Goal: Task Accomplishment & Management: Manage account settings

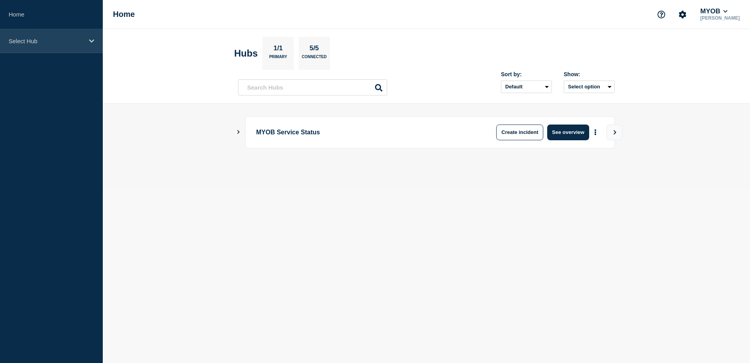
click at [47, 43] on p "Select Hub" at bounding box center [46, 41] width 75 height 7
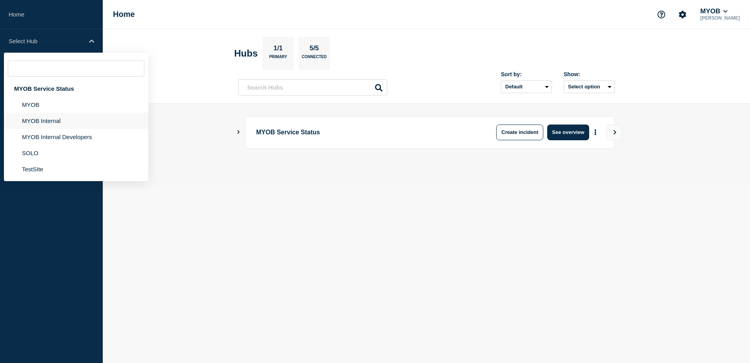
click at [46, 121] on li "MYOB Internal" at bounding box center [76, 121] width 144 height 16
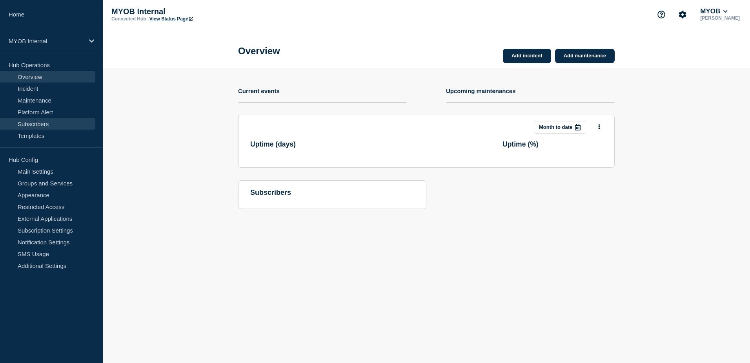
click at [46, 121] on link "Subscribers" at bounding box center [47, 124] width 95 height 12
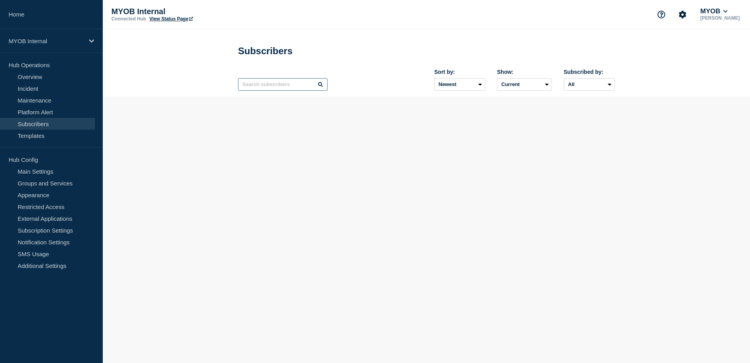
click at [268, 89] on input "text" at bounding box center [282, 84] width 89 height 13
paste input "[PERSON_NAME][EMAIL_ADDRESS][PERSON_NAME][DOMAIN_NAME]"
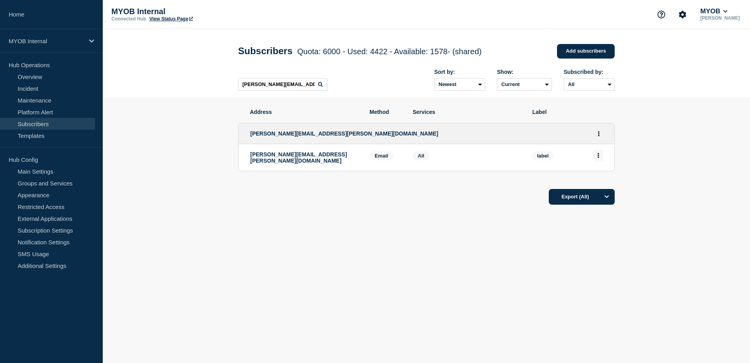
click at [596, 157] on button "Actions" at bounding box center [599, 155] width 10 height 12
click at [608, 180] on div "Delete" at bounding box center [598, 177] width 37 height 28
click at [606, 178] on button "Delete" at bounding box center [598, 178] width 15 height 6
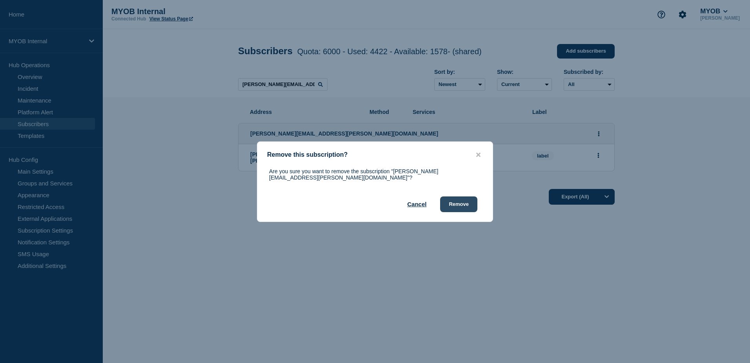
click at [468, 204] on button "Remove" at bounding box center [458, 204] width 37 height 16
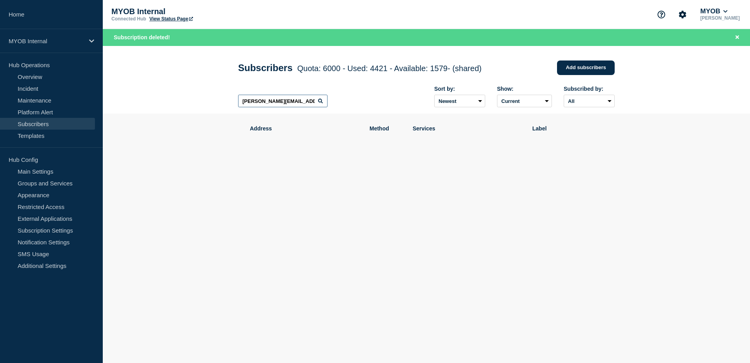
drag, startPoint x: 303, startPoint y: 105, endPoint x: 181, endPoint y: 97, distance: 121.9
click at [181, 97] on header "Subscribers Quota: 6000 - Used: 4421 - Available: 1579 - (shared) Quota Used Av…" at bounding box center [426, 80] width 647 height 68
paste input "[PERSON_NAME][EMAIL_ADDRESS][PERSON_NAME][DOMAIN_NAME]"
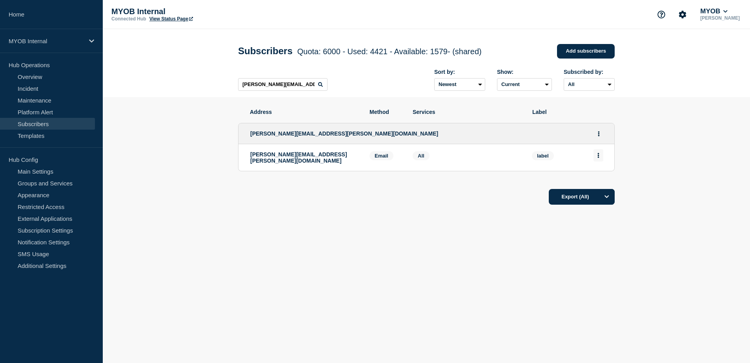
click at [600, 159] on button "Actions" at bounding box center [599, 155] width 10 height 12
click at [603, 179] on button "Delete" at bounding box center [598, 178] width 15 height 6
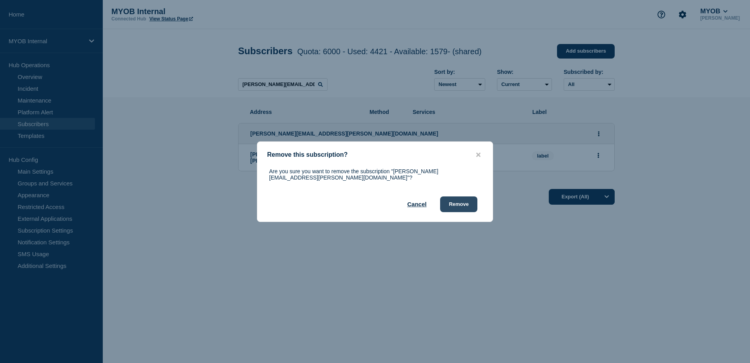
click at [468, 203] on button "Remove" at bounding box center [458, 204] width 37 height 16
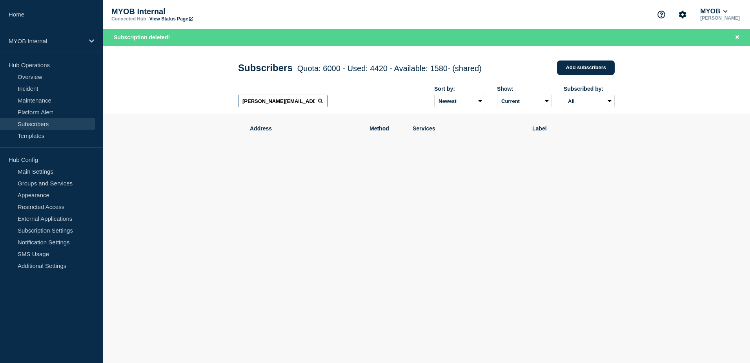
drag, startPoint x: 311, startPoint y: 101, endPoint x: 140, endPoint y: 92, distance: 171.3
click at [140, 92] on header "Subscribers Quota: 6000 - Used: 4420 - Available: 1580 - (shared) Quota Used Av…" at bounding box center [426, 80] width 647 height 68
paste input "[EMAIL_ADDRESS][DOMAIN_NAME]"
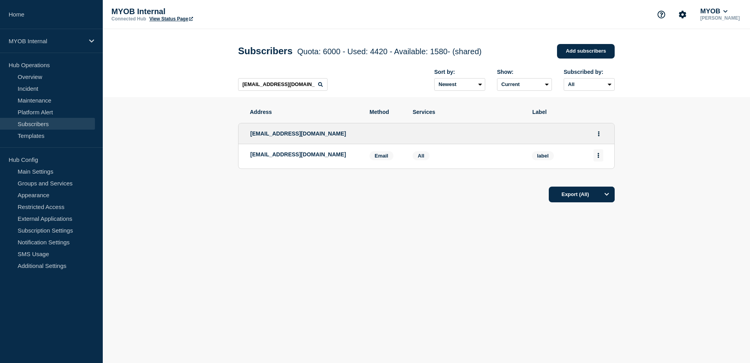
click at [598, 158] on icon "Actions" at bounding box center [599, 155] width 2 height 5
click at [596, 180] on button "Delete" at bounding box center [598, 178] width 15 height 6
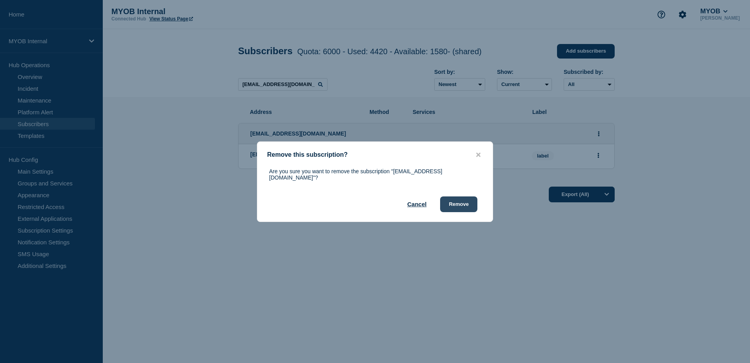
click at [460, 198] on button "Remove" at bounding box center [458, 204] width 37 height 16
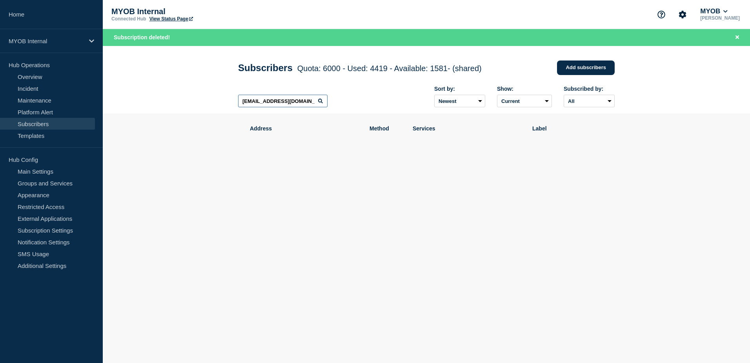
drag, startPoint x: 310, startPoint y: 100, endPoint x: 134, endPoint y: 91, distance: 176.8
click at [134, 91] on header "Subscribers Quota: 6000 - Used: 4419 - Available: 1581 - (shared) Quota Used Av…" at bounding box center [426, 80] width 647 height 68
paste input "[PERSON_NAME][EMAIL_ADDRESS][DOMAIN_NAME]"
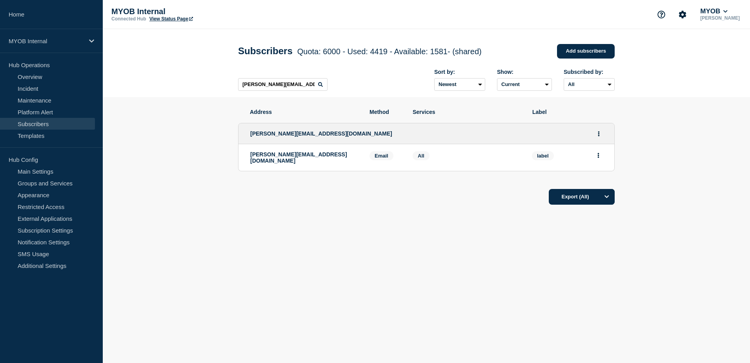
click at [604, 158] on li "[PERSON_NAME][EMAIL_ADDRESS][DOMAIN_NAME] Email Email: [PERSON_NAME][EMAIL_ADDR…" at bounding box center [427, 157] width 376 height 27
click at [600, 159] on button "Actions" at bounding box center [599, 155] width 10 height 12
click at [604, 179] on button "Delete" at bounding box center [598, 178] width 15 height 6
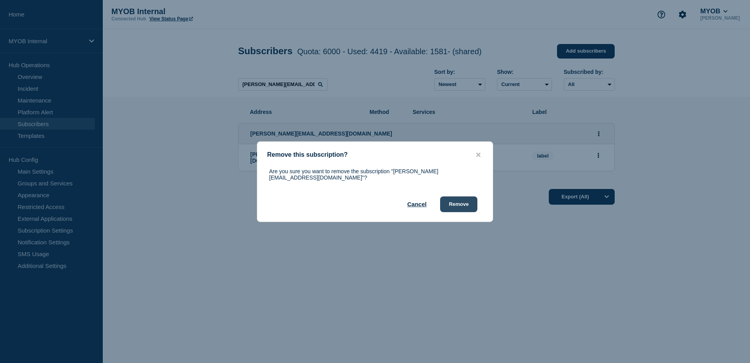
click at [459, 200] on button "Remove" at bounding box center [458, 204] width 37 height 16
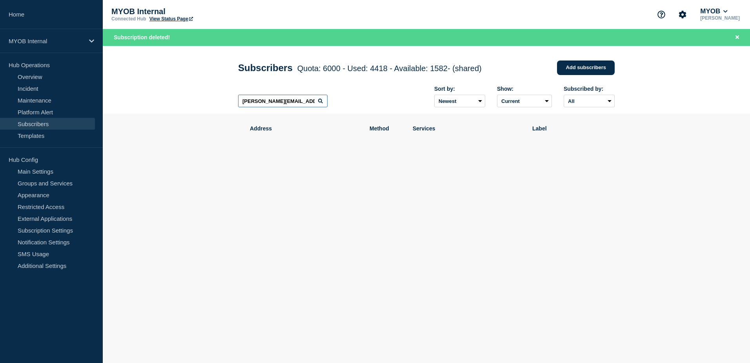
drag, startPoint x: 290, startPoint y: 100, endPoint x: 210, endPoint y: 95, distance: 81.0
click at [210, 95] on header "Subscribers Quota: 6000 - Used: 4418 - Available: 1582 - (shared) Quota Used Av…" at bounding box center [426, 80] width 647 height 68
paste input "[PERSON_NAME][EMAIL_ADDRESS][DOMAIN_NAME]"
type input "[PERSON_NAME][EMAIL_ADDRESS][DOMAIN_NAME]"
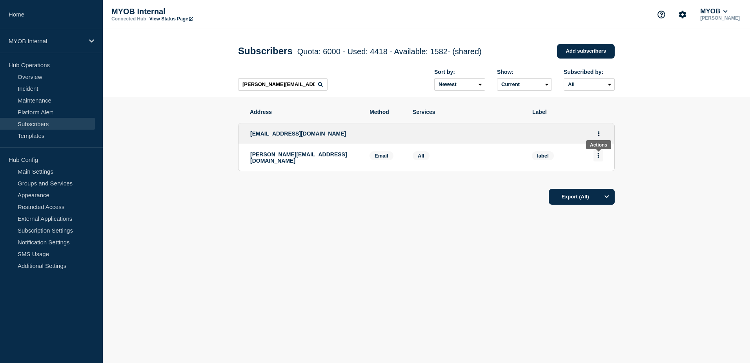
click at [598, 160] on button "Actions" at bounding box center [599, 155] width 10 height 12
click at [599, 180] on button "Delete" at bounding box center [598, 178] width 15 height 6
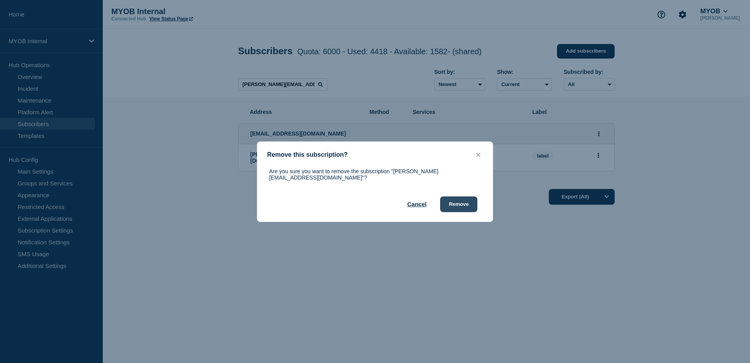
click at [468, 201] on button "Remove" at bounding box center [458, 204] width 37 height 16
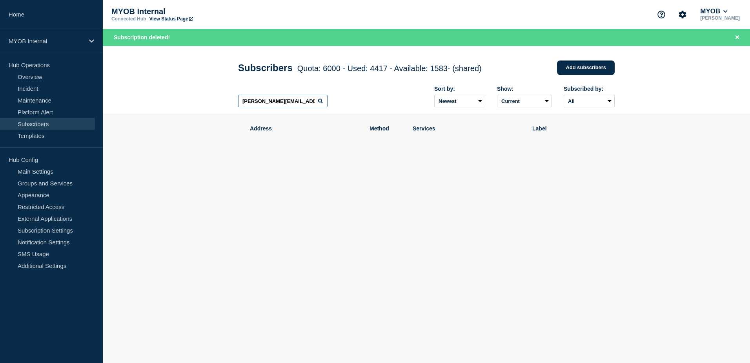
scroll to position [0, 13]
drag, startPoint x: 241, startPoint y: 102, endPoint x: 396, endPoint y: 122, distance: 156.6
click at [396, 122] on main "Subscribers Quota: 6000 - Used: 4417 - Available: 1583 - (shared) Quota Used Av…" at bounding box center [426, 137] width 647 height 183
paste input "[EMAIL_ADDRESS][PERSON_NAME][DOMAIN_NAME]"
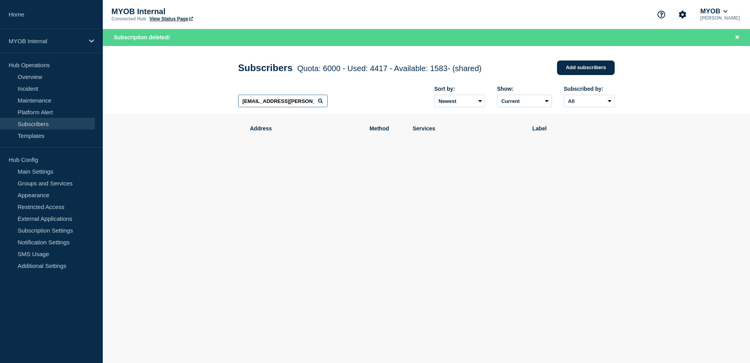
scroll to position [0, 4]
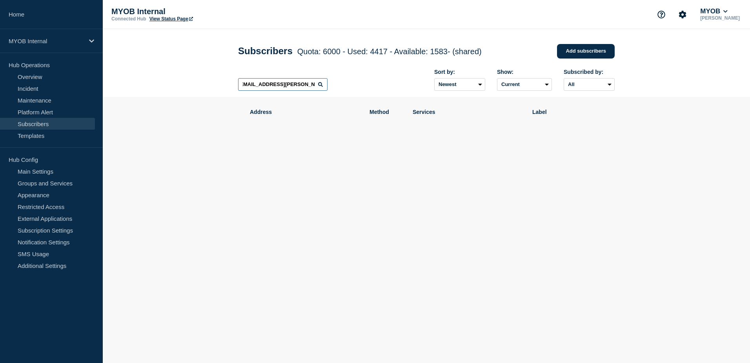
scroll to position [0, 3]
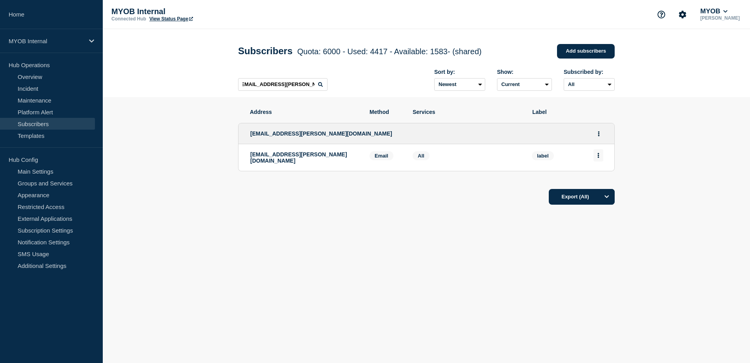
click at [597, 155] on button "Actions" at bounding box center [599, 155] width 10 height 12
click at [597, 181] on button "Delete" at bounding box center [598, 178] width 15 height 6
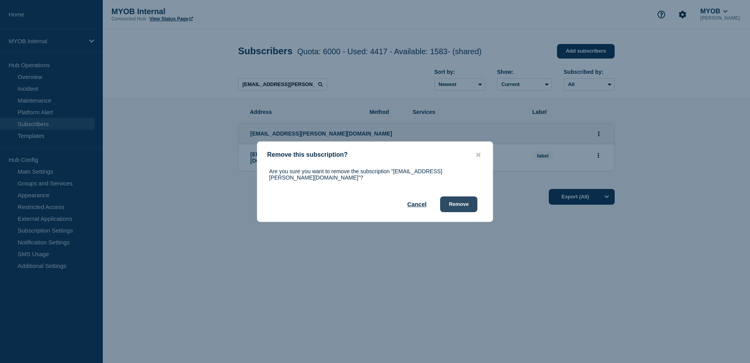
click at [460, 198] on button "Remove" at bounding box center [458, 204] width 37 height 16
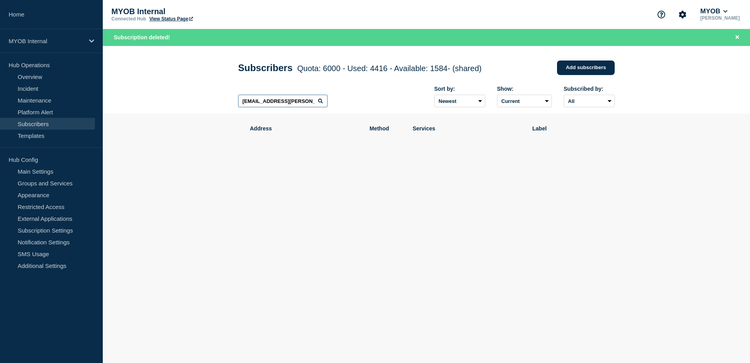
scroll to position [0, 3]
drag, startPoint x: 239, startPoint y: 103, endPoint x: 375, endPoint y: 111, distance: 135.6
click at [375, 111] on div "[EMAIL_ADDRESS][PERSON_NAME][DOMAIN_NAME] Sort by: Newest Oldest Show: Current …" at bounding box center [426, 97] width 377 height 34
paste input "[EMAIL_ADDRESS][PERSON_NAME][DOMAIN_NAME]"
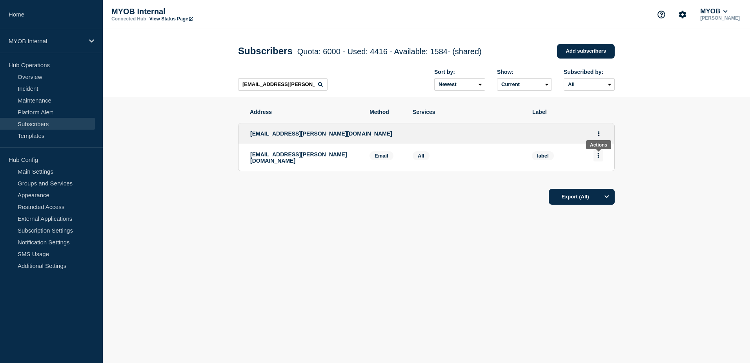
click at [600, 159] on button "Actions" at bounding box center [599, 155] width 10 height 12
click at [601, 183] on div "Delete" at bounding box center [598, 177] width 37 height 28
click at [600, 180] on button "Delete" at bounding box center [598, 178] width 15 height 6
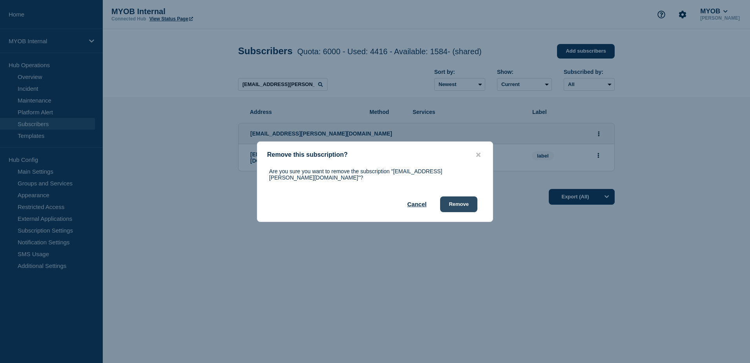
click at [469, 202] on button "Remove" at bounding box center [458, 204] width 37 height 16
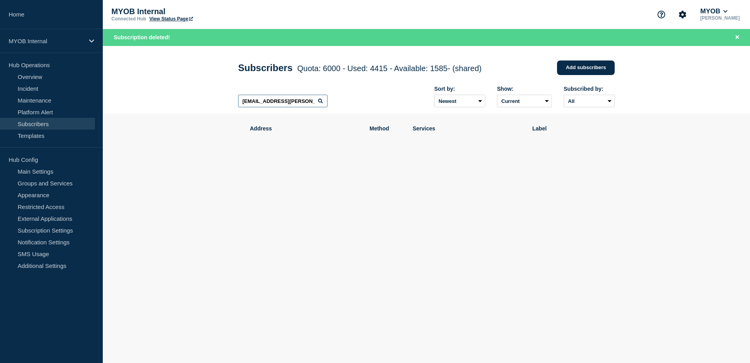
drag, startPoint x: 313, startPoint y: 102, endPoint x: 190, endPoint y: 94, distance: 123.5
click at [190, 94] on header "Subscribers Quota: 6000 - Used: 4415 - Available: 1585 - (shared) Quota Used Av…" at bounding box center [426, 80] width 647 height 68
paste input "[EMAIL_ADDRESS][DOMAIN_NAME]"
type input "[EMAIL_ADDRESS][DOMAIN_NAME]"
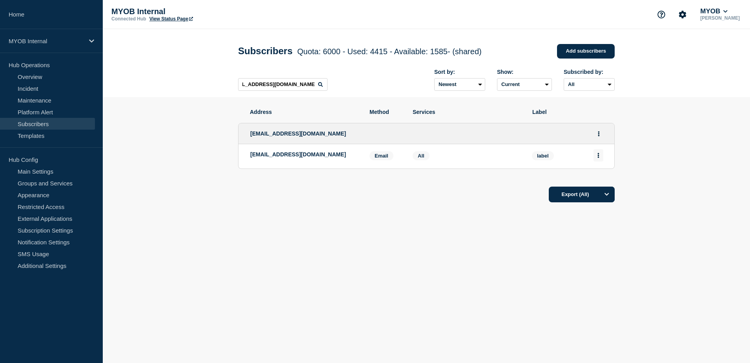
click at [601, 158] on button "Actions" at bounding box center [599, 155] width 10 height 12
click at [602, 179] on button "Delete" at bounding box center [598, 178] width 15 height 6
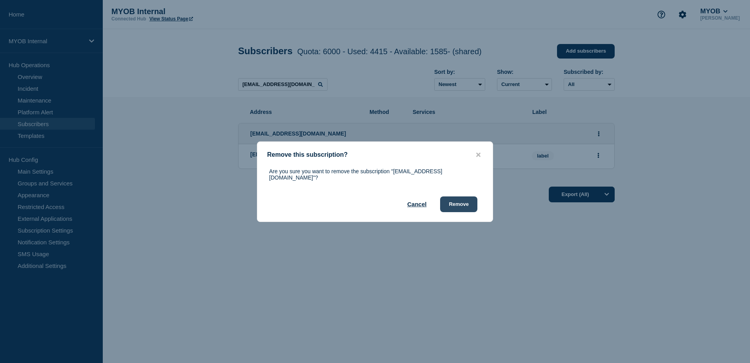
click at [472, 205] on button "Remove" at bounding box center [458, 204] width 37 height 16
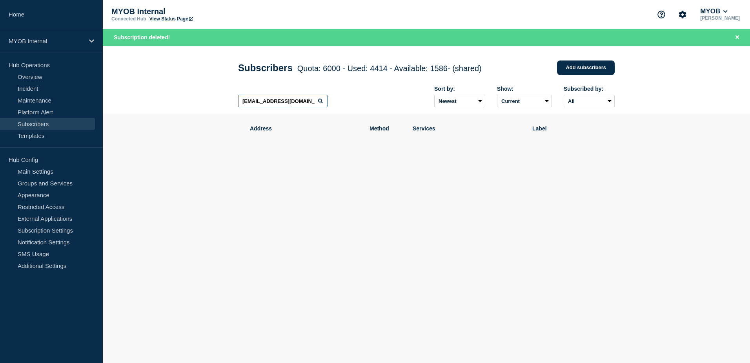
scroll to position [0, 15]
drag, startPoint x: 241, startPoint y: 103, endPoint x: 397, endPoint y: 106, distance: 156.2
click at [397, 106] on div "[EMAIL_ADDRESS][DOMAIN_NAME] Sort by: Newest Oldest Show: Current Deleted Recen…" at bounding box center [426, 97] width 377 height 34
paste input "[EMAIL_ADDRESS][PERSON_NAME][DOMAIN_NAME]"
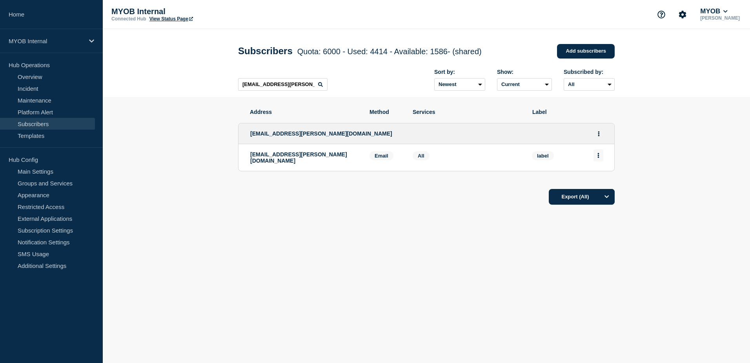
click at [602, 158] on button "Actions" at bounding box center [599, 155] width 10 height 12
click at [601, 177] on button "Delete" at bounding box center [598, 178] width 15 height 6
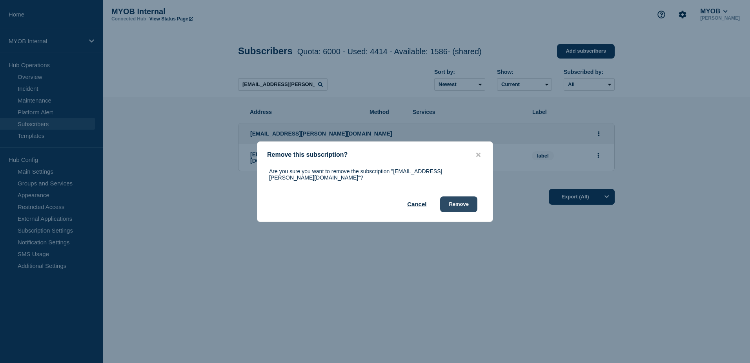
click at [469, 202] on button "Remove" at bounding box center [458, 204] width 37 height 16
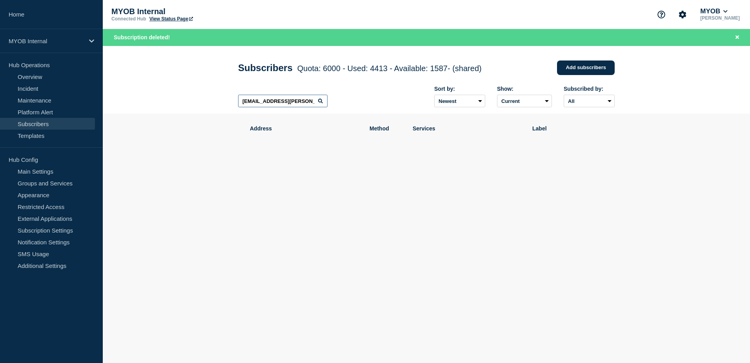
drag, startPoint x: 312, startPoint y: 105, endPoint x: 155, endPoint y: 100, distance: 157.4
click at [155, 100] on header "Subscribers Quota: 6000 - Used: 4413 - Available: 1587 - (shared) Quota Used Av…" at bounding box center [426, 80] width 647 height 68
paste input "[EMAIL_ADDRESS][DOMAIN_NAME]"
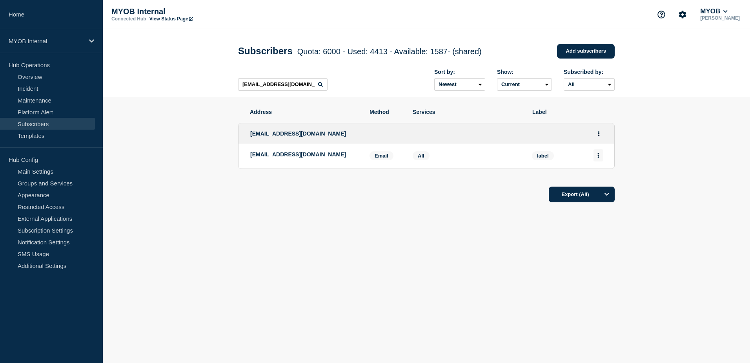
click at [599, 158] on icon "Actions" at bounding box center [599, 155] width 2 height 5
click at [601, 180] on button "Delete" at bounding box center [598, 178] width 15 height 6
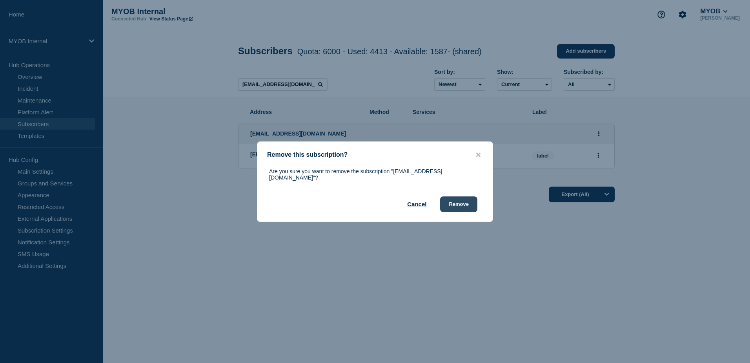
click at [473, 196] on button "Remove" at bounding box center [458, 204] width 37 height 16
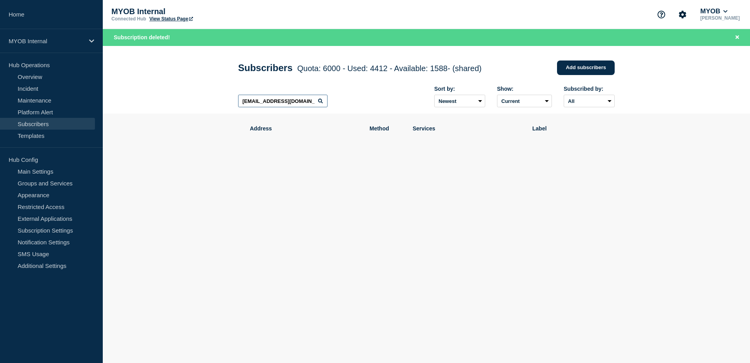
scroll to position [0, 5]
drag, startPoint x: 242, startPoint y: 102, endPoint x: 372, endPoint y: 115, distance: 130.9
click at [372, 114] on div "[EMAIL_ADDRESS][DOMAIN_NAME] Sort by: Newest Oldest Show: Current Deleted Recen…" at bounding box center [426, 97] width 377 height 34
paste input "[EMAIL_ADDRESS][PERSON_NAME][DOMAIN_NAME]"
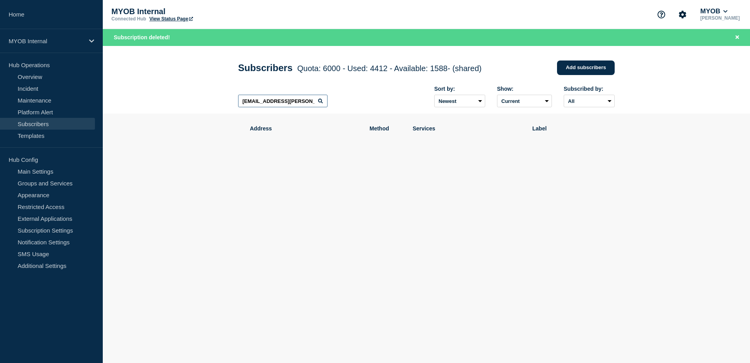
type input "[EMAIL_ADDRESS][PERSON_NAME][DOMAIN_NAME]"
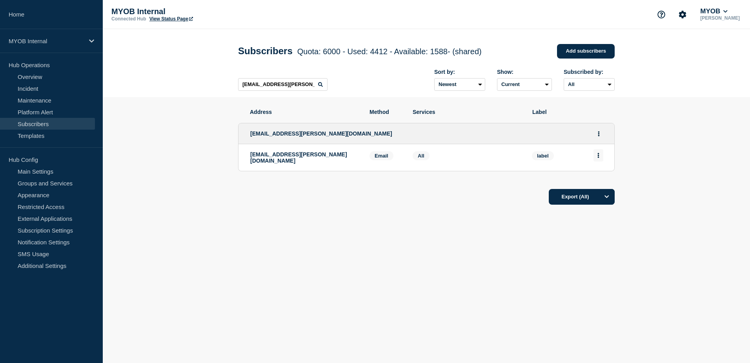
click at [602, 159] on button "Actions" at bounding box center [599, 155] width 10 height 12
click at [604, 178] on button "Delete" at bounding box center [598, 178] width 15 height 6
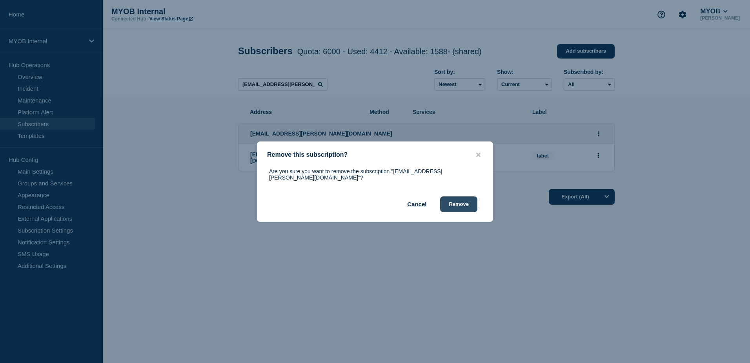
click at [464, 201] on button "Remove" at bounding box center [458, 204] width 37 height 16
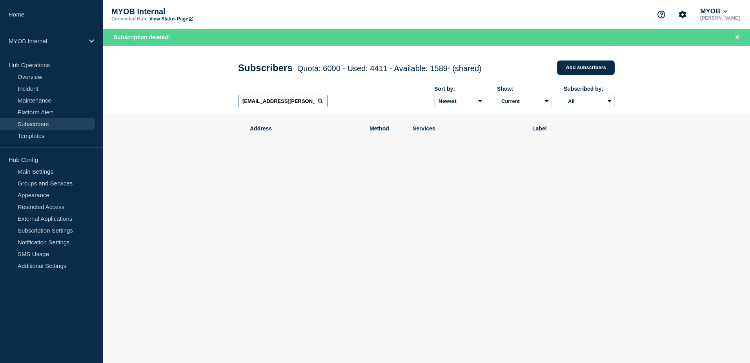
drag, startPoint x: 242, startPoint y: 103, endPoint x: 388, endPoint y: 113, distance: 145.9
click at [388, 113] on div "[EMAIL_ADDRESS][PERSON_NAME][DOMAIN_NAME] Sort by: Newest Oldest Show: Current …" at bounding box center [426, 97] width 377 height 34
paste input "[EMAIL_ADDRESS][DOMAIN_NAME]"
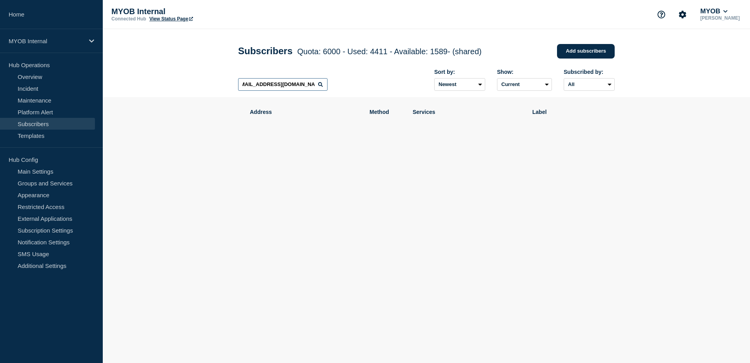
scroll to position [0, 6]
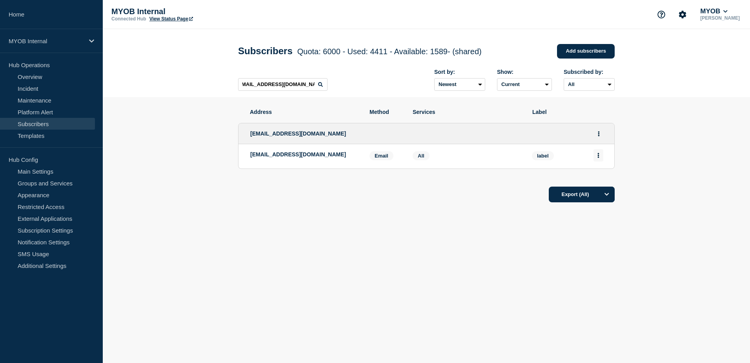
click at [596, 157] on button "Actions" at bounding box center [599, 155] width 10 height 12
click at [604, 182] on div "Delete" at bounding box center [598, 177] width 37 height 28
click at [605, 178] on button "Delete" at bounding box center [598, 178] width 15 height 6
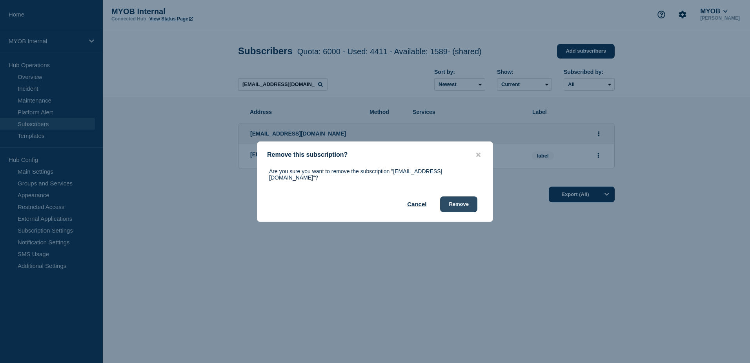
click at [469, 201] on button "Remove" at bounding box center [458, 204] width 37 height 16
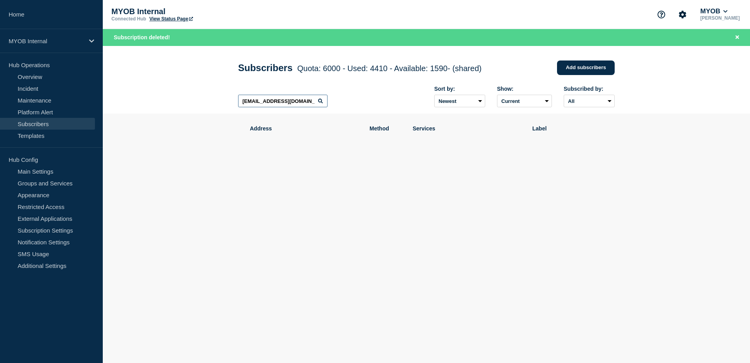
scroll to position [0, 6]
drag, startPoint x: 240, startPoint y: 101, endPoint x: 347, endPoint y: 113, distance: 107.5
click at [347, 113] on div "[EMAIL_ADDRESS][DOMAIN_NAME] Sort by: Newest Oldest Show: Current Deleted Recen…" at bounding box center [426, 97] width 377 height 34
paste input "[EMAIL_ADDRESS][DOMAIN_NAME]"
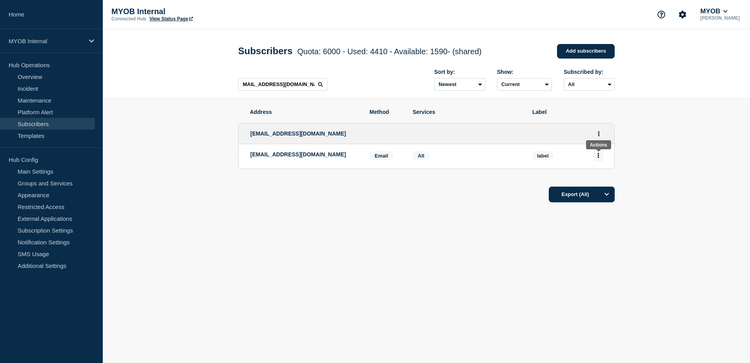
click at [600, 159] on button "Actions" at bounding box center [599, 155] width 10 height 12
click at [603, 183] on div "Delete" at bounding box center [598, 177] width 37 height 28
click at [598, 178] on button "Delete" at bounding box center [598, 178] width 15 height 6
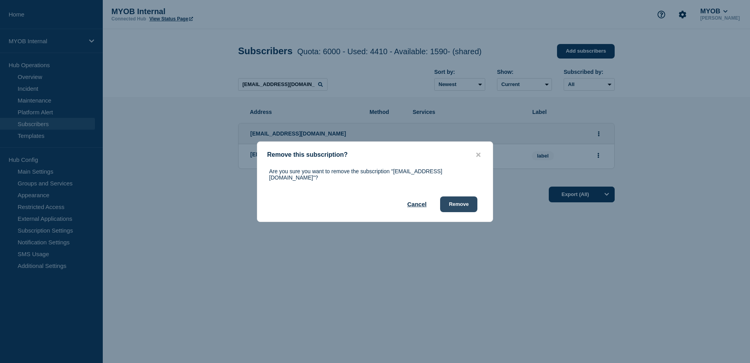
click at [467, 202] on button "Remove" at bounding box center [458, 204] width 37 height 16
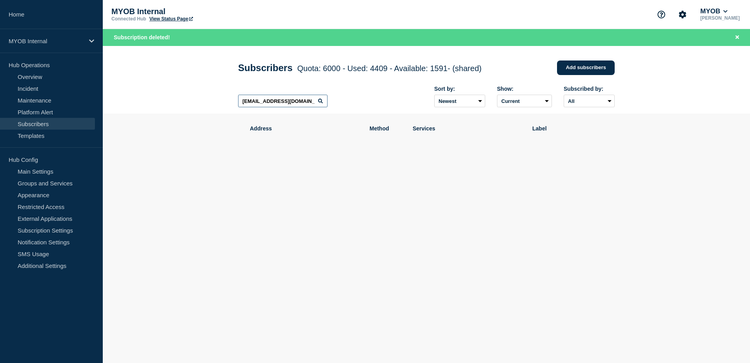
scroll to position [0, 5]
drag, startPoint x: 240, startPoint y: 102, endPoint x: 381, endPoint y: 115, distance: 141.9
click at [381, 114] on div "[EMAIL_ADDRESS][DOMAIN_NAME] Sort by: Newest Oldest Show: Current Deleted Recen…" at bounding box center [426, 97] width 377 height 34
paste input "[EMAIL_ADDRESS][DOMAIN_NAME]"
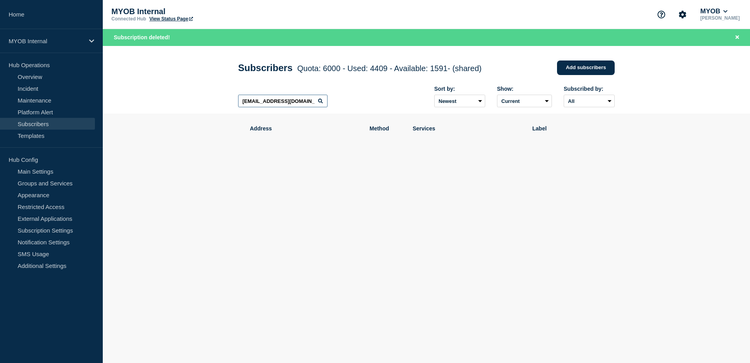
type input "[EMAIL_ADDRESS][DOMAIN_NAME]"
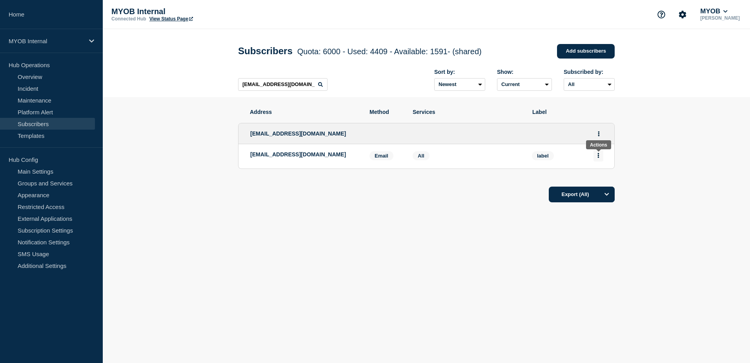
click at [598, 155] on icon "Actions" at bounding box center [599, 155] width 2 height 5
click at [596, 179] on button "Delete" at bounding box center [598, 178] width 15 height 6
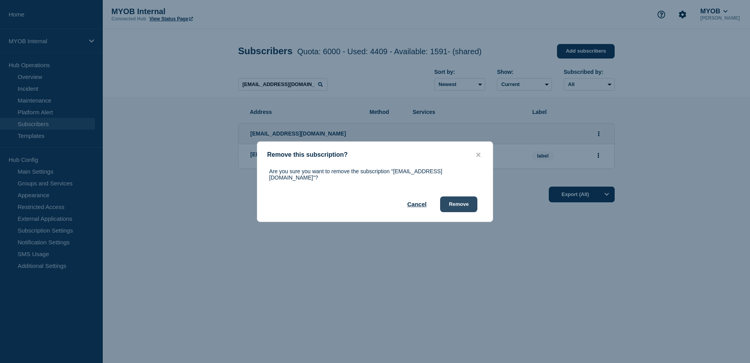
click at [464, 196] on button "Remove" at bounding box center [458, 204] width 37 height 16
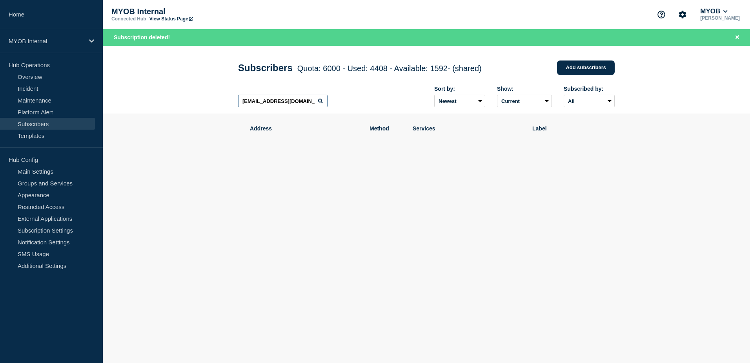
drag, startPoint x: 305, startPoint y: 105, endPoint x: 174, endPoint y: 97, distance: 130.5
click at [174, 97] on header "Subscribers Quota: 6000 - Used: 4408 - Available: 1592 - (shared) Quota Used Av…" at bounding box center [426, 80] width 647 height 68
paste input "[EMAIL_ADDRESS][DOMAIN_NAME]"
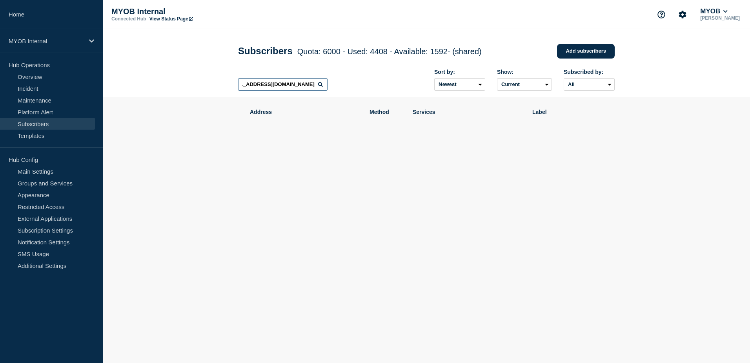
scroll to position [0, 22]
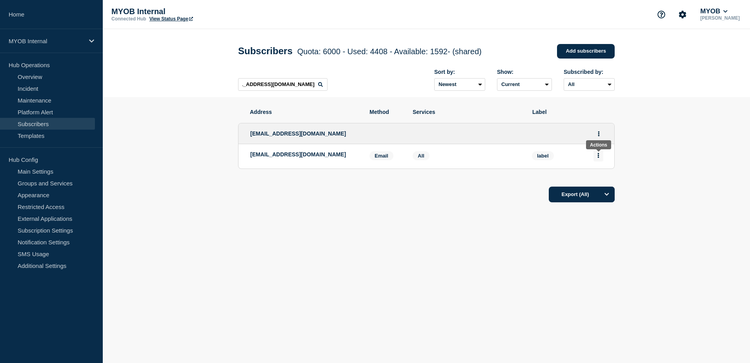
click at [601, 157] on button "Actions" at bounding box center [599, 155] width 10 height 12
click at [604, 179] on button "Delete" at bounding box center [598, 178] width 15 height 6
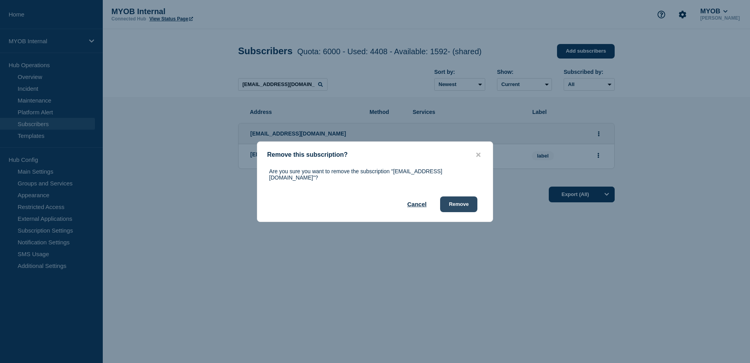
click at [467, 204] on button "Remove" at bounding box center [458, 204] width 37 height 16
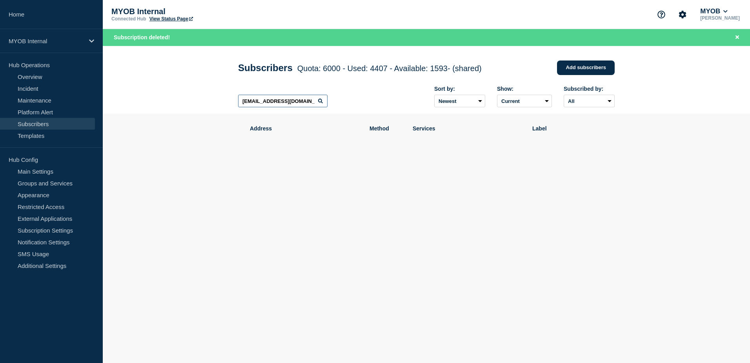
scroll to position [0, 22]
drag, startPoint x: 241, startPoint y: 104, endPoint x: 381, endPoint y: 115, distance: 140.5
click at [381, 115] on main "Subscribers Quota: 6000 - Used: 4407 - Available: 1593 - (shared) Quota Used Av…" at bounding box center [426, 137] width 647 height 183
paste input "[PERSON_NAME][EMAIL_ADDRESS][DOMAIN_NAME]"
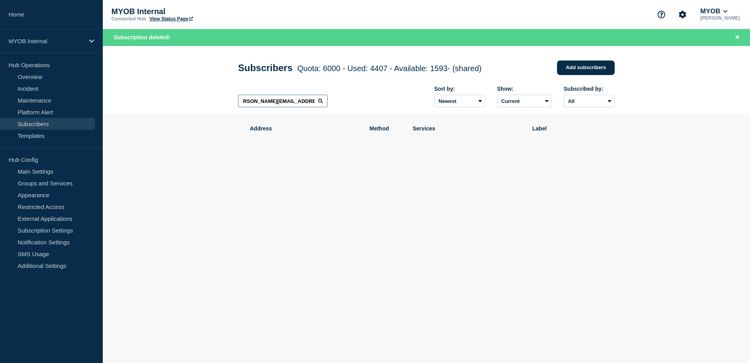
type input "[PERSON_NAME][EMAIL_ADDRESS][DOMAIN_NAME]"
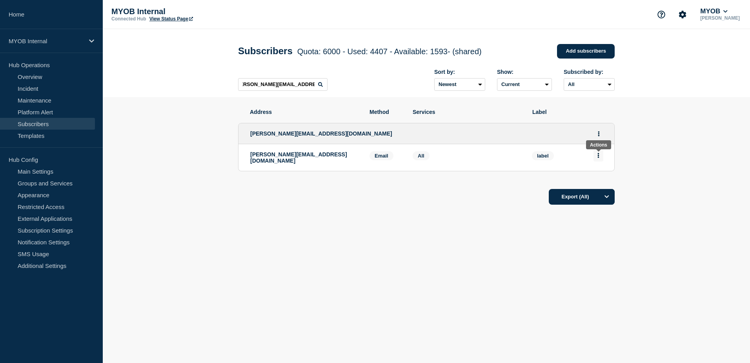
click at [600, 159] on button "Actions" at bounding box center [599, 155] width 10 height 12
click at [600, 181] on button "Delete" at bounding box center [598, 178] width 15 height 6
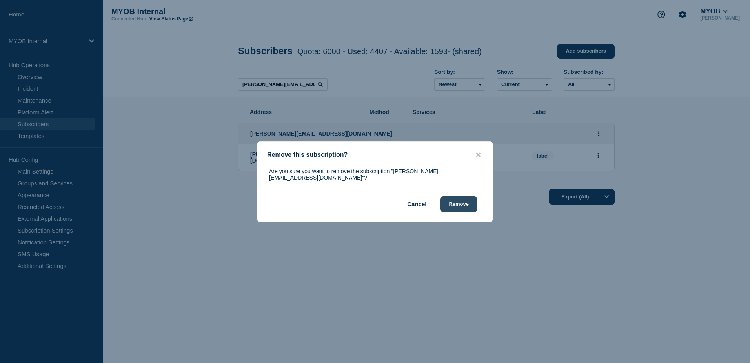
click at [456, 203] on button "Remove" at bounding box center [458, 204] width 37 height 16
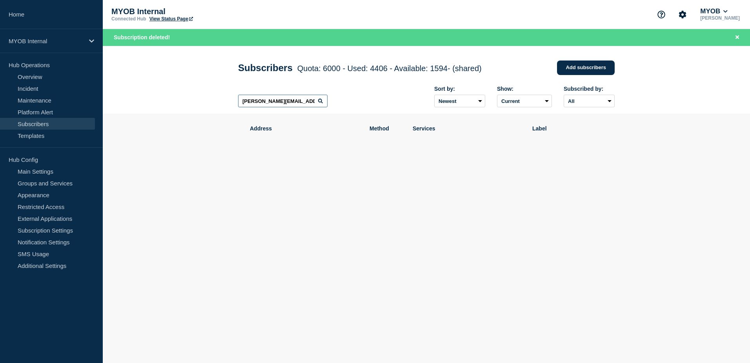
scroll to position [0, 8]
drag, startPoint x: 242, startPoint y: 103, endPoint x: 331, endPoint y: 105, distance: 89.5
click at [331, 105] on div "[PERSON_NAME][EMAIL_ADDRESS][DOMAIN_NAME] Sort by: Newest Oldest Show: Current …" at bounding box center [426, 97] width 377 height 34
paste input "[PERSON_NAME][EMAIL_ADDRESS][DOMAIN_NAME]"
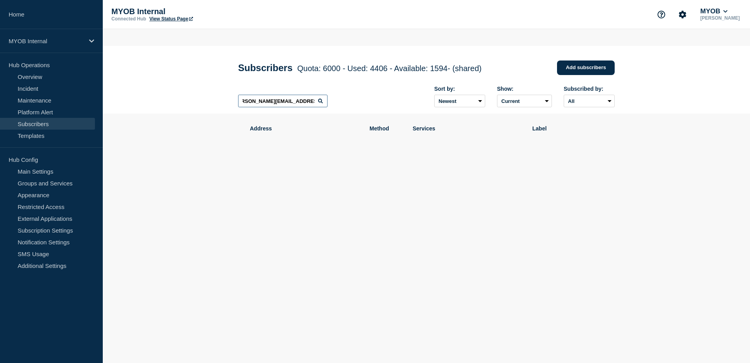
scroll to position [0, 9]
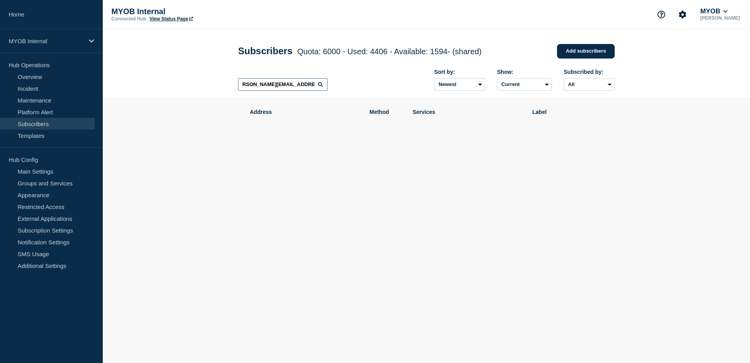
type input "[PERSON_NAME][EMAIL_ADDRESS][DOMAIN_NAME]"
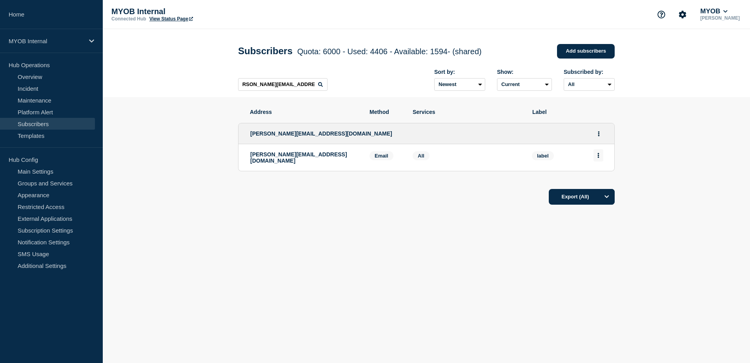
click at [600, 159] on button "Actions" at bounding box center [599, 155] width 10 height 12
click at [602, 179] on button "Delete" at bounding box center [598, 178] width 15 height 6
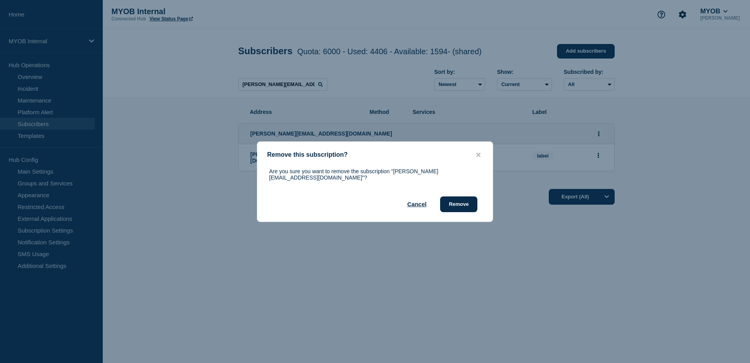
drag, startPoint x: 473, startPoint y: 204, endPoint x: 480, endPoint y: 210, distance: 9.2
click at [473, 204] on button "Remove" at bounding box center [458, 204] width 37 height 16
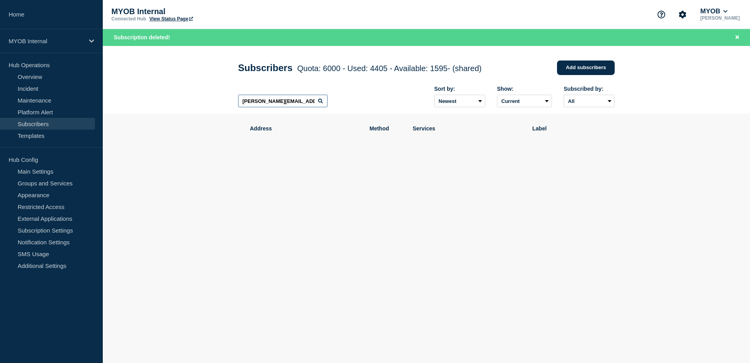
scroll to position [0, 9]
drag, startPoint x: 242, startPoint y: 103, endPoint x: 337, endPoint y: 108, distance: 95.9
click at [337, 108] on div "[PERSON_NAME][EMAIL_ADDRESS][DOMAIN_NAME] Sort by: Newest Oldest Show: Current …" at bounding box center [426, 97] width 377 height 34
paste input "[PERSON_NAME][EMAIL_ADDRESS][PERSON_NAME][DOMAIN_NAME]"
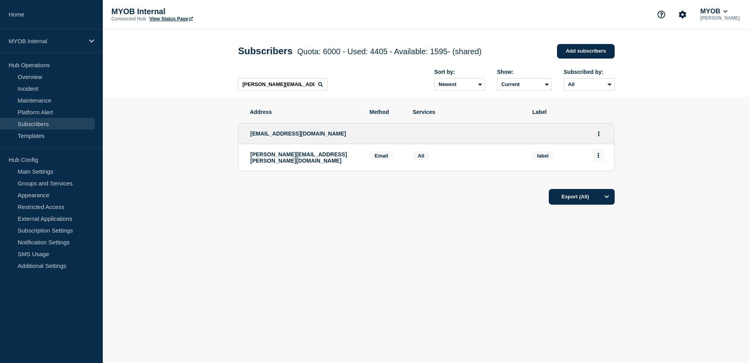
click at [602, 159] on button "Actions" at bounding box center [599, 155] width 10 height 12
click at [600, 181] on button "Delete" at bounding box center [598, 178] width 15 height 6
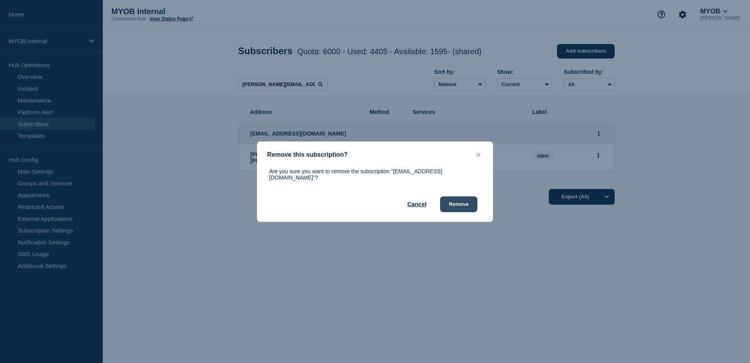
click at [459, 202] on button "Remove" at bounding box center [458, 204] width 37 height 16
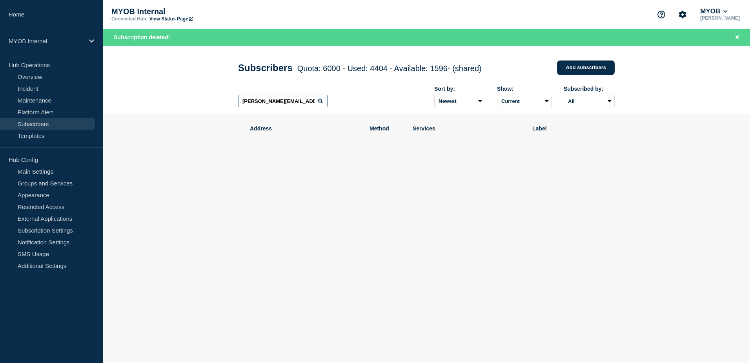
drag, startPoint x: 306, startPoint y: 106, endPoint x: 159, endPoint y: 105, distance: 147.2
click at [159, 105] on header "Subscribers Quota: 6000 - Used: 4404 - Available: 1596 - (shared) Quota Used Av…" at bounding box center [426, 80] width 647 height 68
paste input "[EMAIL_ADDRESS][DOMAIN_NAME]"
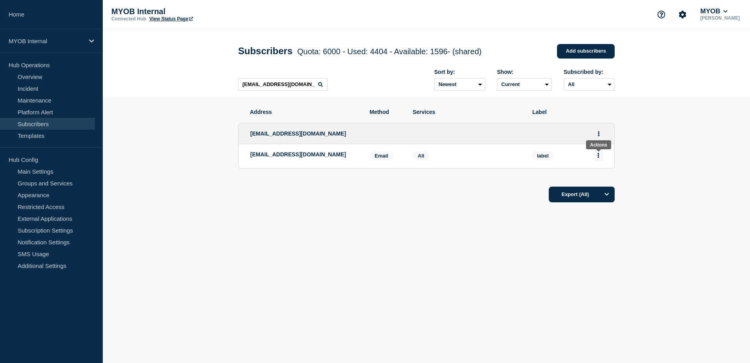
click at [598, 158] on icon "Actions" at bounding box center [599, 155] width 2 height 5
click at [603, 181] on button "Delete" at bounding box center [598, 178] width 15 height 6
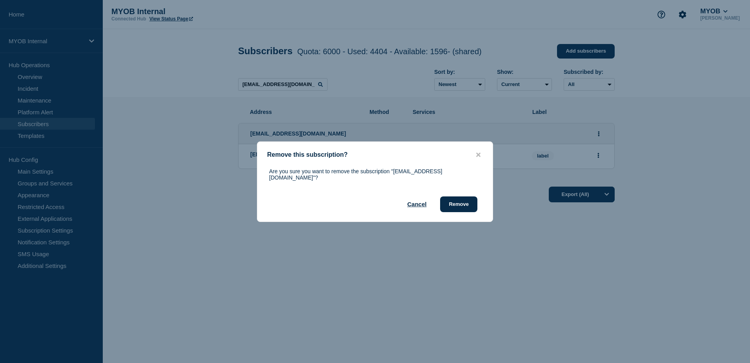
drag, startPoint x: 461, startPoint y: 206, endPoint x: 465, endPoint y: 210, distance: 5.5
click at [461, 205] on button "Remove" at bounding box center [458, 204] width 37 height 16
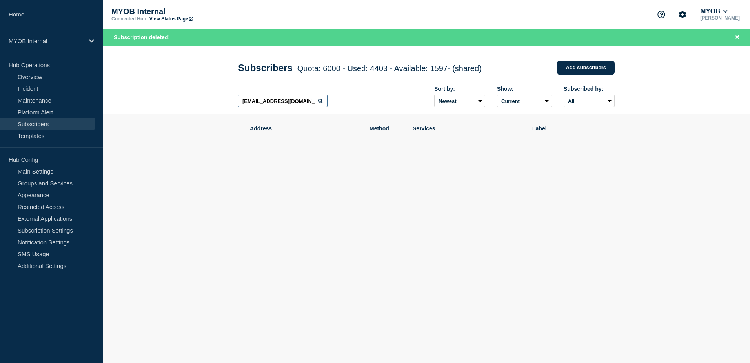
drag, startPoint x: 241, startPoint y: 103, endPoint x: 356, endPoint y: 115, distance: 114.8
click at [356, 114] on div "[EMAIL_ADDRESS][DOMAIN_NAME] Sort by: Newest Oldest Show: Current Deleted Recen…" at bounding box center [426, 97] width 377 height 34
paste input "[EMAIL_ADDRESS][PERSON_NAME][DOMAIN_NAME]"
type input "[EMAIL_ADDRESS][PERSON_NAME][DOMAIN_NAME]"
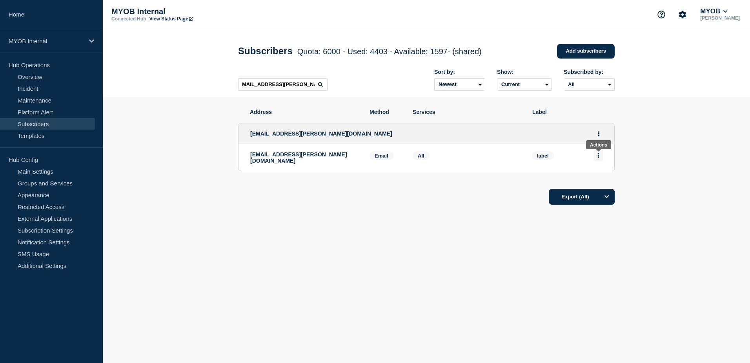
click at [599, 157] on icon "Actions" at bounding box center [599, 155] width 2 height 5
click at [600, 179] on button "Delete" at bounding box center [598, 178] width 15 height 6
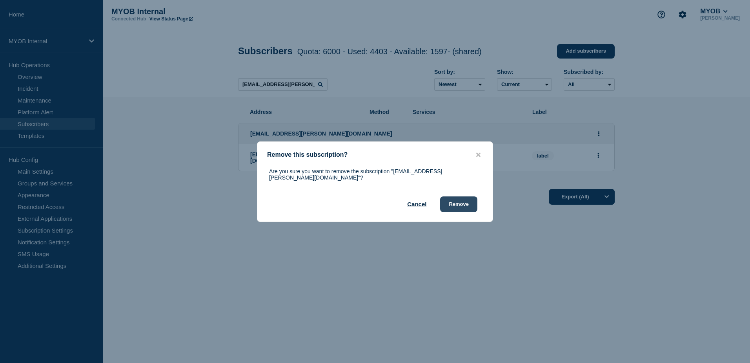
click at [470, 201] on button "Remove" at bounding box center [458, 204] width 37 height 16
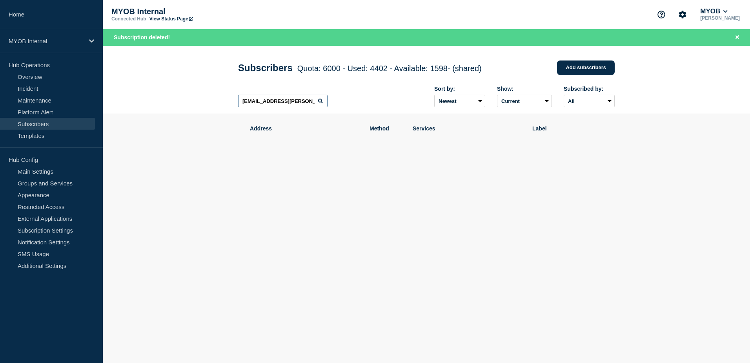
scroll to position [0, 5]
drag, startPoint x: 240, startPoint y: 102, endPoint x: 370, endPoint y: 113, distance: 130.3
click at [370, 113] on div "[EMAIL_ADDRESS][PERSON_NAME][DOMAIN_NAME] Sort by: Newest Oldest Show: Current …" at bounding box center [426, 97] width 377 height 34
paste input "[EMAIL_ADDRESS][DOMAIN_NAME]"
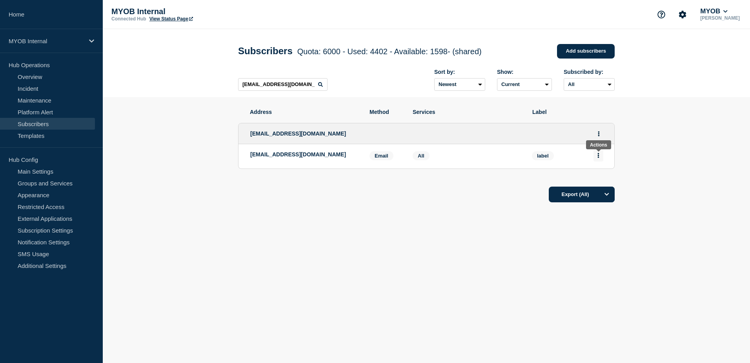
click at [601, 157] on button "Actions" at bounding box center [599, 155] width 10 height 12
click at [603, 180] on button "Delete" at bounding box center [598, 178] width 15 height 6
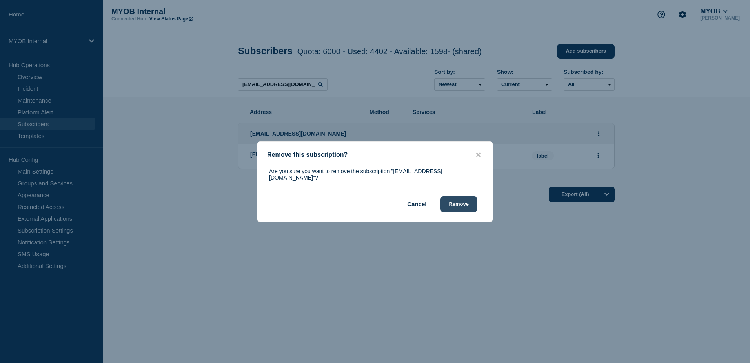
click at [458, 205] on button "Remove" at bounding box center [458, 204] width 37 height 16
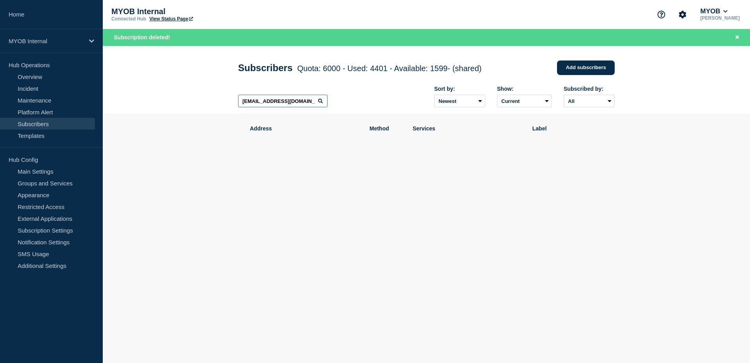
drag, startPoint x: 310, startPoint y: 100, endPoint x: 165, endPoint y: 100, distance: 145.2
click at [165, 100] on header "Subscribers Quota: 6000 - Used: 4401 - Available: 1599 - (shared) Quota Used Av…" at bounding box center [426, 80] width 647 height 68
paste input "[EMAIL_ADDRESS][DOMAIN_NAME]"
type input "[EMAIL_ADDRESS][DOMAIN_NAME]"
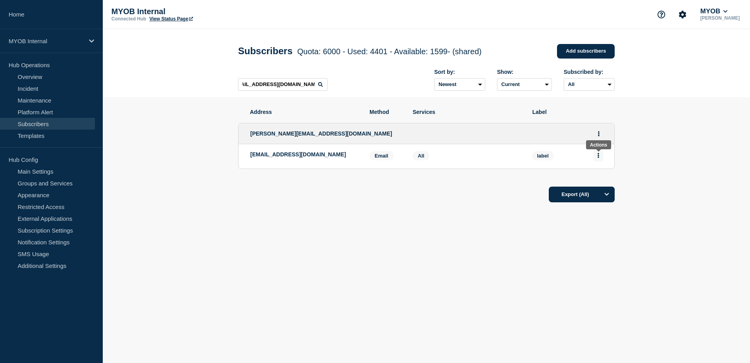
click at [600, 155] on button "Actions" at bounding box center [599, 155] width 10 height 12
click at [599, 177] on button "Delete" at bounding box center [598, 178] width 15 height 6
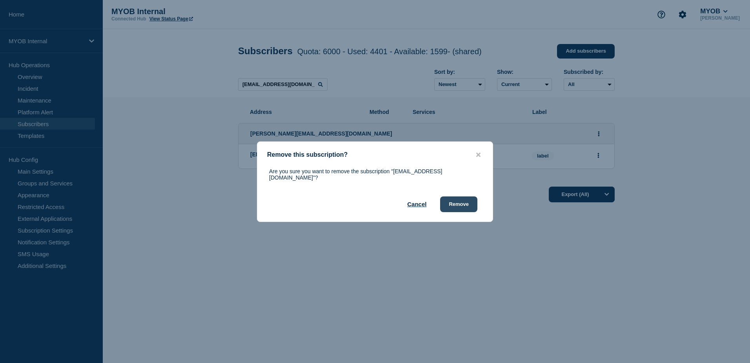
click at [454, 199] on button "Remove" at bounding box center [458, 204] width 37 height 16
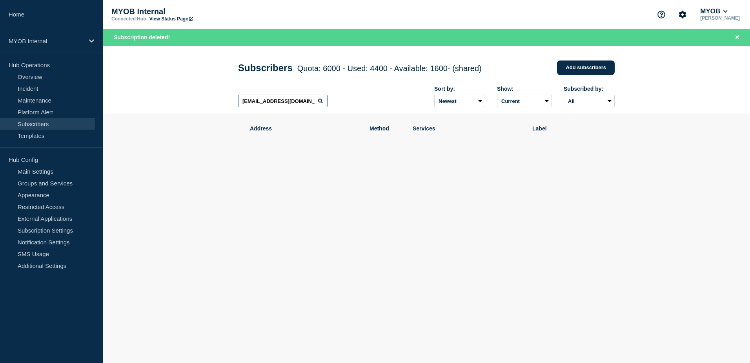
scroll to position [0, 11]
drag, startPoint x: 241, startPoint y: 103, endPoint x: 373, endPoint y: 108, distance: 131.9
click at [373, 108] on div "[EMAIL_ADDRESS][DOMAIN_NAME] Sort by: Newest Oldest Show: Current Deleted Recen…" at bounding box center [426, 97] width 377 height 34
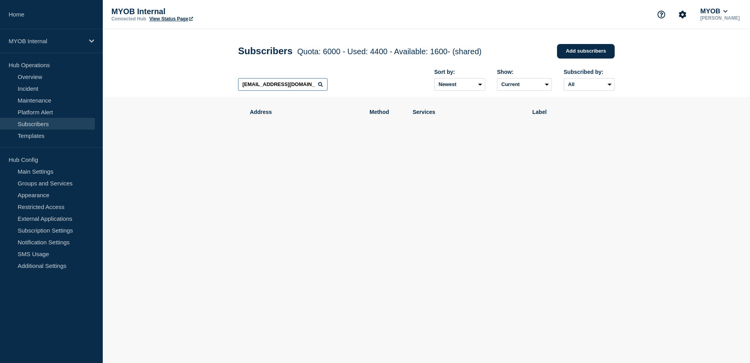
type input "[EMAIL_ADDRESS][DOMAIN_NAME]"
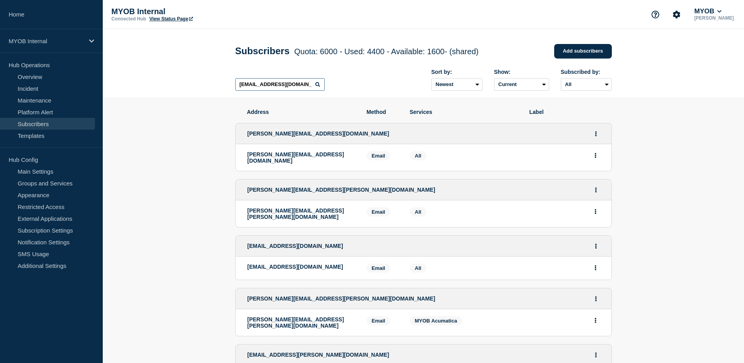
drag, startPoint x: 308, startPoint y: 87, endPoint x: 198, endPoint y: 86, distance: 110.3
click at [198, 86] on header "Subscribers Quota: 6000 - Used: 4400 - Available: 1600 - (shared) Quota Used Av…" at bounding box center [424, 63] width 642 height 68
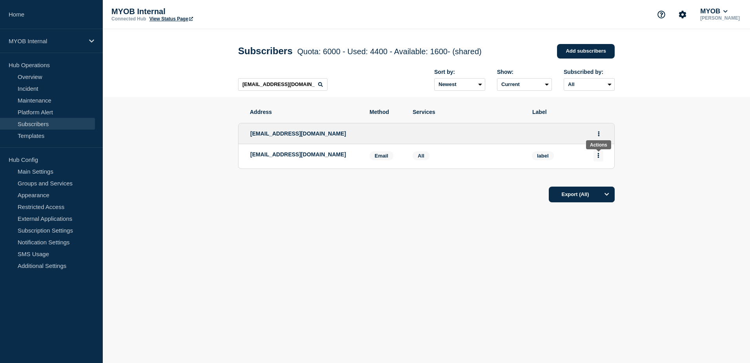
click at [596, 157] on button "Actions" at bounding box center [599, 155] width 10 height 12
click at [594, 179] on button "Delete" at bounding box center [598, 178] width 15 height 6
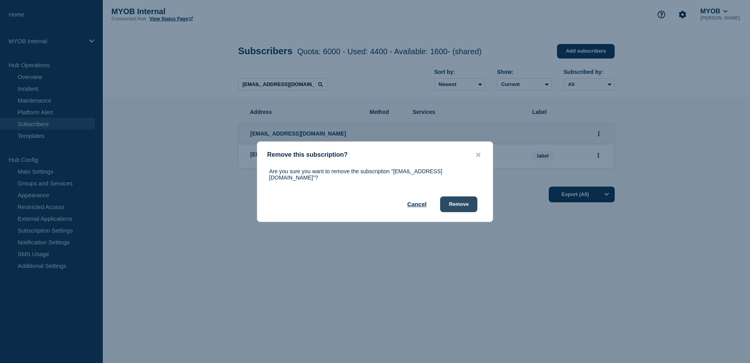
click at [452, 200] on button "Remove" at bounding box center [458, 204] width 37 height 16
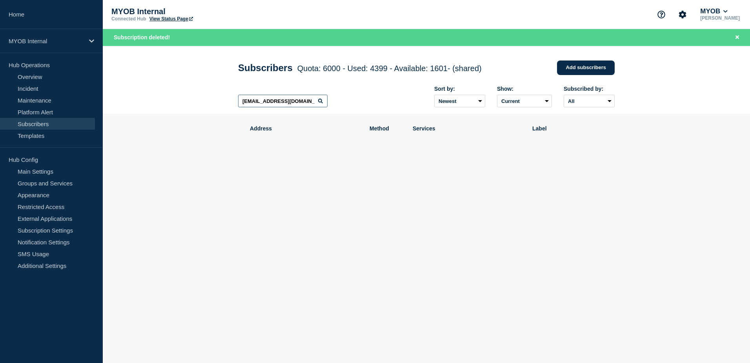
drag, startPoint x: 316, startPoint y: 104, endPoint x: 139, endPoint y: 89, distance: 177.2
click at [139, 89] on header "Subscribers Quota: 6000 - Used: 4399 - Available: 1601 - (shared) Quota Used Av…" at bounding box center [426, 80] width 647 height 68
paste input "[EMAIL_ADDRESS][PERSON_NAME][DOMAIN_NAME]"
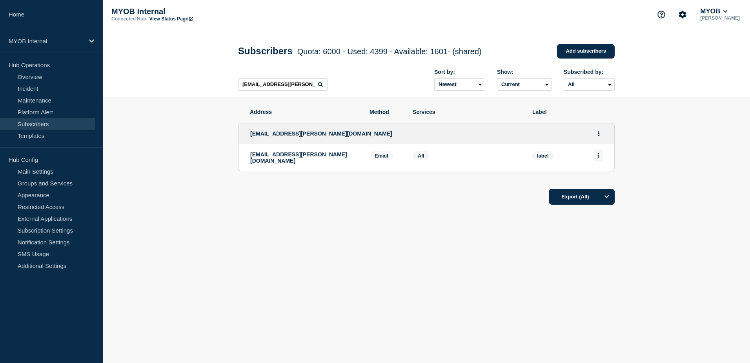
click at [598, 156] on icon "Actions" at bounding box center [599, 155] width 2 height 5
click at [599, 175] on div "Delete" at bounding box center [598, 177] width 37 height 28
click at [604, 181] on button "Delete" at bounding box center [598, 178] width 15 height 6
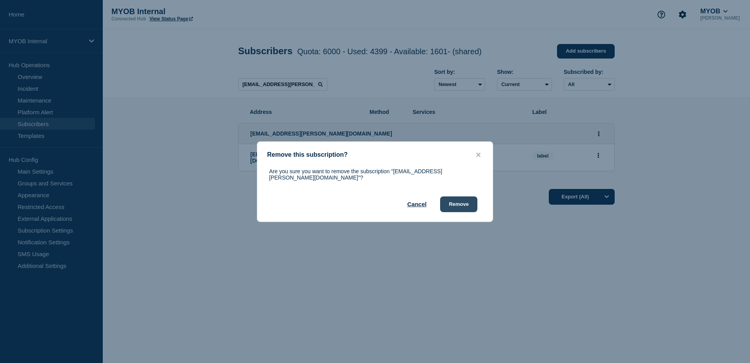
click at [461, 202] on button "Remove" at bounding box center [458, 204] width 37 height 16
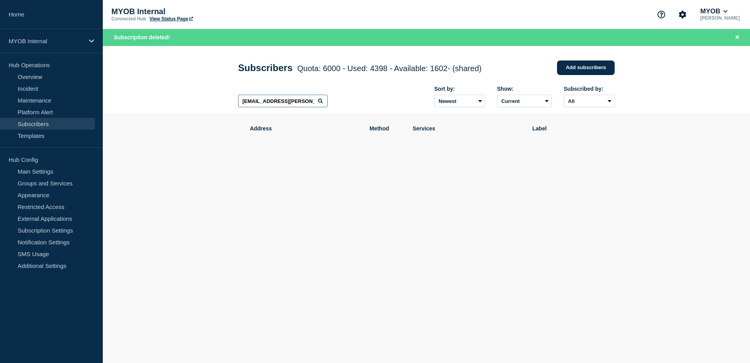
drag, startPoint x: 188, startPoint y: 97, endPoint x: 144, endPoint y: 97, distance: 43.6
click at [144, 98] on header "Subscribers Quota: 6000 - Used: 4398 - Available: 1602 - (shared) Quota Used Av…" at bounding box center [426, 80] width 647 height 68
paste input "[EMAIL_ADDRESS][DOMAIN_NAME]"
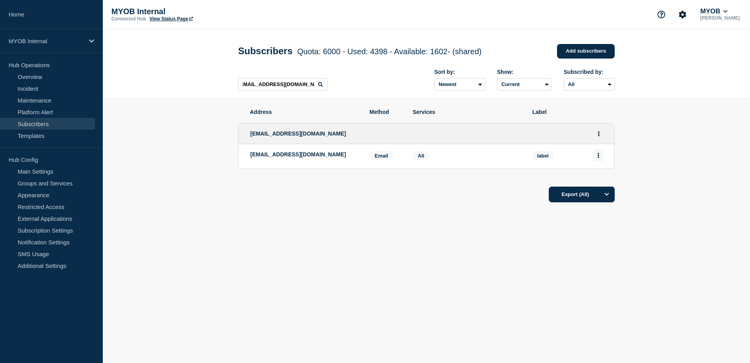
click at [597, 157] on button "Actions" at bounding box center [599, 155] width 10 height 12
click at [596, 178] on button "Delete" at bounding box center [598, 178] width 15 height 6
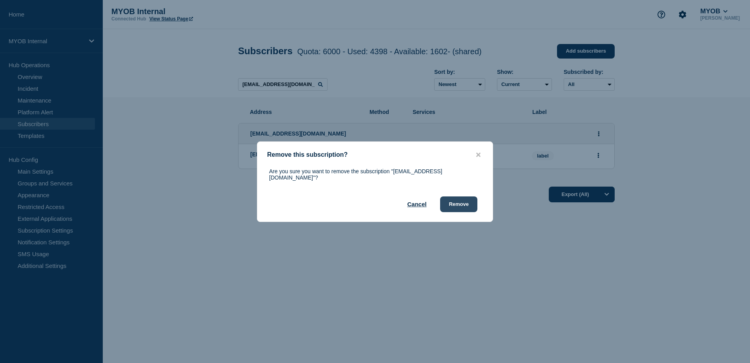
click at [461, 202] on button "Remove" at bounding box center [458, 204] width 37 height 16
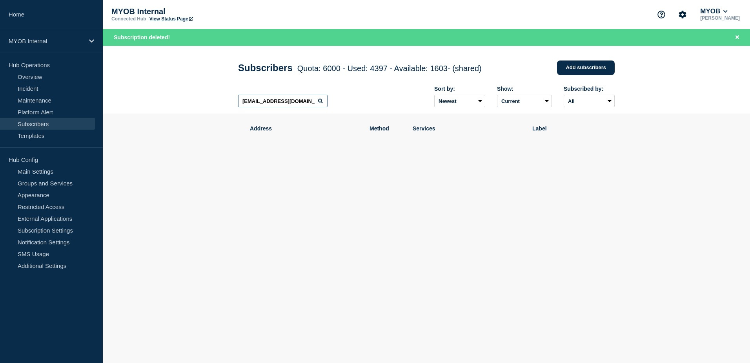
drag, startPoint x: 305, startPoint y: 102, endPoint x: 163, endPoint y: 98, distance: 141.3
click at [163, 98] on header "Subscribers Quota: 6000 - Used: 4397 - Available: 1603 - (shared) Quota Used Av…" at bounding box center [426, 80] width 647 height 68
type input "m"
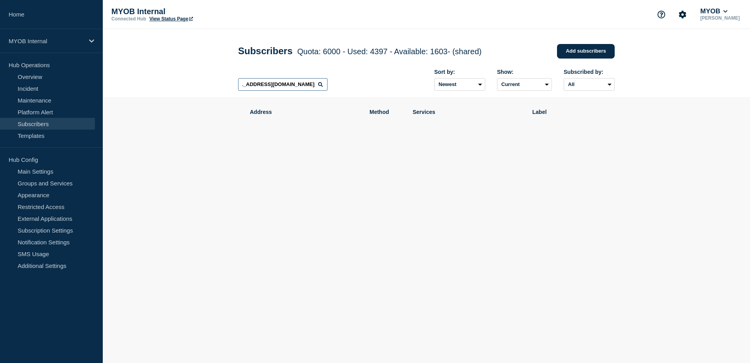
scroll to position [0, 18]
type input "[EMAIL_ADDRESS][DOMAIN_NAME]"
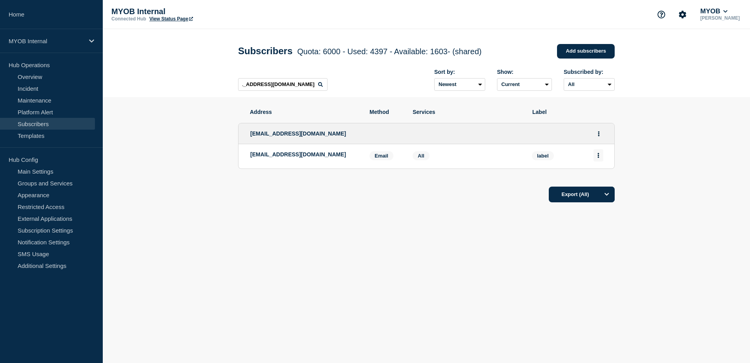
click at [598, 158] on icon "Actions" at bounding box center [599, 155] width 2 height 5
click at [601, 179] on button "Delete" at bounding box center [598, 178] width 15 height 6
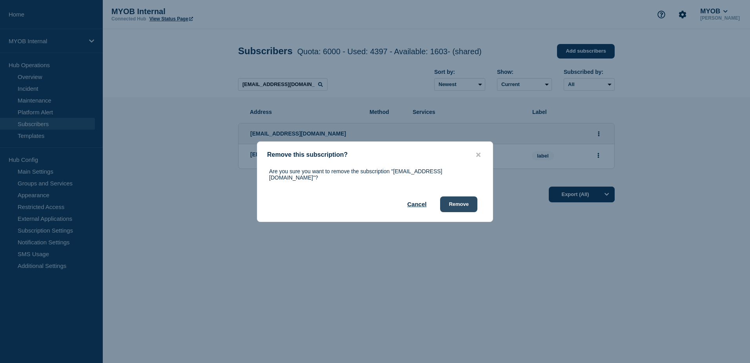
click at [470, 205] on button "Remove" at bounding box center [458, 204] width 37 height 16
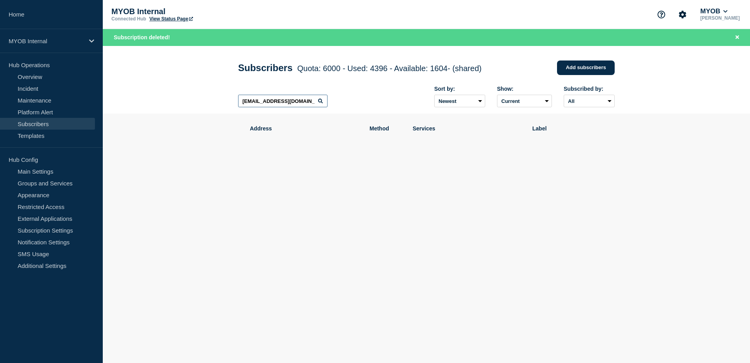
scroll to position [0, 18]
drag, startPoint x: 239, startPoint y: 102, endPoint x: 399, endPoint y: 120, distance: 160.2
click at [399, 120] on main "Subscribers Quota: 6000 - Used: 4396 - Available: 1604 - (shared) Quota Used Av…" at bounding box center [426, 137] width 647 height 183
paste input "[EMAIL_ADDRESS][DOMAIN_NAME]"
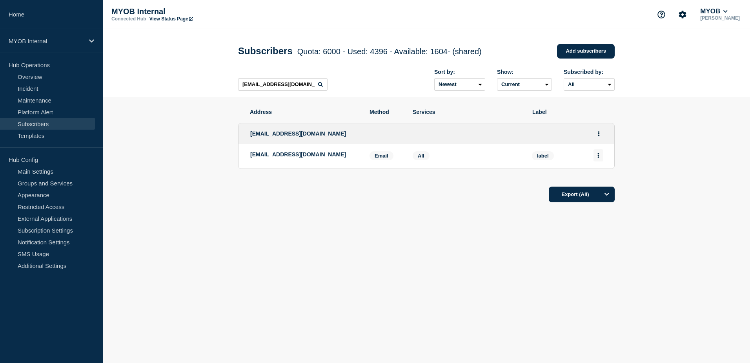
click at [598, 158] on icon "Actions" at bounding box center [599, 155] width 2 height 5
click at [598, 180] on button "Delete" at bounding box center [598, 178] width 15 height 6
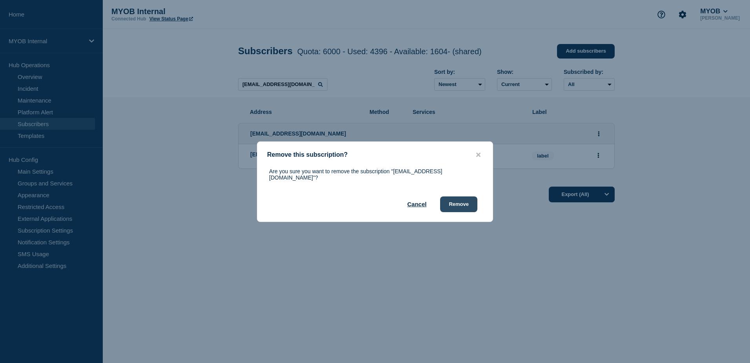
click at [472, 204] on button "Remove" at bounding box center [458, 204] width 37 height 16
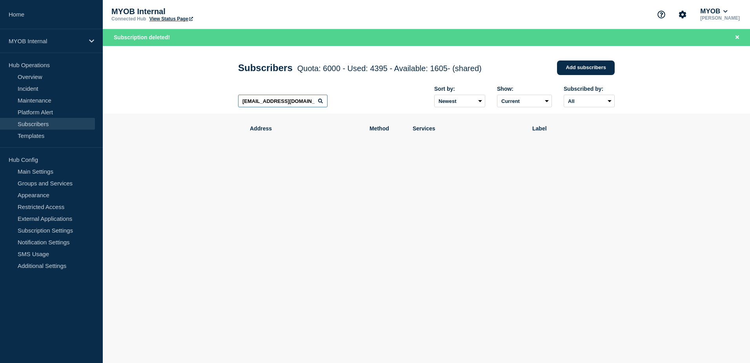
drag, startPoint x: 241, startPoint y: 103, endPoint x: 363, endPoint y: 111, distance: 122.3
click at [363, 111] on div "[EMAIL_ADDRESS][DOMAIN_NAME] Sort by: Newest Oldest Show: Current Deleted Recen…" at bounding box center [426, 97] width 377 height 34
paste input "[EMAIL_ADDRESS][DOMAIN_NAME]"
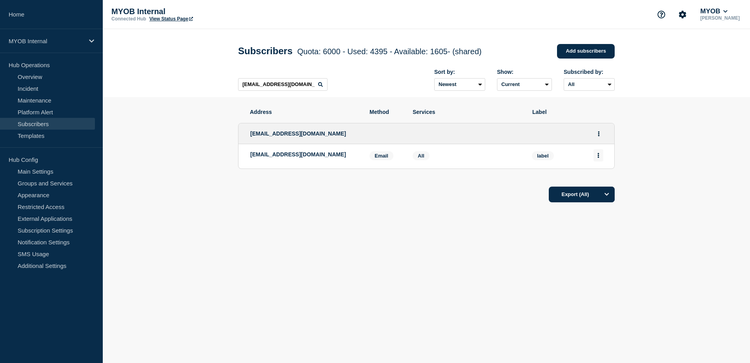
click at [601, 158] on button "Actions" at bounding box center [599, 155] width 10 height 12
click at [602, 178] on button "Delete" at bounding box center [598, 178] width 15 height 6
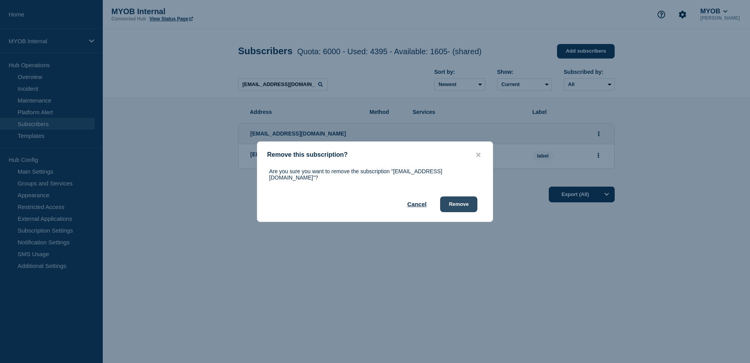
click at [470, 201] on button "Remove" at bounding box center [458, 204] width 37 height 16
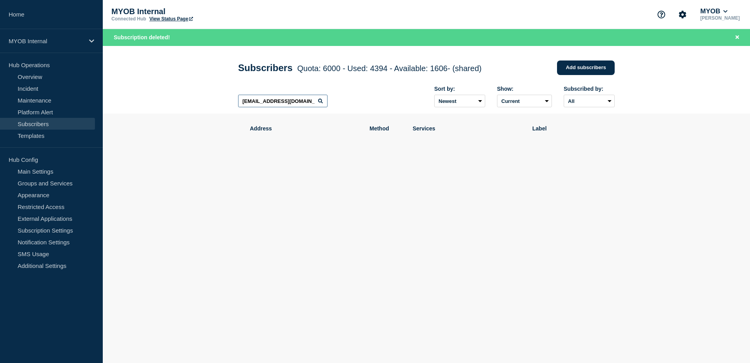
drag, startPoint x: 243, startPoint y: 103, endPoint x: 323, endPoint y: 108, distance: 80.2
click at [323, 107] on input "[EMAIL_ADDRESS][DOMAIN_NAME]" at bounding box center [282, 101] width 89 height 13
paste input "[PERSON_NAME][EMAIL_ADDRESS][PERSON_NAME][DOMAIN_NAME]"
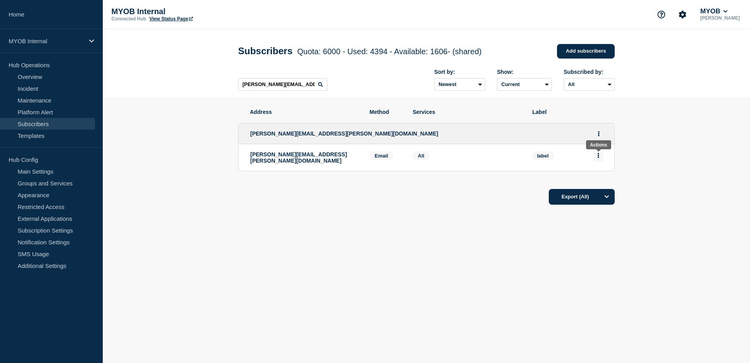
click at [598, 158] on icon "Actions" at bounding box center [599, 155] width 2 height 5
click at [598, 180] on button "Delete" at bounding box center [598, 178] width 15 height 6
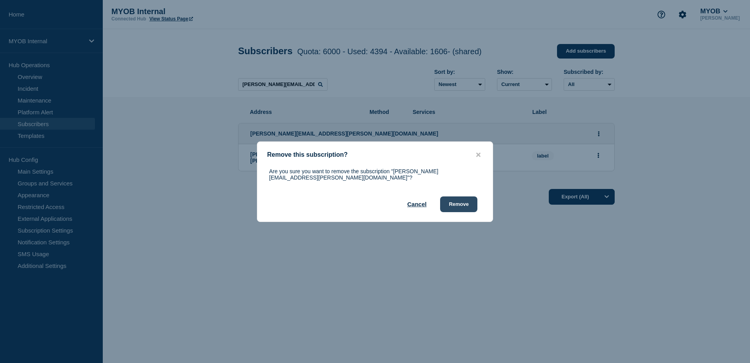
click at [468, 200] on button "Remove" at bounding box center [458, 204] width 37 height 16
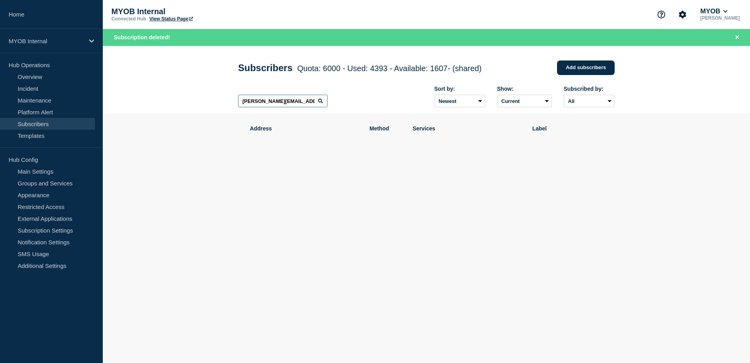
drag, startPoint x: 234, startPoint y: 102, endPoint x: 171, endPoint y: 98, distance: 62.9
click at [171, 98] on header "Subscribers Quota: 6000 - Used: 4393 - Available: 1607 - (shared) Quota Used Av…" at bounding box center [426, 80] width 647 height 68
paste input "[EMAIL_ADDRESS][PERSON_NAME][DOMAIN_NAME]"
type input "[EMAIL_ADDRESS][PERSON_NAME][DOMAIN_NAME]"
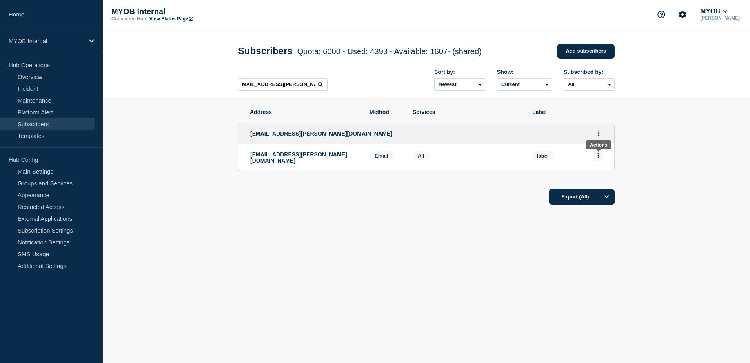
click at [598, 158] on icon "Actions" at bounding box center [599, 155] width 2 height 5
click at [594, 179] on button "Delete" at bounding box center [598, 178] width 15 height 6
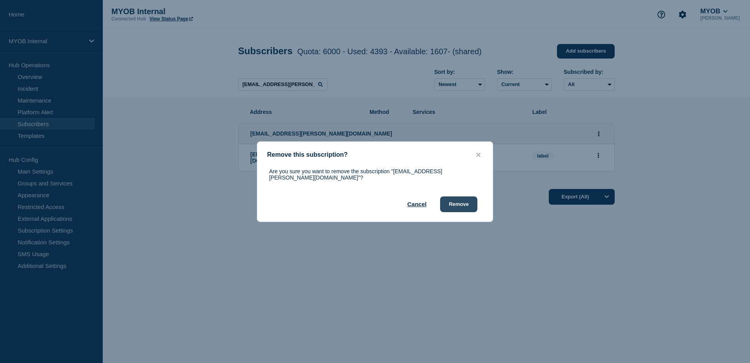
click at [451, 201] on button "Remove" at bounding box center [458, 204] width 37 height 16
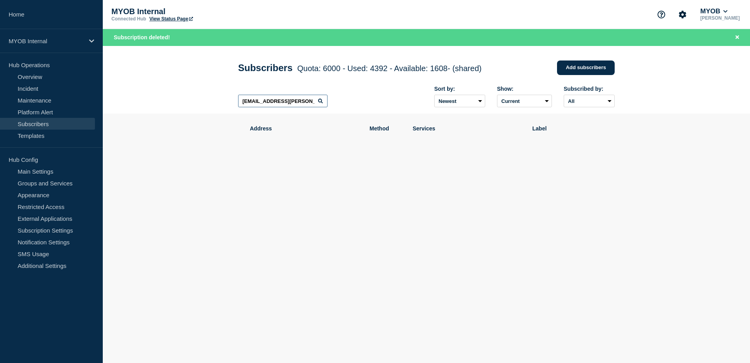
scroll to position [0, 5]
drag, startPoint x: 241, startPoint y: 103, endPoint x: 372, endPoint y: 109, distance: 130.8
click at [372, 109] on div "[EMAIL_ADDRESS][PERSON_NAME][DOMAIN_NAME] Sort by: Newest Oldest Show: Current …" at bounding box center [426, 97] width 377 height 34
paste input "[PERSON_NAME][EMAIL_ADDRESS][DOMAIN_NAME]"
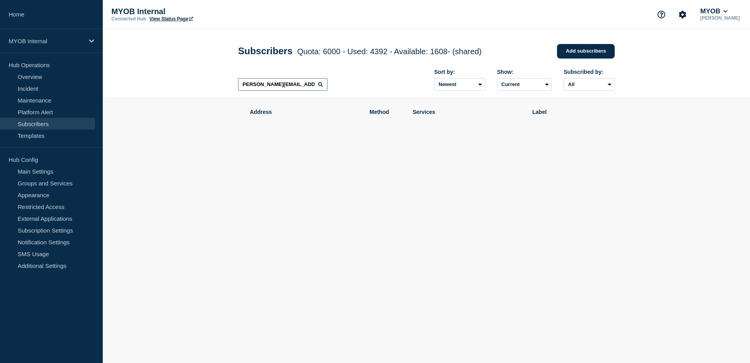
scroll to position [0, 0]
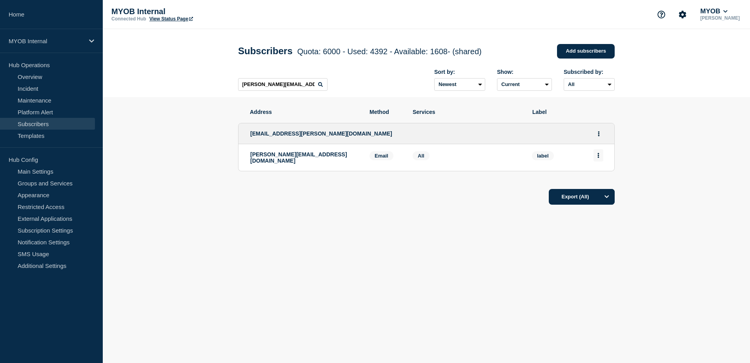
click at [597, 159] on button "Actions" at bounding box center [599, 155] width 10 height 12
click at [602, 180] on button "Delete" at bounding box center [598, 178] width 15 height 6
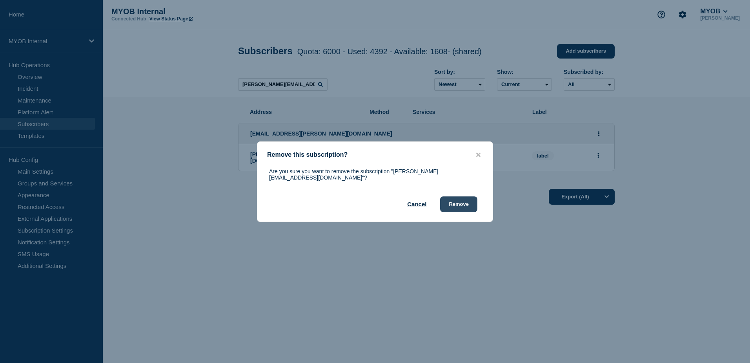
click at [470, 202] on button "Remove" at bounding box center [458, 204] width 37 height 16
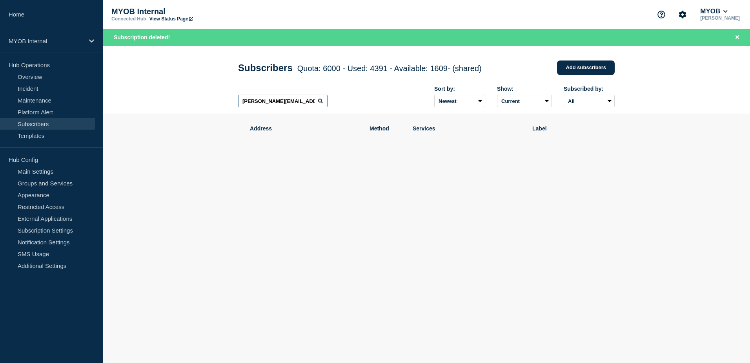
scroll to position [0, 0]
drag, startPoint x: 240, startPoint y: 101, endPoint x: 383, endPoint y: 112, distance: 142.9
click at [383, 112] on div "[PERSON_NAME][EMAIL_ADDRESS][DOMAIN_NAME] Sort by: Newest Oldest Show: Current …" at bounding box center [426, 97] width 377 height 34
paste input "[EMAIL_ADDRESS][PERSON_NAME][DOMAIN_NAME]"
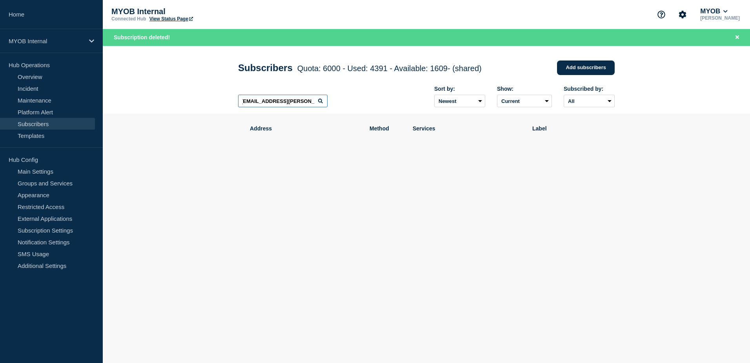
type input "[EMAIL_ADDRESS][PERSON_NAME][DOMAIN_NAME]"
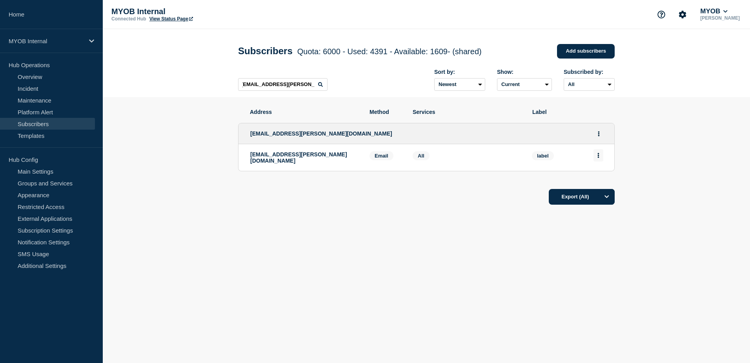
click at [599, 160] on button "Actions" at bounding box center [599, 155] width 10 height 12
click at [598, 177] on button "Delete" at bounding box center [598, 178] width 15 height 6
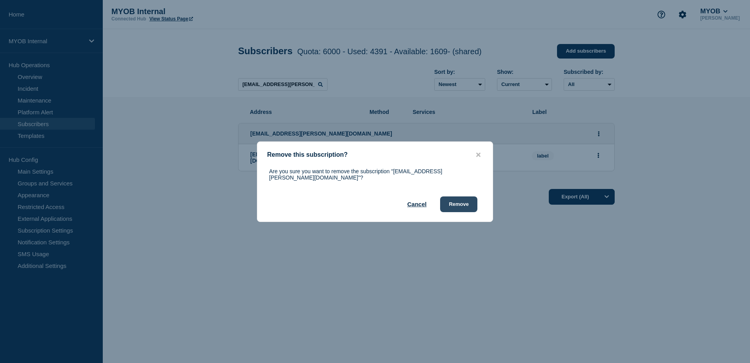
click at [469, 202] on button "Remove" at bounding box center [458, 204] width 37 height 16
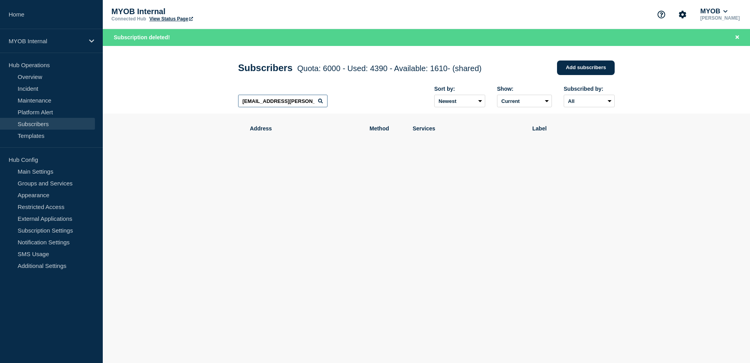
scroll to position [0, 1]
drag, startPoint x: 240, startPoint y: 101, endPoint x: 357, endPoint y: 111, distance: 117.7
click at [357, 111] on div "[EMAIL_ADDRESS][PERSON_NAME][DOMAIN_NAME] Sort by: Newest Oldest Show: Current …" at bounding box center [426, 97] width 377 height 34
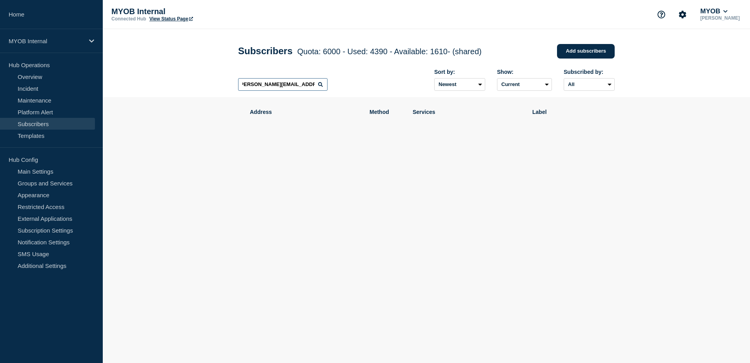
scroll to position [0, 3]
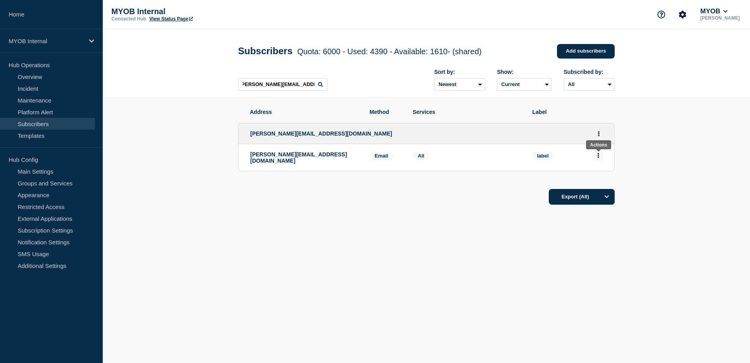
click at [598, 158] on icon "Actions" at bounding box center [599, 155] width 2 height 5
click at [598, 179] on button "Delete" at bounding box center [598, 178] width 15 height 6
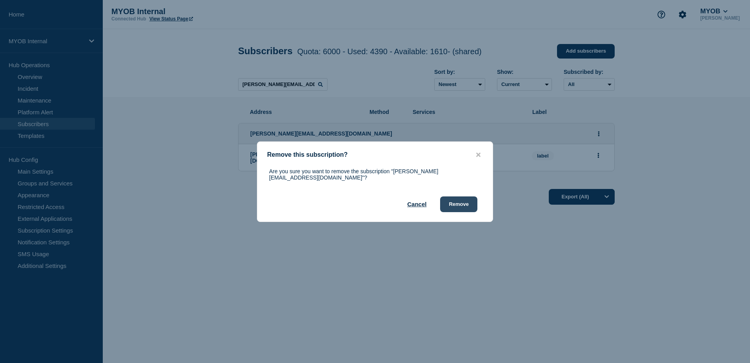
click at [465, 202] on button "Remove" at bounding box center [458, 204] width 37 height 16
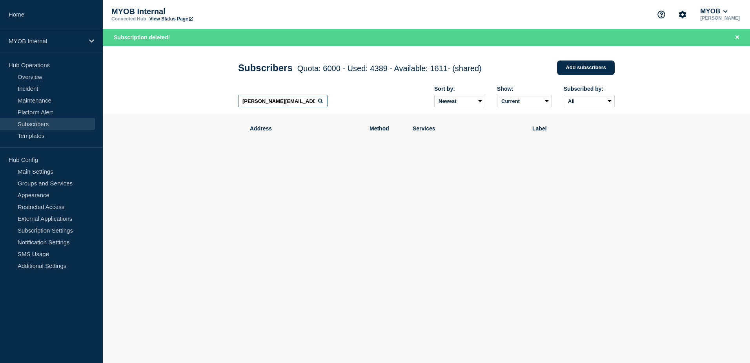
scroll to position [0, 3]
drag, startPoint x: 241, startPoint y: 102, endPoint x: 399, endPoint y: 119, distance: 159.0
click at [399, 119] on main "Subscribers Quota: 6000 - Used: 4389 - Available: 1611 - (shared) Quota Used Av…" at bounding box center [426, 137] width 647 height 183
paste input "[EMAIL_ADDRESS][DOMAIN_NAME]"
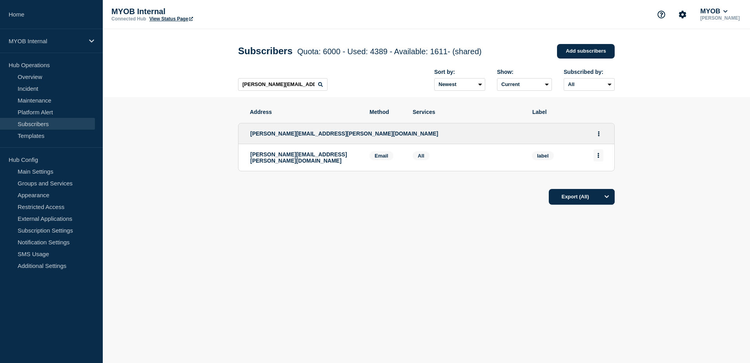
click at [600, 158] on button "Actions" at bounding box center [599, 155] width 10 height 12
click at [601, 180] on button "Delete" at bounding box center [598, 178] width 15 height 6
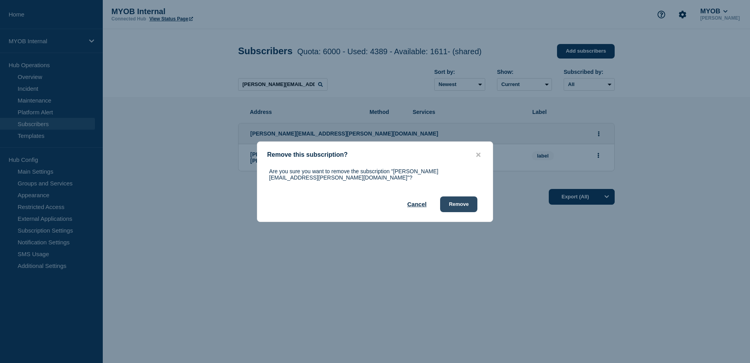
click at [465, 202] on button "Remove" at bounding box center [458, 204] width 37 height 16
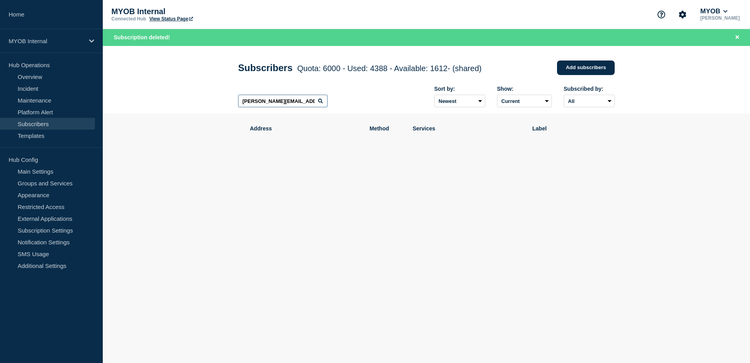
drag, startPoint x: 308, startPoint y: 104, endPoint x: 210, endPoint y: 102, distance: 98.5
click at [210, 102] on header "Subscribers Quota: 6000 - Used: 4388 - Available: 1612 - (shared) Quota Used Av…" at bounding box center [426, 80] width 647 height 68
drag, startPoint x: 310, startPoint y: 103, endPoint x: 167, endPoint y: 100, distance: 143.3
click at [167, 100] on header "Subscribers Quota: 6000 - Used: 4388 - Available: 1612 - (shared) Quota Used Av…" at bounding box center [426, 80] width 647 height 68
paste input "[EMAIL_ADDRESS][DOMAIN_NAME]"
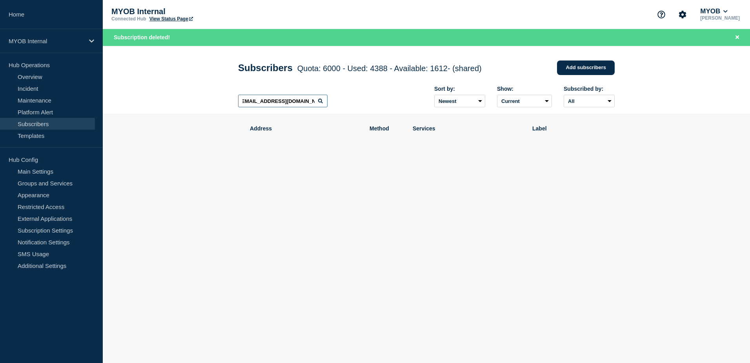
scroll to position [0, 2]
type input "[EMAIL_ADDRESS][DOMAIN_NAME]"
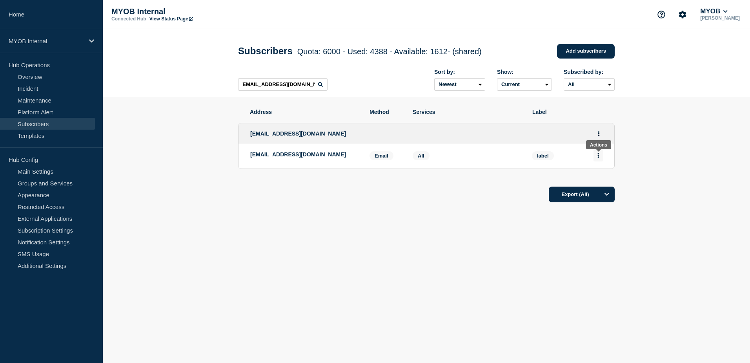
click at [601, 158] on button "Actions" at bounding box center [599, 155] width 10 height 12
click at [607, 178] on div "Delete" at bounding box center [598, 177] width 37 height 28
click at [600, 181] on button "Delete" at bounding box center [598, 178] width 15 height 6
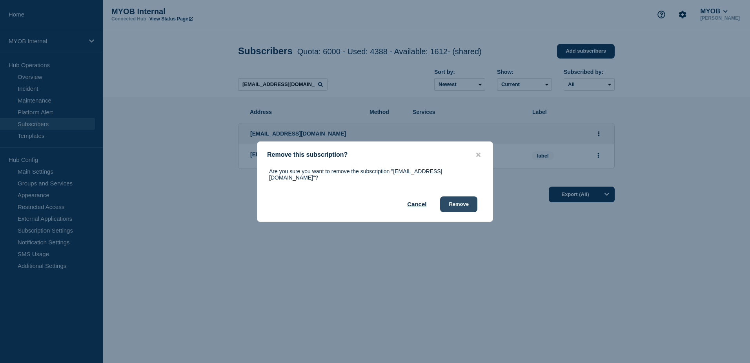
click at [459, 202] on button "Remove" at bounding box center [458, 204] width 37 height 16
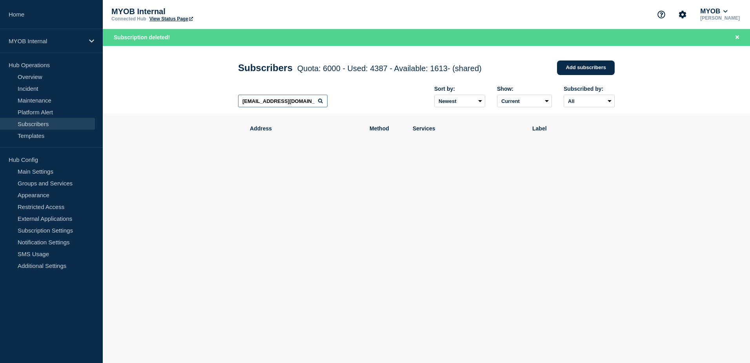
scroll to position [0, 2]
drag, startPoint x: 241, startPoint y: 102, endPoint x: 410, endPoint y: 111, distance: 169.7
click at [410, 111] on div "[EMAIL_ADDRESS][DOMAIN_NAME] Sort by: Newest Oldest Show: Current Deleted Recen…" at bounding box center [426, 97] width 377 height 34
paste input "[EMAIL_ADDRESS][PERSON_NAME][DOMAIN_NAME]"
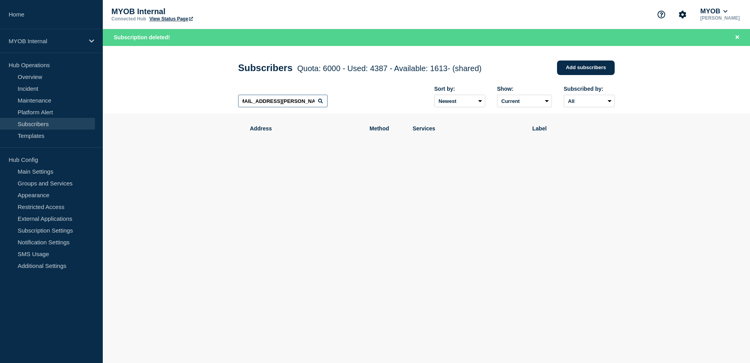
scroll to position [0, 6]
type input "[EMAIL_ADDRESS][PERSON_NAME][DOMAIN_NAME]"
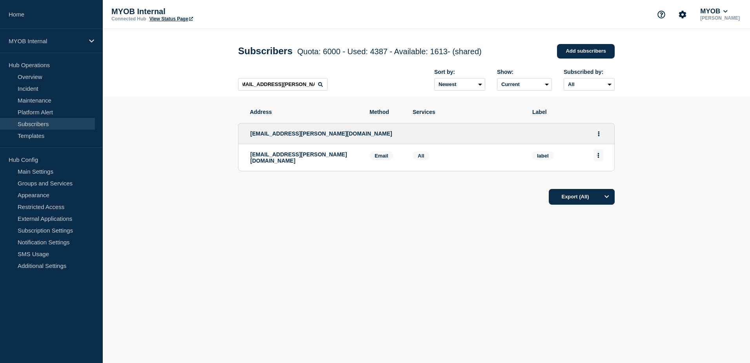
click at [599, 160] on button "Actions" at bounding box center [599, 155] width 10 height 12
click at [598, 179] on button "Delete" at bounding box center [598, 178] width 15 height 6
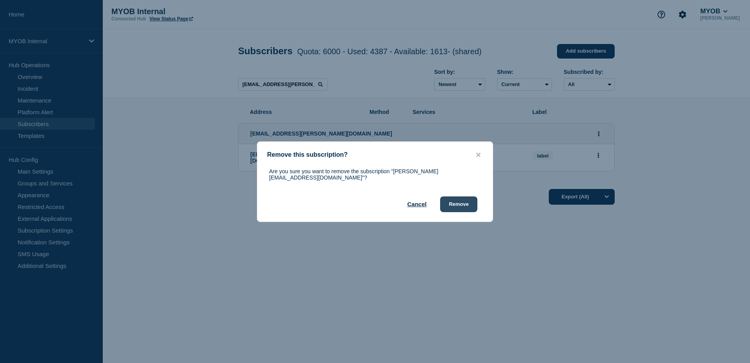
click at [458, 205] on button "Remove" at bounding box center [458, 204] width 37 height 16
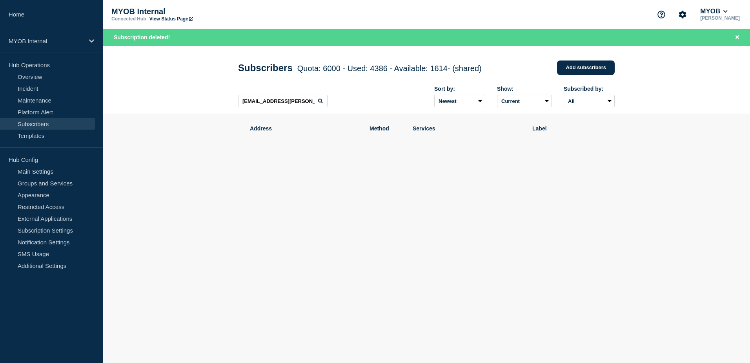
drag, startPoint x: 237, startPoint y: 102, endPoint x: 275, endPoint y: 103, distance: 37.7
click at [275, 103] on div "Subscribers Quota: 6000 - Used: 4386 - Available: 1614 - (shared) Quota Used Av…" at bounding box center [427, 80] width 394 height 68
drag, startPoint x: 243, startPoint y: 102, endPoint x: 356, endPoint y: 109, distance: 113.2
click at [356, 109] on div "[EMAIL_ADDRESS][PERSON_NAME][DOMAIN_NAME] Sort by: Newest Oldest Show: Current …" at bounding box center [426, 97] width 377 height 34
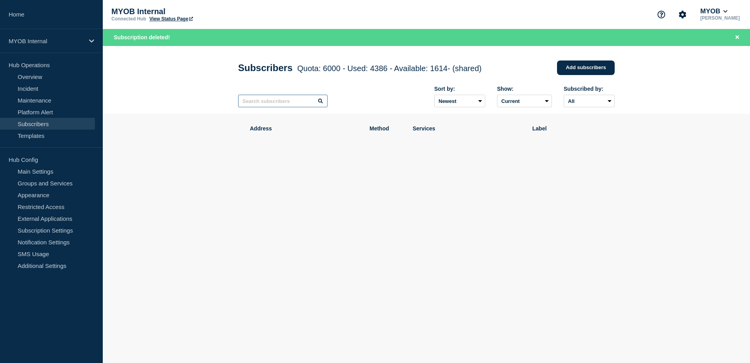
scroll to position [0, 0]
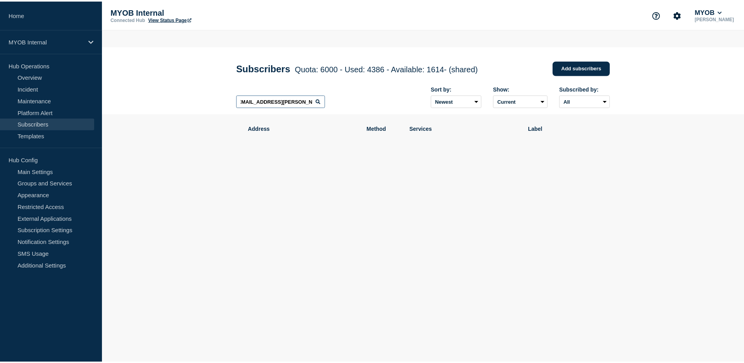
scroll to position [0, 3]
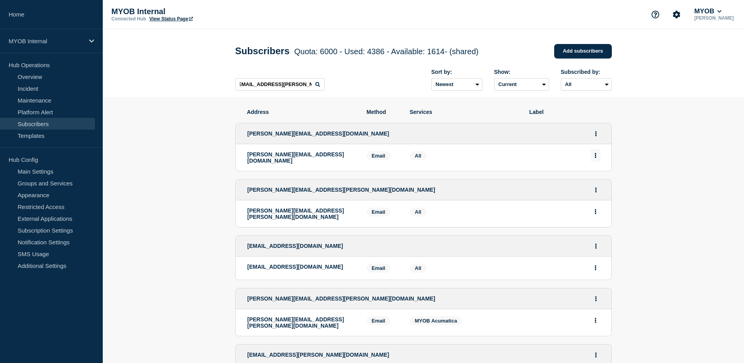
click at [600, 156] on button "Actions" at bounding box center [596, 155] width 10 height 12
drag, startPoint x: 237, startPoint y: 86, endPoint x: 367, endPoint y: 93, distance: 130.1
click at [367, 93] on div "[EMAIL_ADDRESS][PERSON_NAME][DOMAIN_NAME] Sort by: Newest Oldest Show: Current …" at bounding box center [423, 80] width 377 height 34
paste input "text"
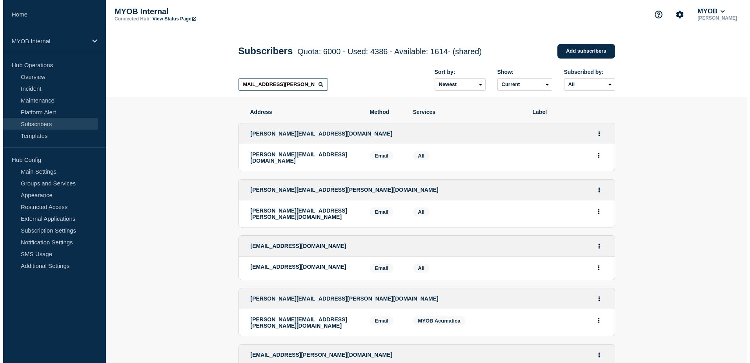
scroll to position [0, 3]
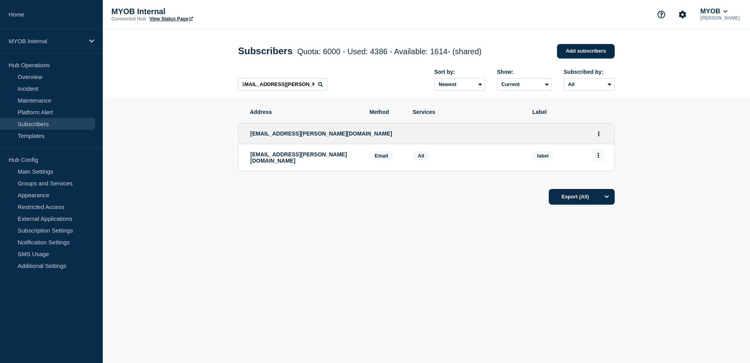
click at [596, 157] on button "Actions" at bounding box center [599, 155] width 10 height 12
click at [600, 178] on button "Delete" at bounding box center [598, 178] width 15 height 6
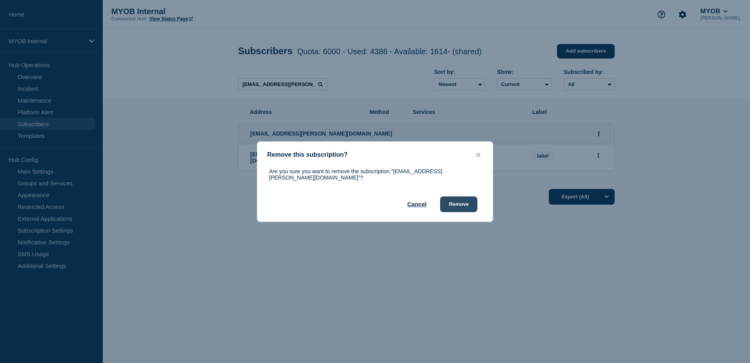
click at [459, 203] on button "Remove" at bounding box center [458, 204] width 37 height 16
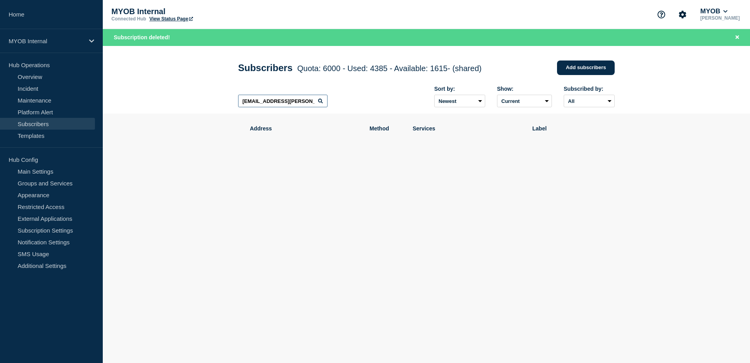
scroll to position [0, 3]
drag, startPoint x: 239, startPoint y: 103, endPoint x: 366, endPoint y: 112, distance: 127.0
click at [366, 112] on div "[EMAIL_ADDRESS][PERSON_NAME][DOMAIN_NAME] Sort by: Newest Oldest Show: Current …" at bounding box center [426, 97] width 377 height 34
paste input "[PERSON_NAME][EMAIL_ADDRESS][PERSON_NAME][DOMAIN_NAME]"
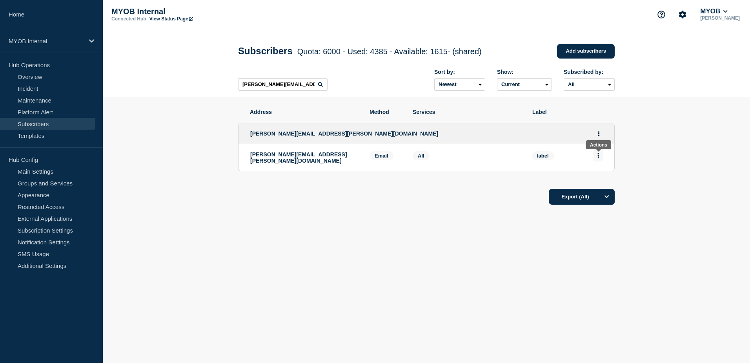
click at [599, 156] on icon "Actions" at bounding box center [599, 155] width 2 height 5
click at [598, 175] on div "Delete" at bounding box center [598, 177] width 37 height 28
click at [598, 180] on button "Delete" at bounding box center [598, 178] width 15 height 6
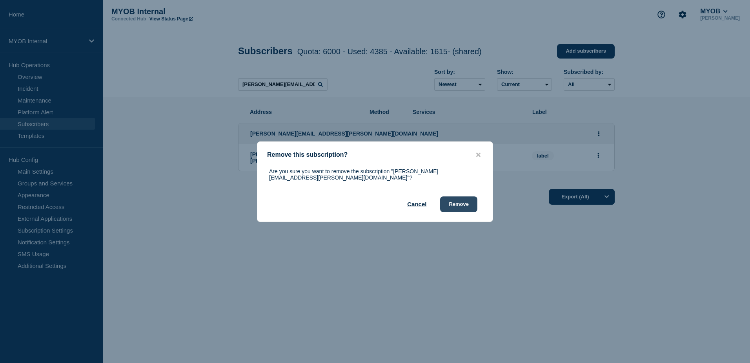
click at [458, 202] on button "Remove" at bounding box center [458, 204] width 37 height 16
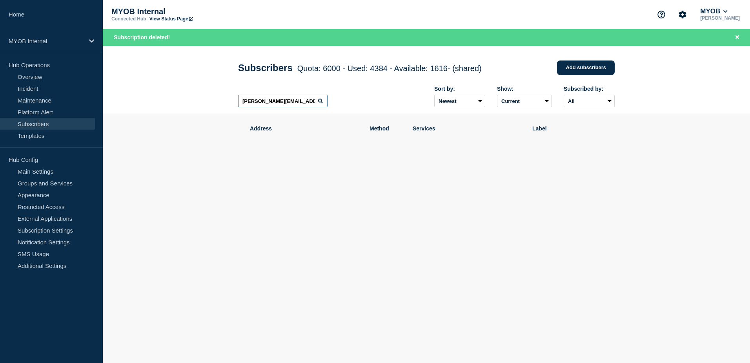
drag, startPoint x: 242, startPoint y: 103, endPoint x: 316, endPoint y: 106, distance: 74.2
click at [316, 106] on input "[PERSON_NAME][EMAIL_ADDRESS][PERSON_NAME][DOMAIN_NAME]" at bounding box center [282, 101] width 89 height 13
paste input "[PERSON_NAME][EMAIL_ADDRESS][DOMAIN_NAME]"
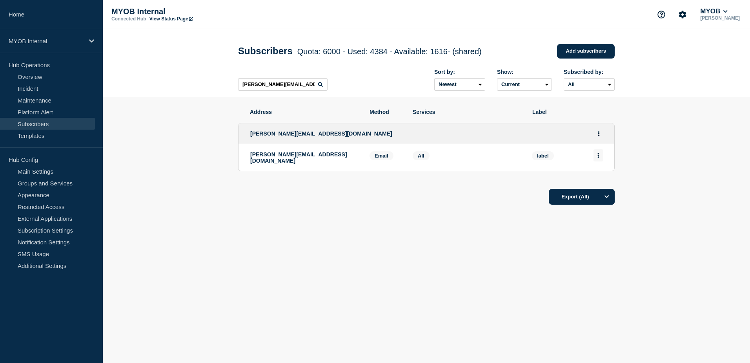
click at [598, 158] on icon "Actions" at bounding box center [599, 155] width 2 height 5
click at [600, 179] on button "Delete" at bounding box center [598, 178] width 15 height 6
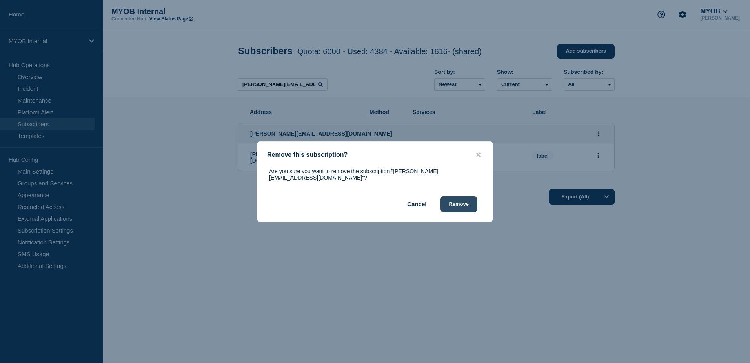
click at [468, 202] on button "Remove" at bounding box center [458, 204] width 37 height 16
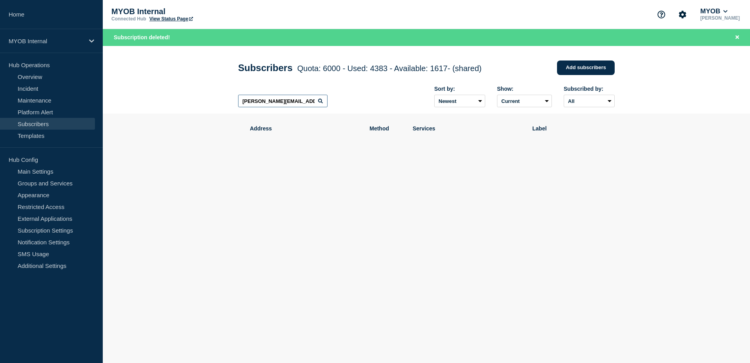
drag, startPoint x: 239, startPoint y: 102, endPoint x: 374, endPoint y: 108, distance: 135.5
click at [374, 108] on div "[PERSON_NAME][EMAIL_ADDRESS][DOMAIN_NAME] Sort by: Newest Oldest Show: Current …" at bounding box center [426, 97] width 377 height 34
paste input "[EMAIL_ADDRESS][DOMAIN_NAME]"
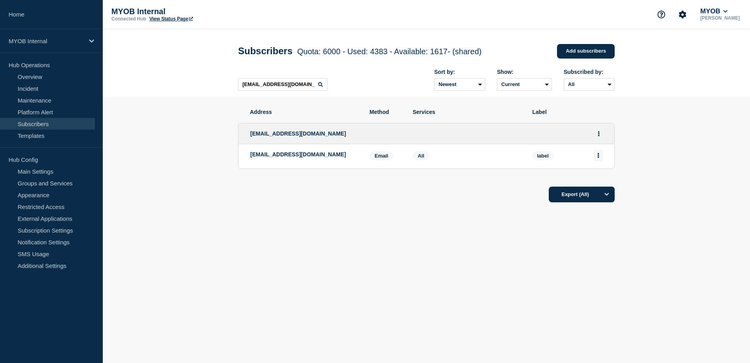
click at [600, 158] on button "Actions" at bounding box center [599, 155] width 10 height 12
click at [596, 179] on button "Delete" at bounding box center [598, 178] width 15 height 6
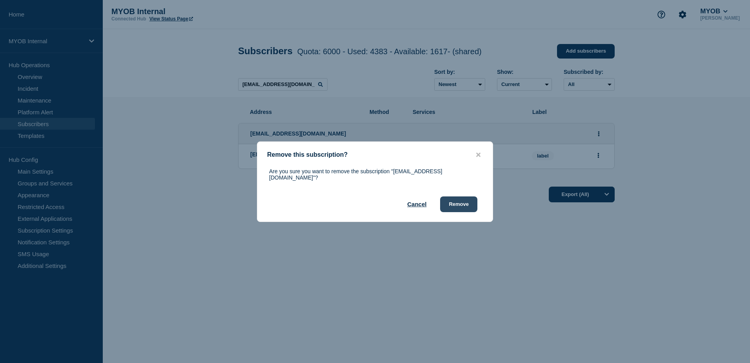
click at [466, 204] on button "Remove" at bounding box center [458, 204] width 37 height 16
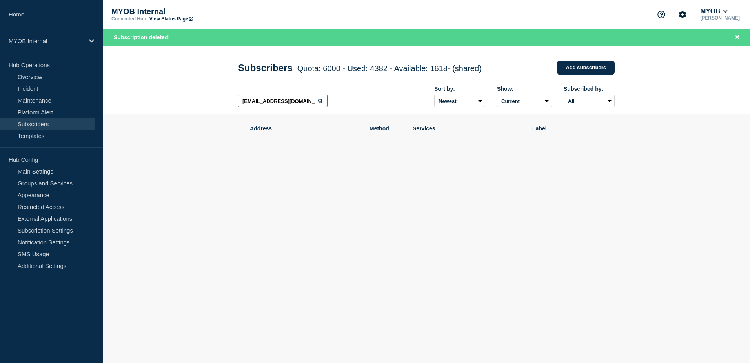
drag, startPoint x: 354, startPoint y: 107, endPoint x: 392, endPoint y: 109, distance: 37.3
click at [392, 109] on div "[EMAIL_ADDRESS][DOMAIN_NAME] Sort by: Newest Oldest Show: Current Deleted Recen…" at bounding box center [426, 97] width 377 height 34
paste input "[PERSON_NAME][EMAIL_ADDRESS][PERSON_NAME][DOMAIN_NAME]"
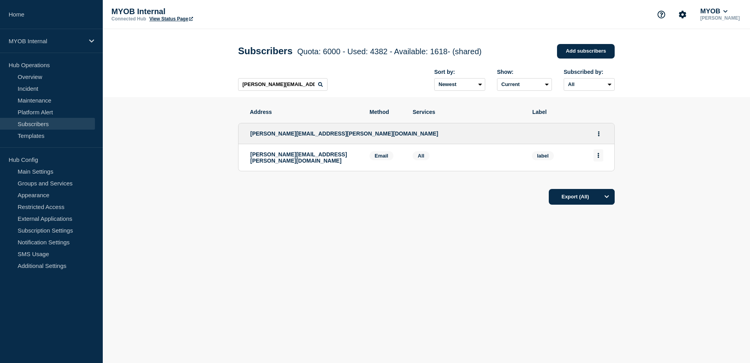
click at [599, 158] on icon "Actions" at bounding box center [599, 155] width 2 height 5
click at [593, 179] on button "Delete" at bounding box center [598, 178] width 15 height 6
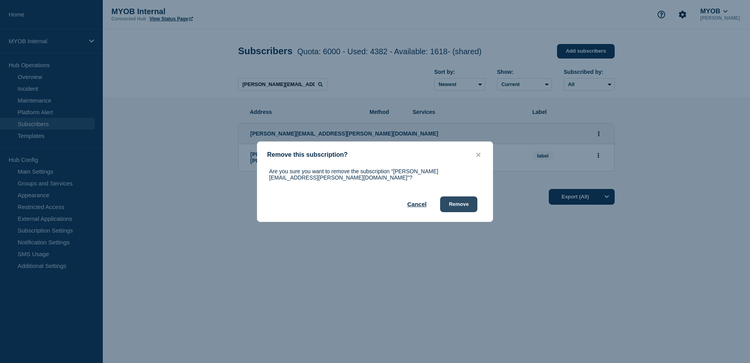
click at [459, 203] on button "Remove" at bounding box center [458, 204] width 37 height 16
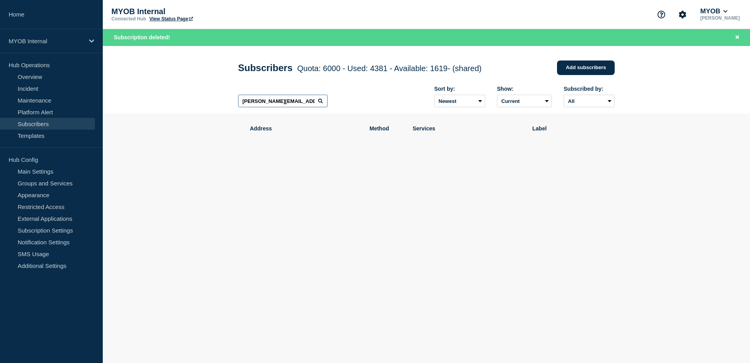
drag, startPoint x: 282, startPoint y: 104, endPoint x: 115, endPoint y: 98, distance: 167.3
click at [115, 98] on header "Subscribers Quota: 6000 - Used: 4381 - Available: 1619 - (shared) Quota Used Av…" at bounding box center [426, 80] width 647 height 68
paste input "[EMAIL_ADDRESS][DOMAIN_NAME]"
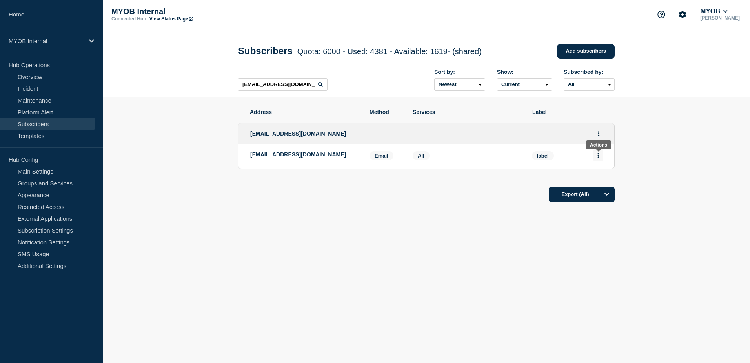
click at [599, 158] on icon "Actions" at bounding box center [599, 155] width 2 height 5
click at [599, 178] on button "Delete" at bounding box center [598, 178] width 15 height 6
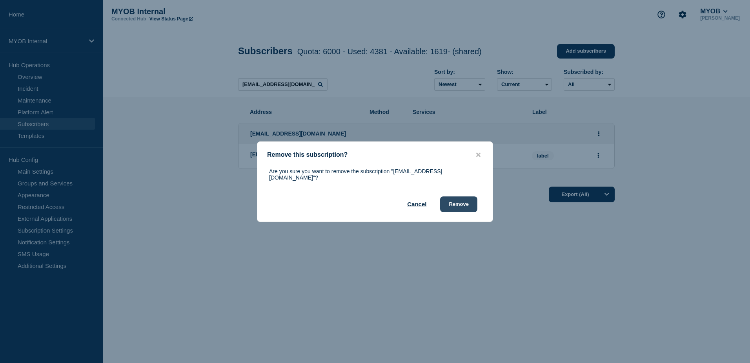
click at [454, 201] on button "Remove" at bounding box center [458, 204] width 37 height 16
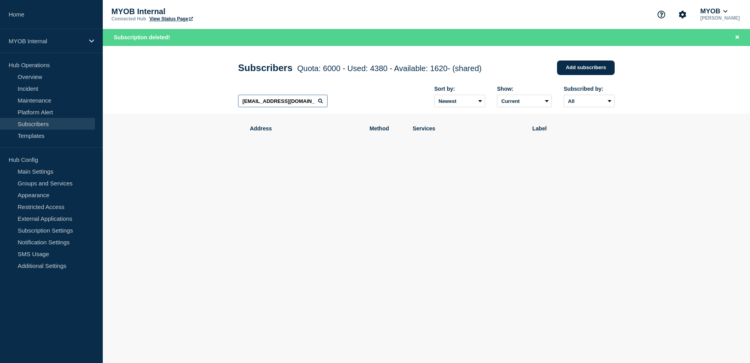
drag, startPoint x: 309, startPoint y: 104, endPoint x: 135, endPoint y: 101, distance: 174.3
click at [135, 101] on header "Subscribers Quota: 6000 - Used: 4380 - Available: 1620 - (shared) Quota Used Av…" at bounding box center [426, 80] width 647 height 68
paste input "[PERSON_NAME][EMAIL_ADDRESS][DOMAIN_NAME]"
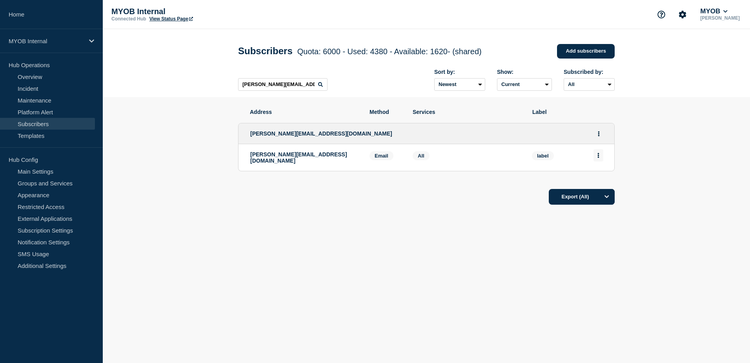
click at [602, 159] on button "Actions" at bounding box center [599, 155] width 10 height 12
click at [604, 174] on div "Delete" at bounding box center [598, 177] width 37 height 28
click at [602, 177] on button "Delete" at bounding box center [598, 178] width 15 height 6
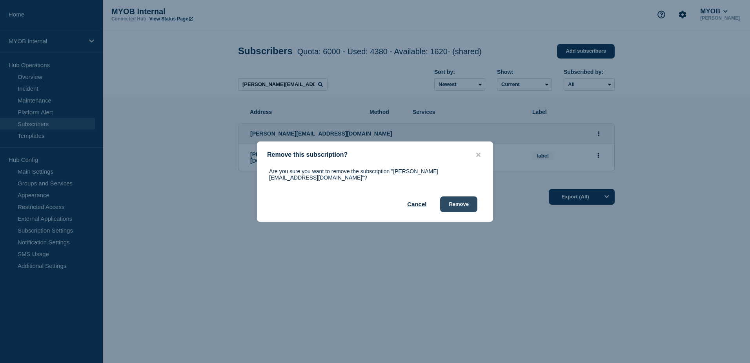
click at [469, 202] on button "Remove" at bounding box center [458, 204] width 37 height 16
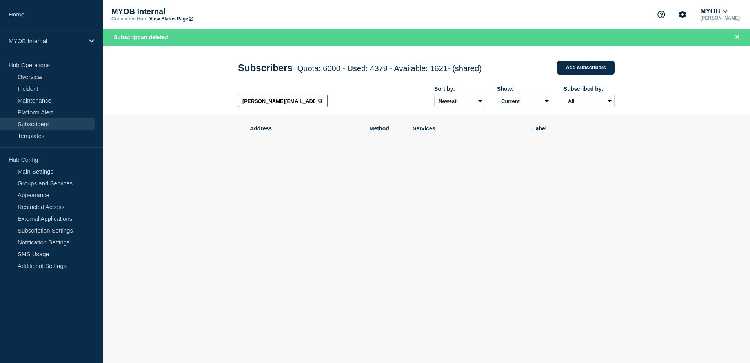
drag, startPoint x: 297, startPoint y: 105, endPoint x: 151, endPoint y: 102, distance: 146.0
click at [151, 102] on header "Subscribers Quota: 6000 - Used: 4379 - Available: 1621 - (shared) Quota Used Av…" at bounding box center [426, 80] width 647 height 68
paste input "[EMAIL_ADDRESS][PERSON_NAME][DOMAIN_NAME]"
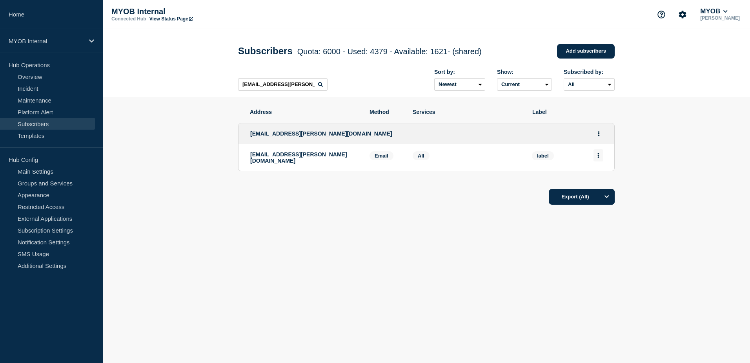
click at [602, 157] on button "Actions" at bounding box center [599, 155] width 10 height 12
click at [601, 179] on button "Delete" at bounding box center [598, 178] width 15 height 6
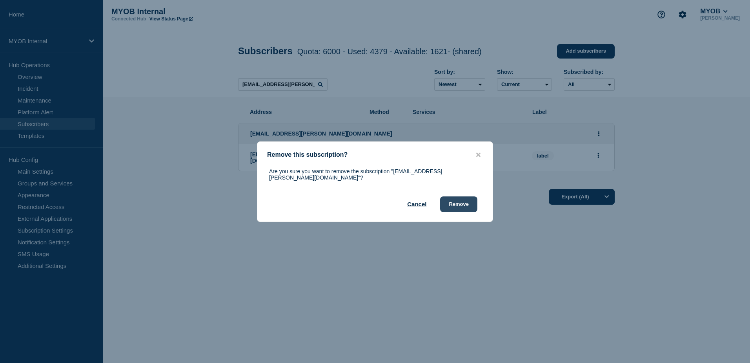
click at [467, 202] on button "Remove" at bounding box center [458, 204] width 37 height 16
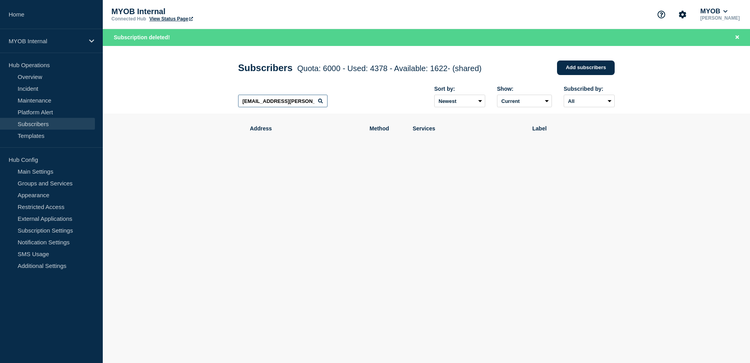
drag, startPoint x: 296, startPoint y: 103, endPoint x: 210, endPoint y: 102, distance: 85.6
click at [210, 102] on header "Subscribers Quota: 6000 - Used: 4378 - Available: 1622 - (shared) Quota Used Av…" at bounding box center [426, 80] width 647 height 68
paste input "[EMAIL_ADDRESS][DOMAIN_NAME]"
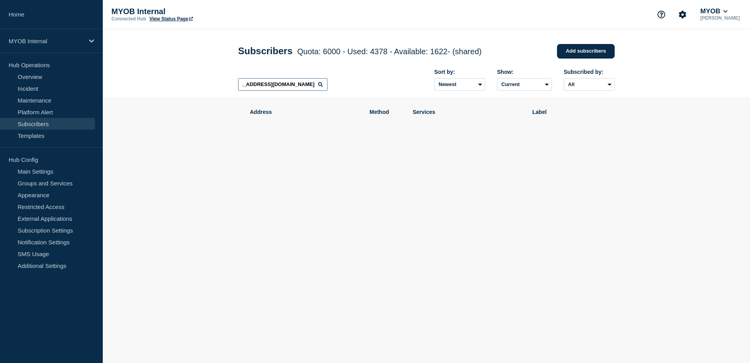
scroll to position [0, 16]
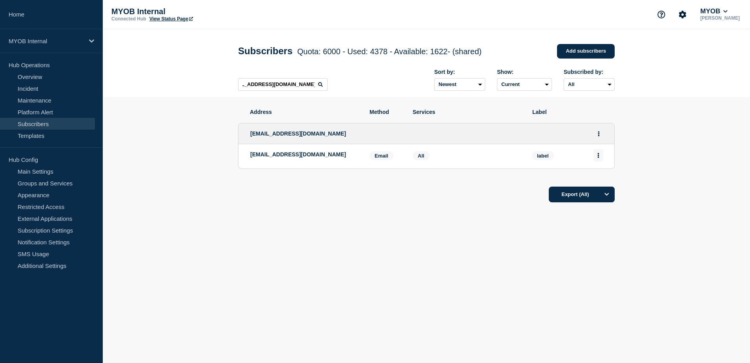
click at [599, 152] on button "Actions" at bounding box center [599, 155] width 10 height 12
click at [594, 178] on button "Delete" at bounding box center [598, 178] width 15 height 6
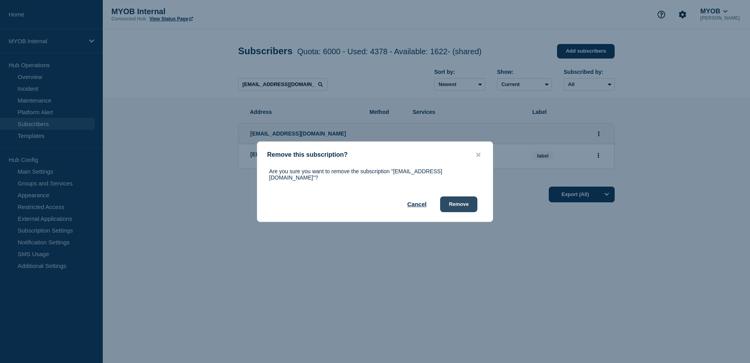
click at [461, 199] on button "Remove" at bounding box center [458, 204] width 37 height 16
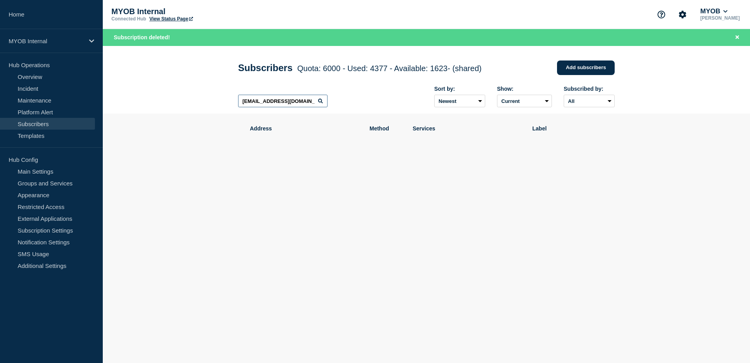
scroll to position [0, 16]
drag, startPoint x: 241, startPoint y: 102, endPoint x: 363, endPoint y: 106, distance: 121.7
click at [363, 106] on div "[EMAIL_ADDRESS][DOMAIN_NAME] Sort by: Newest Oldest Show: Current Deleted Recen…" at bounding box center [426, 97] width 377 height 34
paste input "[PERSON_NAME][EMAIL_ADDRESS][PERSON_NAME][DOMAIN_NAME]"
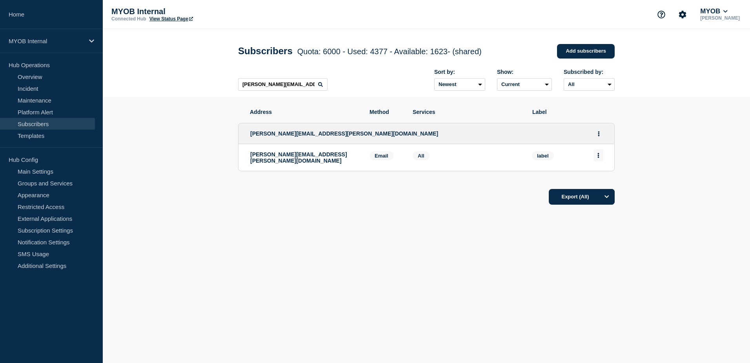
click at [599, 158] on icon "Actions" at bounding box center [599, 155] width 2 height 5
click at [599, 174] on div "Delete" at bounding box center [598, 177] width 37 height 28
click at [598, 180] on button "Delete" at bounding box center [598, 178] width 15 height 6
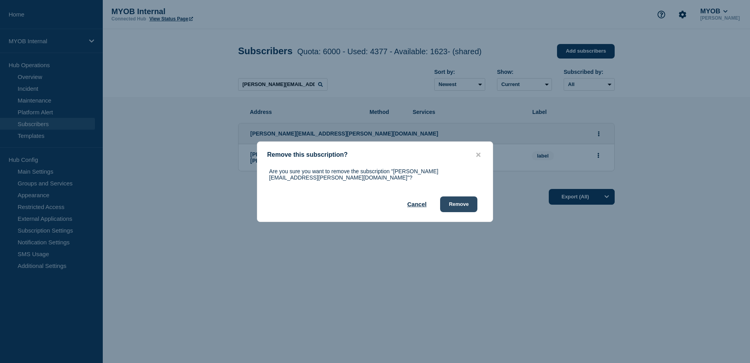
click at [459, 201] on button "Remove" at bounding box center [458, 204] width 37 height 16
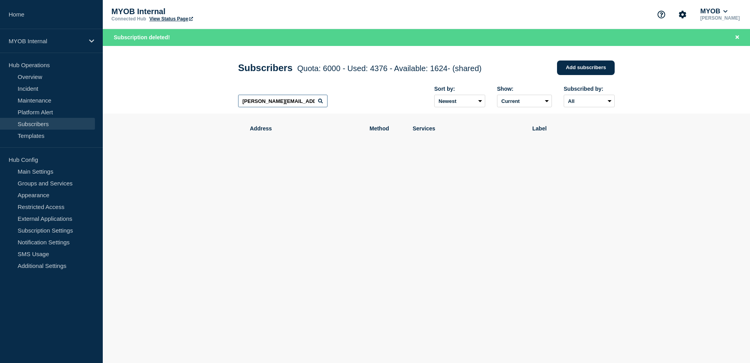
drag, startPoint x: 320, startPoint y: 105, endPoint x: 407, endPoint y: 108, distance: 86.8
click at [407, 108] on div "[PERSON_NAME][EMAIL_ADDRESS][PERSON_NAME][DOMAIN_NAME] Sort by: Newest Oldest S…" at bounding box center [426, 97] width 377 height 34
paste input "[PERSON_NAME][EMAIL_ADDRESS][PERSON_NAME][DOMAIN_NAME]"
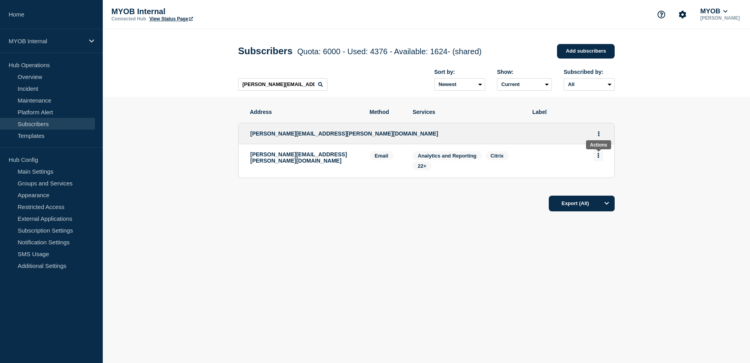
click at [599, 158] on icon "Actions" at bounding box center [599, 155] width 2 height 5
click at [601, 176] on button "Delete" at bounding box center [598, 178] width 15 height 6
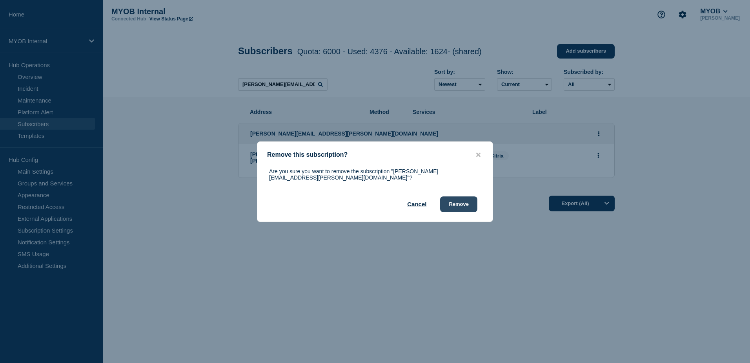
click at [454, 201] on button "Remove" at bounding box center [458, 204] width 37 height 16
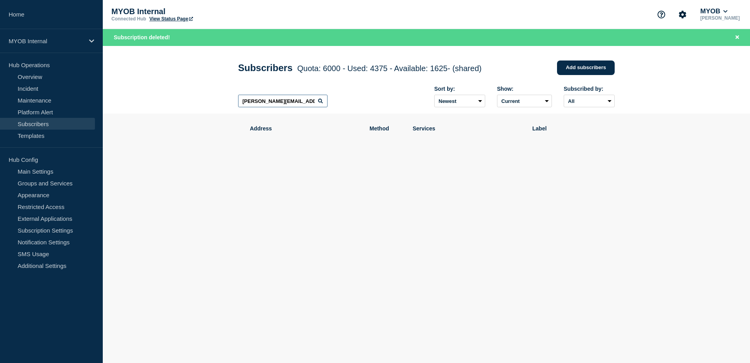
drag, startPoint x: 313, startPoint y: 102, endPoint x: 162, endPoint y: 93, distance: 150.6
click at [162, 93] on header "Subscribers Quota: 6000 - Used: 4375 - Available: 1625 - (shared) Quota Used Av…" at bounding box center [426, 80] width 647 height 68
paste input "[PERSON_NAME][EMAIL_ADDRESS][PERSON_NAME][DOMAIN_NAME]"
type input "[PERSON_NAME][EMAIL_ADDRESS][PERSON_NAME][DOMAIN_NAME]"
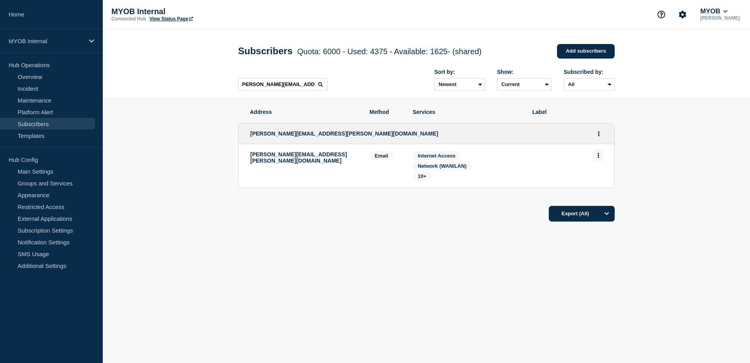
click at [599, 158] on icon "Actions" at bounding box center [599, 155] width 2 height 5
click at [598, 176] on li "Delete" at bounding box center [598, 177] width 15 height 6
click at [607, 179] on div "Delete" at bounding box center [598, 177] width 37 height 28
click at [595, 179] on button "Delete" at bounding box center [598, 178] width 15 height 6
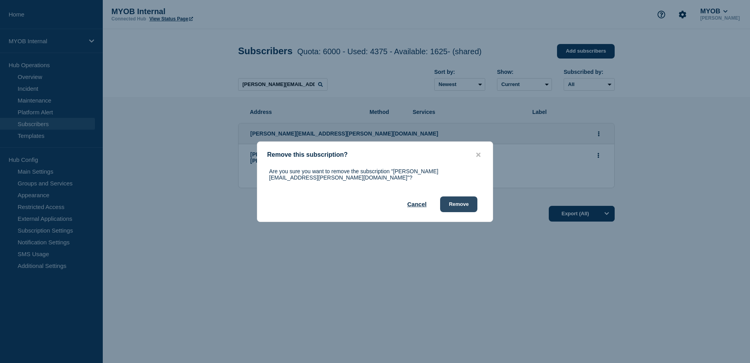
click at [468, 196] on button "Remove" at bounding box center [458, 204] width 37 height 16
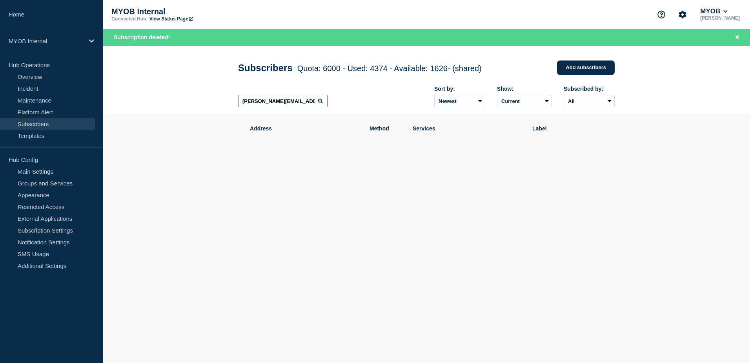
scroll to position [0, 2]
drag, startPoint x: 241, startPoint y: 104, endPoint x: 394, endPoint y: 109, distance: 152.7
click at [394, 109] on div "[PERSON_NAME][EMAIL_ADDRESS][PERSON_NAME][DOMAIN_NAME] Sort by: Newest Oldest S…" at bounding box center [426, 97] width 377 height 34
paste input "[PERSON_NAME][EMAIL_ADDRESS][DOMAIN_NAME]"
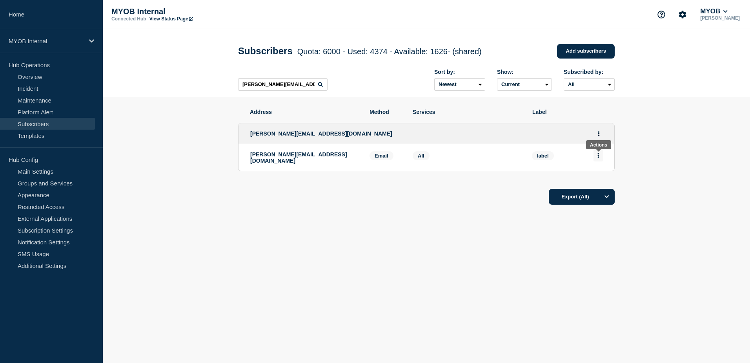
click at [602, 158] on button "Actions" at bounding box center [599, 155] width 10 height 12
click at [597, 179] on button "Delete" at bounding box center [598, 178] width 15 height 6
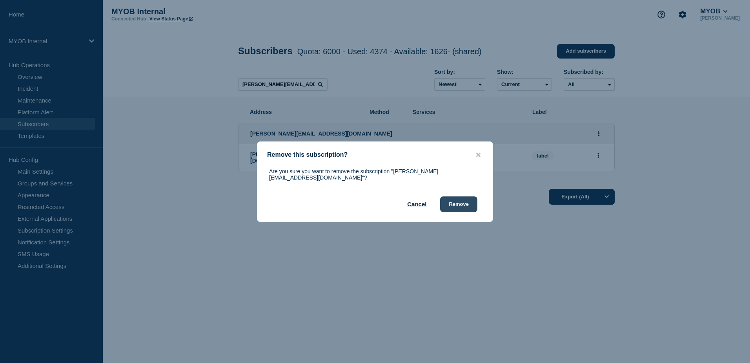
click at [448, 203] on button "Remove" at bounding box center [458, 204] width 37 height 16
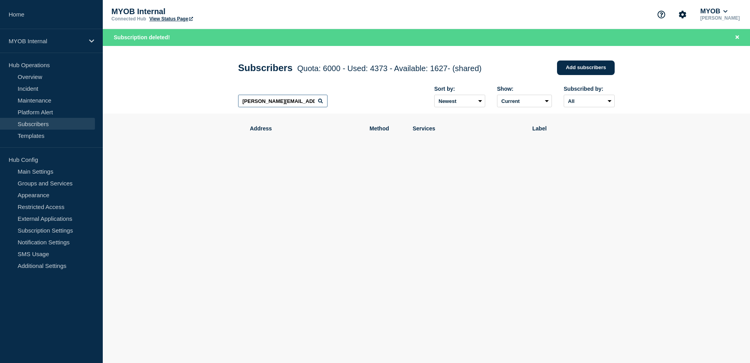
drag, startPoint x: 301, startPoint y: 104, endPoint x: 170, endPoint y: 95, distance: 131.0
click at [170, 95] on header "Subscribers Quota: 6000 - Used: 4373 - Available: 1627 - (shared) Quota Used Av…" at bounding box center [426, 80] width 647 height 68
paste input "[PERSON_NAME][EMAIL_ADDRESS][PERSON_NAME][DOMAIN_NAME]"
type input "[PERSON_NAME][EMAIL_ADDRESS][PERSON_NAME][DOMAIN_NAME]"
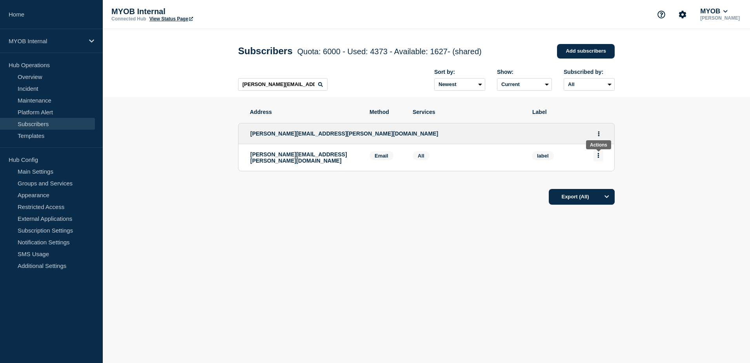
click at [600, 159] on button "Actions" at bounding box center [599, 155] width 10 height 12
click at [596, 178] on button "Delete" at bounding box center [598, 178] width 15 height 6
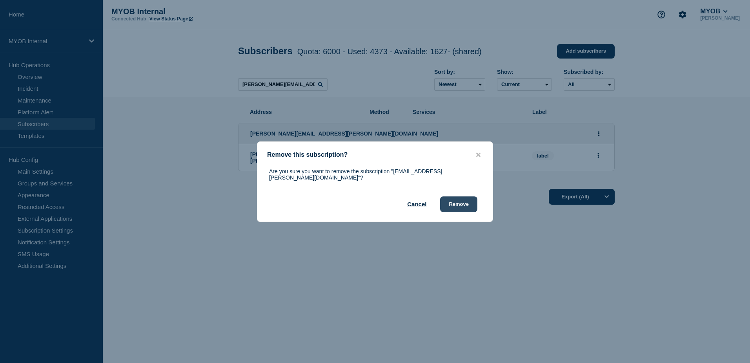
click at [471, 204] on button "Remove" at bounding box center [458, 204] width 37 height 16
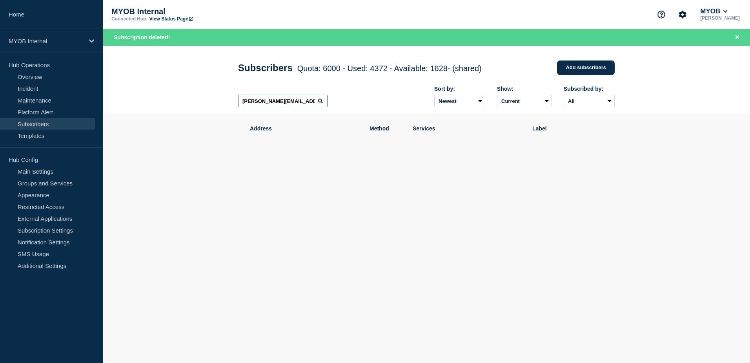
drag, startPoint x: 302, startPoint y: 102, endPoint x: 188, endPoint y: 108, distance: 114.7
click at [188, 108] on header "Subscribers Quota: 6000 - Used: 4372 - Available: 1628 - (shared) Quota Used Av…" at bounding box center [426, 80] width 647 height 68
paste input "[EMAIL_ADDRESS][PERSON_NAME][DOMAIN_NAME]"
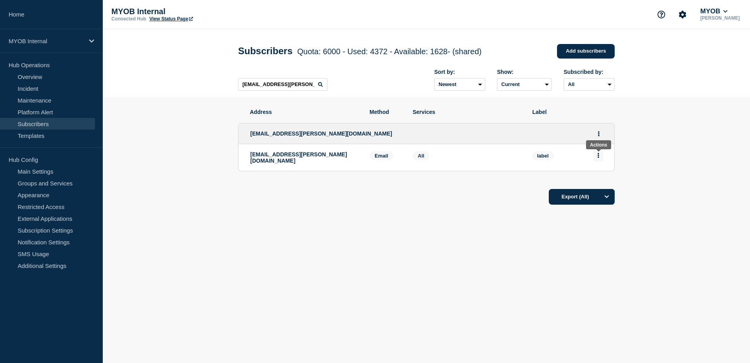
click at [599, 158] on icon "Actions" at bounding box center [599, 155] width 2 height 5
click at [596, 177] on button "Delete" at bounding box center [598, 178] width 15 height 6
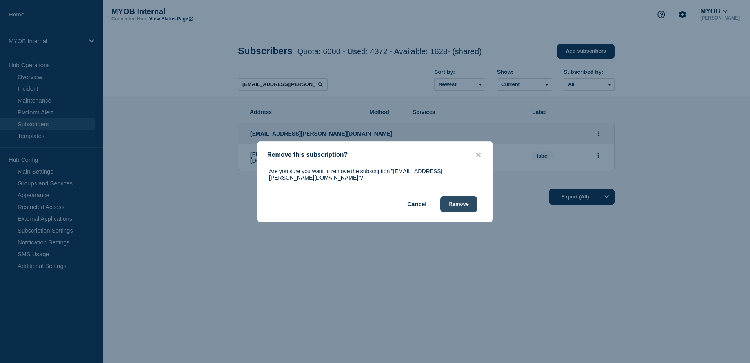
click at [456, 200] on button "Remove" at bounding box center [458, 204] width 37 height 16
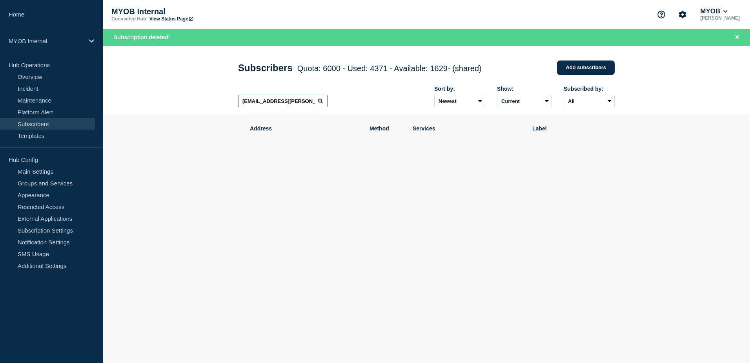
drag, startPoint x: 301, startPoint y: 102, endPoint x: 157, endPoint y: 97, distance: 144.1
click at [157, 97] on header "Subscribers Quota: 6000 - Used: 4371 - Available: 1629 - (shared) Quota Used Av…" at bounding box center [426, 80] width 647 height 68
paste input "[PERSON_NAME][EMAIL_ADDRESS][DOMAIN_NAME]"
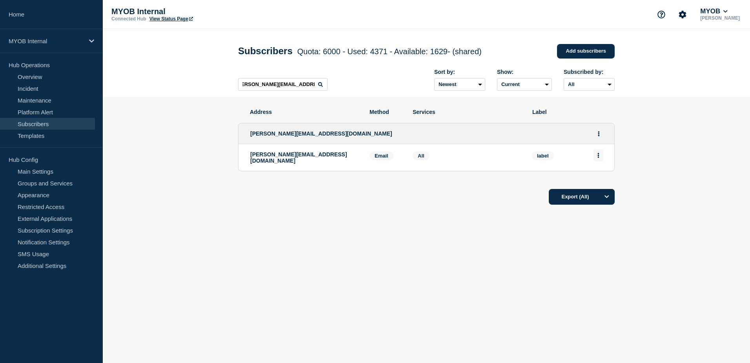
click at [596, 157] on button "Actions" at bounding box center [599, 155] width 10 height 12
click at [597, 178] on button "Delete" at bounding box center [598, 178] width 15 height 6
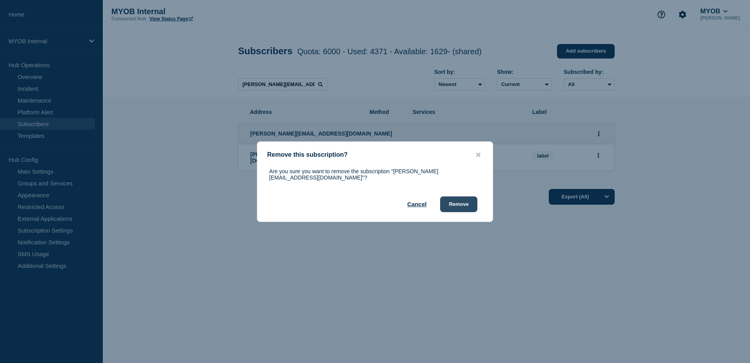
click at [469, 202] on button "Remove" at bounding box center [458, 204] width 37 height 16
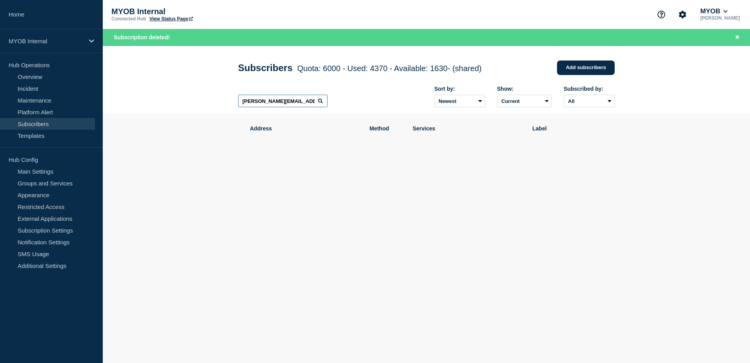
scroll to position [0, 7]
drag, startPoint x: 241, startPoint y: 103, endPoint x: 387, endPoint y: 113, distance: 146.7
click at [387, 113] on div "[PERSON_NAME][EMAIL_ADDRESS][DOMAIN_NAME] Sort by: Newest Oldest Show: Current …" at bounding box center [426, 97] width 377 height 34
paste input "[EMAIL_ADDRESS][PERSON_NAME][DOMAIN_NAME]"
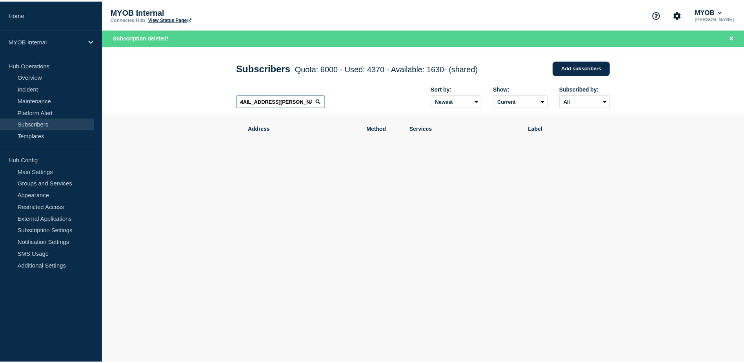
scroll to position [0, 0]
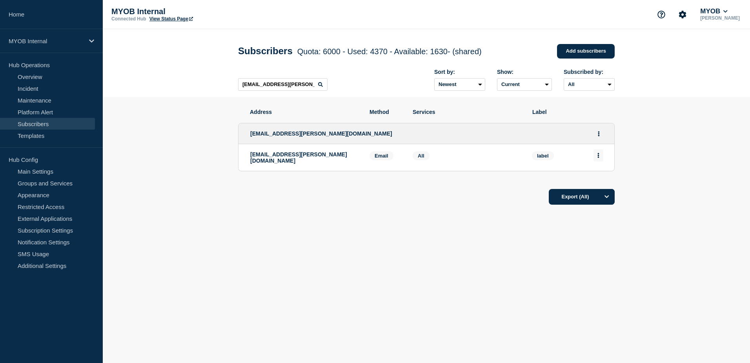
click at [601, 158] on button "Actions" at bounding box center [599, 155] width 10 height 12
click at [603, 177] on button "Delete" at bounding box center [598, 178] width 15 height 6
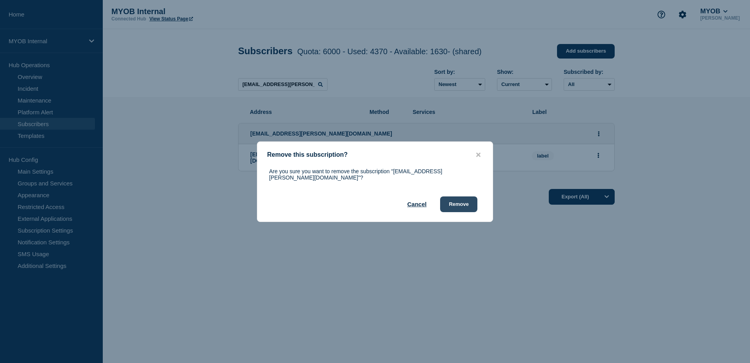
click at [473, 204] on button "Remove" at bounding box center [458, 204] width 37 height 16
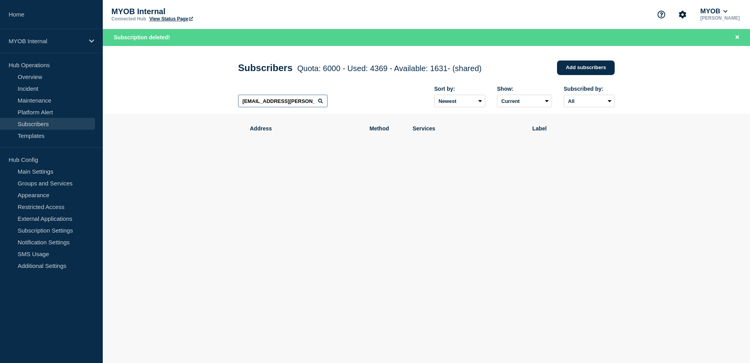
drag, startPoint x: 311, startPoint y: 104, endPoint x: 126, endPoint y: 98, distance: 184.5
click at [126, 98] on header "Subscribers Quota: 6000 - Used: 4369 - Available: 1631 - (shared) Quota Used Av…" at bounding box center [426, 80] width 647 height 68
paste input "[EMAIL_ADDRESS][PERSON_NAME][DOMAIN_NAME]"
type input "[EMAIL_ADDRESS][PERSON_NAME][DOMAIN_NAME]"
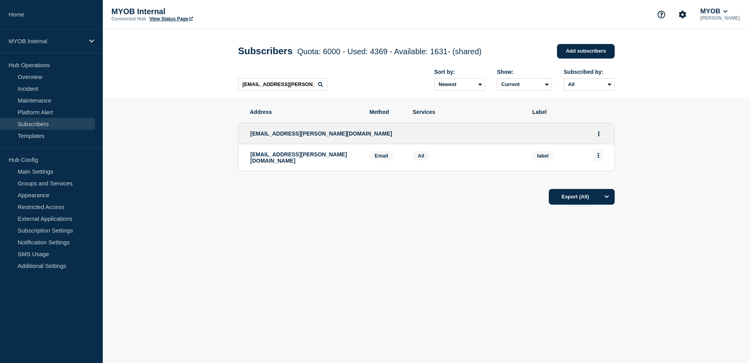
click at [598, 158] on icon "Actions" at bounding box center [599, 155] width 2 height 5
click at [600, 181] on button "Delete" at bounding box center [598, 178] width 15 height 6
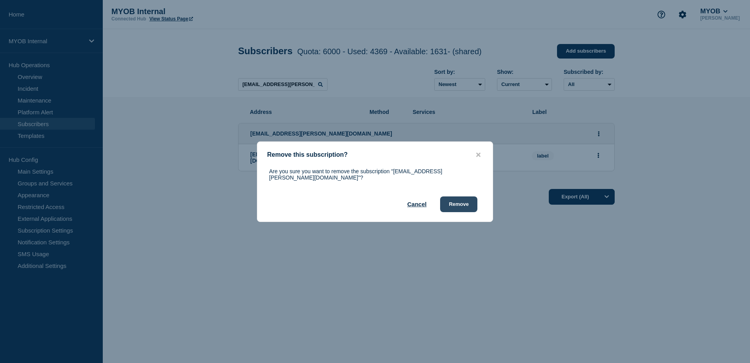
click at [469, 204] on button "Remove" at bounding box center [458, 204] width 37 height 16
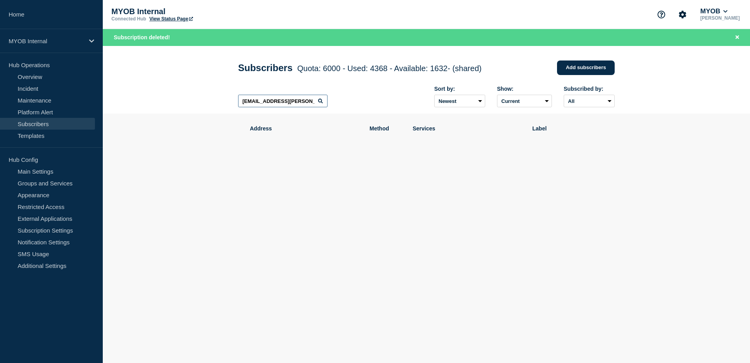
drag, startPoint x: 314, startPoint y: 103, endPoint x: 114, endPoint y: 90, distance: 200.1
click at [115, 90] on header "Subscribers Quota: 6000 - Used: 4368 - Available: 1632 - (shared) Quota Used Av…" at bounding box center [426, 80] width 647 height 68
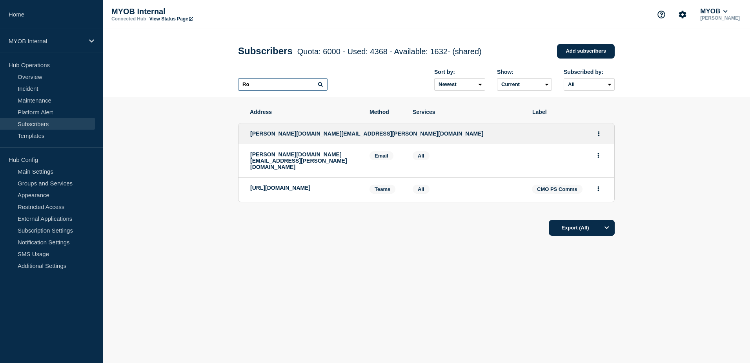
type input "R"
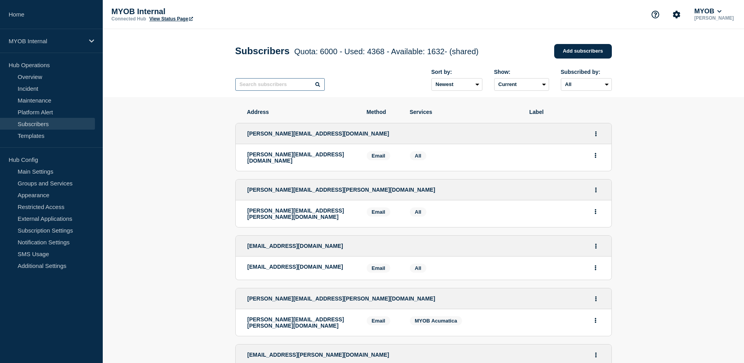
click at [286, 89] on input "text" at bounding box center [279, 84] width 89 height 13
paste input "[PERSON_NAME]"
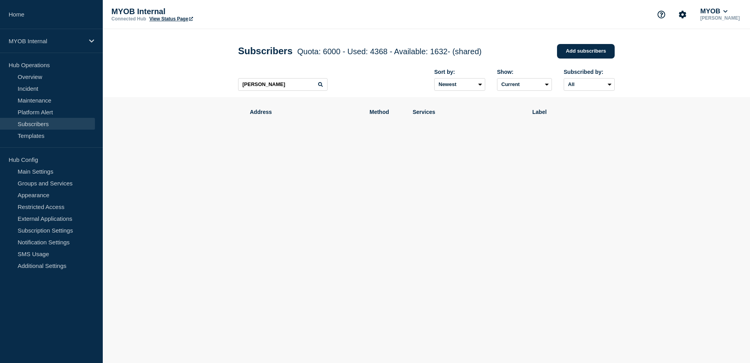
click at [320, 87] on icon at bounding box center [320, 84] width 5 height 5
click at [282, 86] on input "[PERSON_NAME]" at bounding box center [282, 84] width 89 height 13
type input "Pritik"
drag, startPoint x: 265, startPoint y: 86, endPoint x: 197, endPoint y: 80, distance: 68.1
click at [197, 80] on header "Subscribers Quota: 6000 - Used: 4368 - Available: 1632 - (shared) Quota Used Av…" at bounding box center [426, 63] width 647 height 68
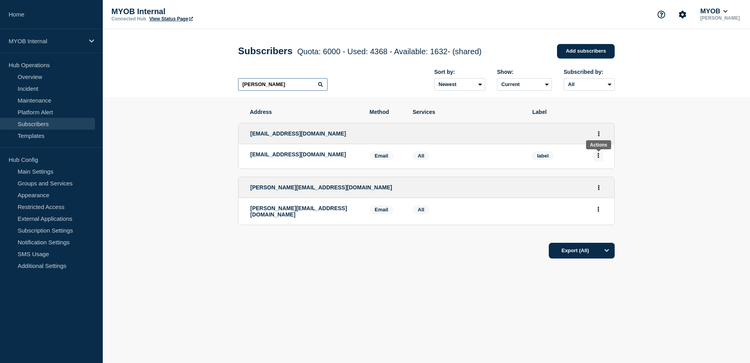
type input "[PERSON_NAME]"
click at [598, 157] on icon "Actions" at bounding box center [599, 155] width 2 height 5
click at [600, 177] on button "Delete" at bounding box center [598, 178] width 15 height 6
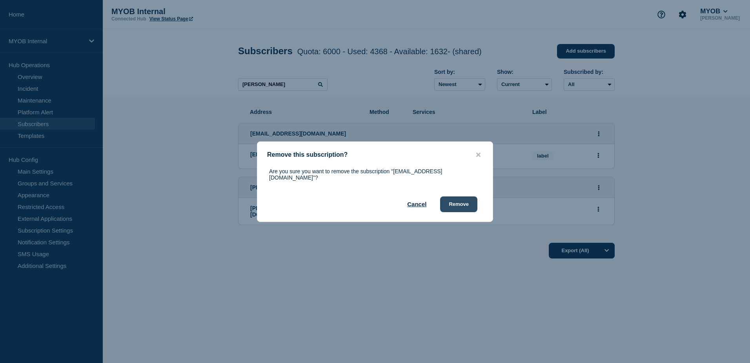
click at [472, 202] on button "Remove" at bounding box center [458, 204] width 37 height 16
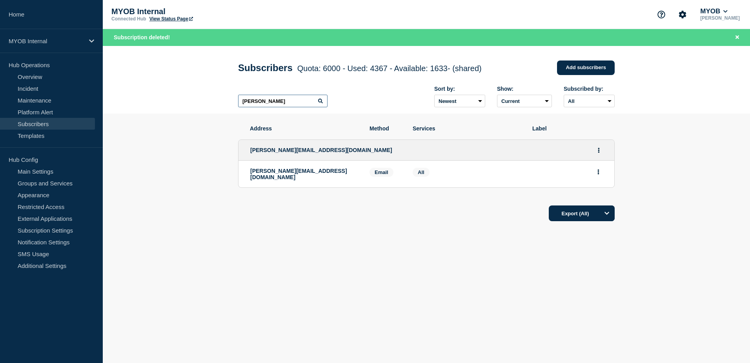
drag, startPoint x: 276, startPoint y: 101, endPoint x: 205, endPoint y: 99, distance: 71.5
click at [205, 99] on header "Subscribers Quota: 6000 - Used: 4367 - Available: 1633 - (shared) Quota Used Av…" at bounding box center [426, 80] width 647 height 68
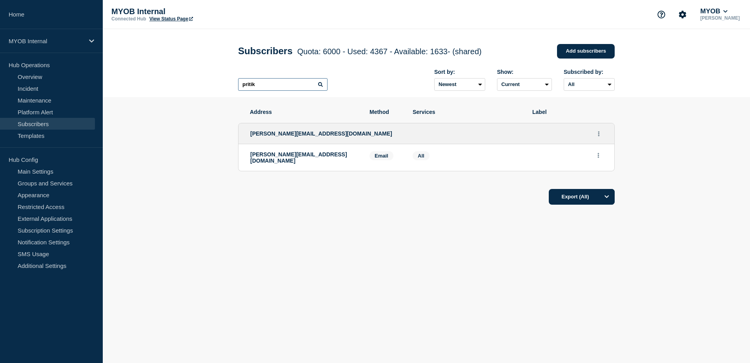
type input "[PERSON_NAME]"
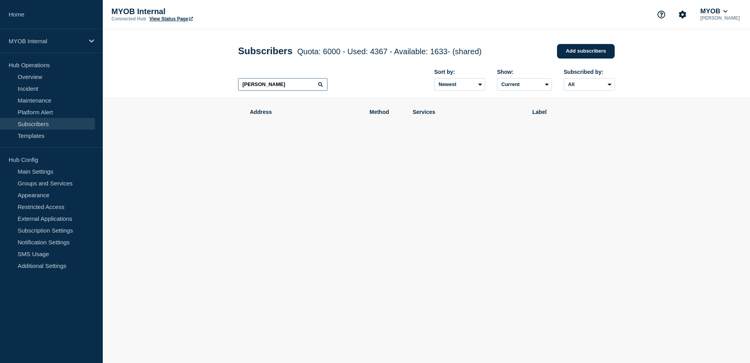
drag, startPoint x: 285, startPoint y: 90, endPoint x: 190, endPoint y: 85, distance: 94.7
click at [190, 85] on header "Subscribers Quota: 6000 - Used: 4367 - Available: 1633 - (shared) Quota Used Av…" at bounding box center [426, 63] width 647 height 68
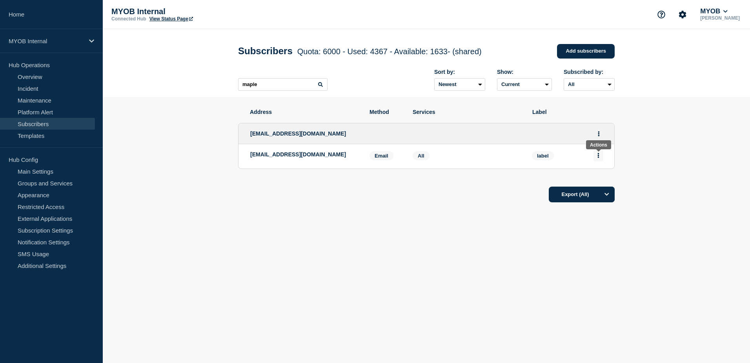
click at [600, 159] on button "Actions" at bounding box center [599, 155] width 10 height 12
click at [603, 177] on button "Delete" at bounding box center [598, 178] width 15 height 6
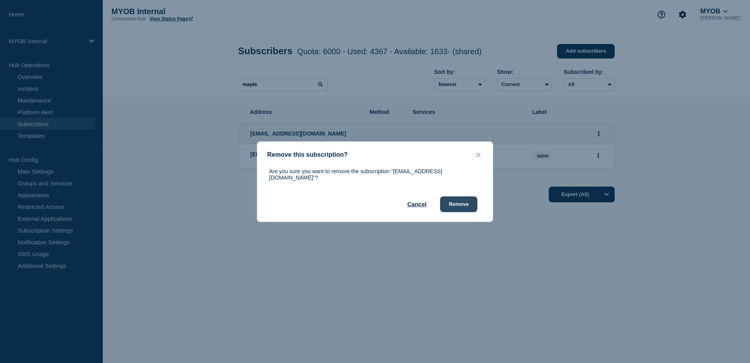
click at [450, 203] on button "Remove" at bounding box center [458, 204] width 37 height 16
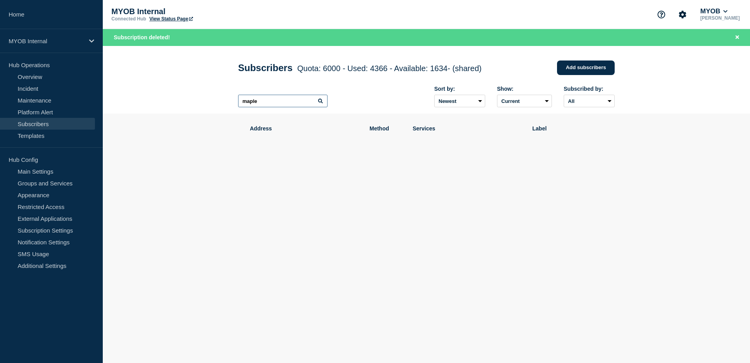
drag, startPoint x: 261, startPoint y: 100, endPoint x: 228, endPoint y: 100, distance: 33.0
click at [228, 100] on header "Subscribers Quota: 6000 - Used: 4366 - Available: 1634 - (shared) Quota Used Av…" at bounding box center [426, 80] width 647 height 68
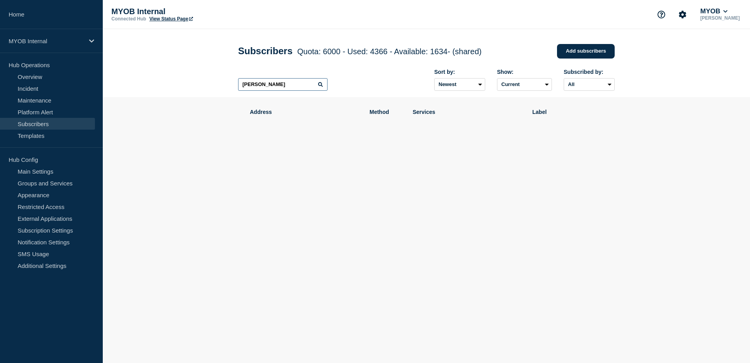
type input "[PERSON_NAME]"
drag, startPoint x: 246, startPoint y: 86, endPoint x: 182, endPoint y: 84, distance: 64.4
click at [182, 84] on header "Subscribers Quota: 6000 - Used: 4366 - Available: 1634 - (shared) Quota Used Av…" at bounding box center [426, 63] width 647 height 68
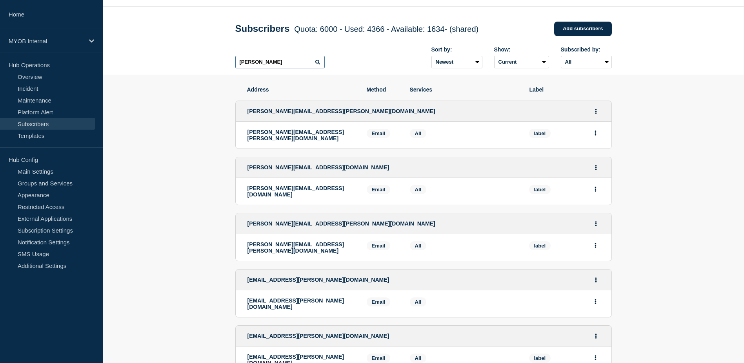
scroll to position [39, 0]
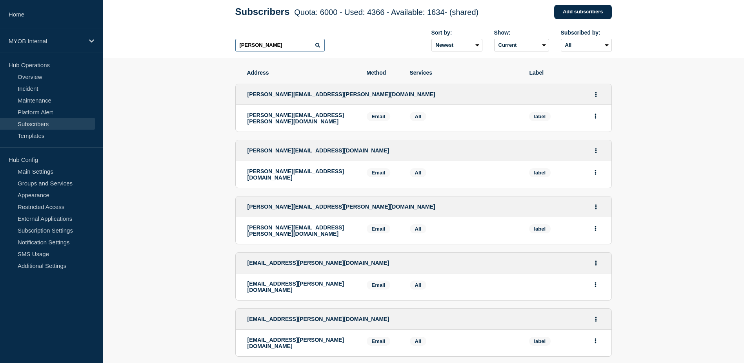
drag, startPoint x: 282, startPoint y: 48, endPoint x: 191, endPoint y: 43, distance: 91.6
click at [191, 43] on header "Subscribers Quota: 6000 - Used: 4366 - Available: 1634 - (shared) Quota Used Av…" at bounding box center [424, 24] width 642 height 68
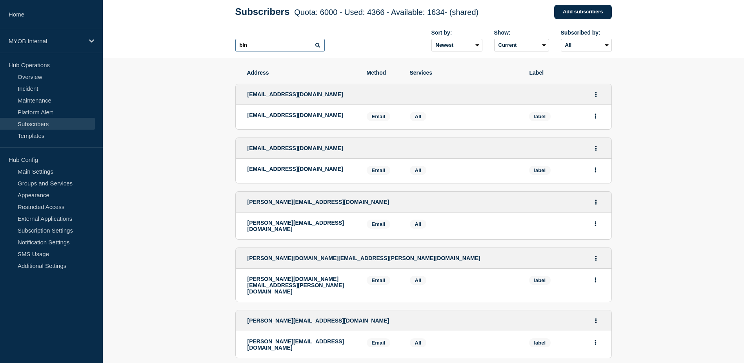
drag, startPoint x: 282, startPoint y: 51, endPoint x: 164, endPoint y: 46, distance: 117.9
click at [164, 46] on header "Subscribers Quota: 6000 - Used: 4366 - Available: 1634 - (shared) Quota Used Av…" at bounding box center [424, 24] width 642 height 68
paste input ".[EMAIL_ADDRESS][DOMAIN_NAME]"
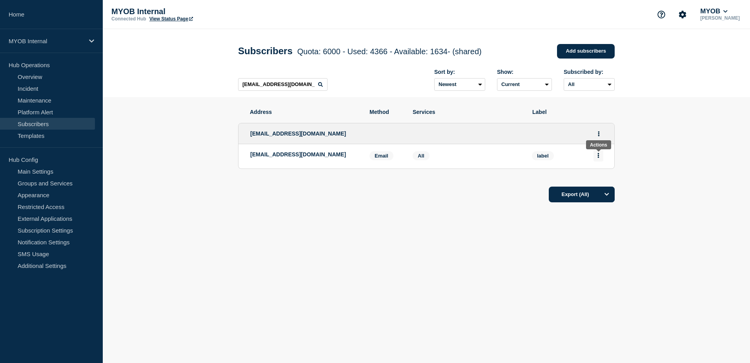
click at [602, 157] on button "Actions" at bounding box center [599, 155] width 10 height 12
click at [602, 180] on button "Delete" at bounding box center [598, 178] width 15 height 6
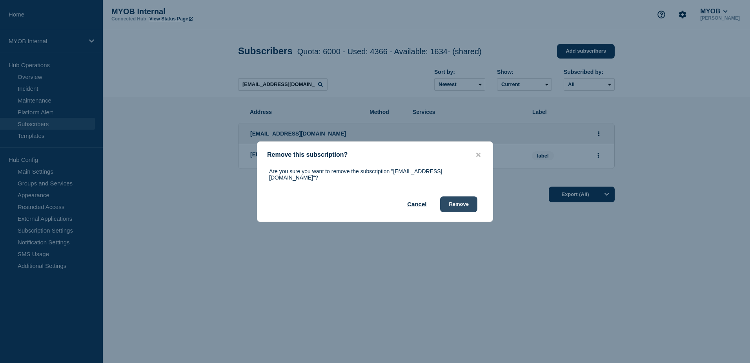
click at [464, 201] on button "Remove" at bounding box center [458, 204] width 37 height 16
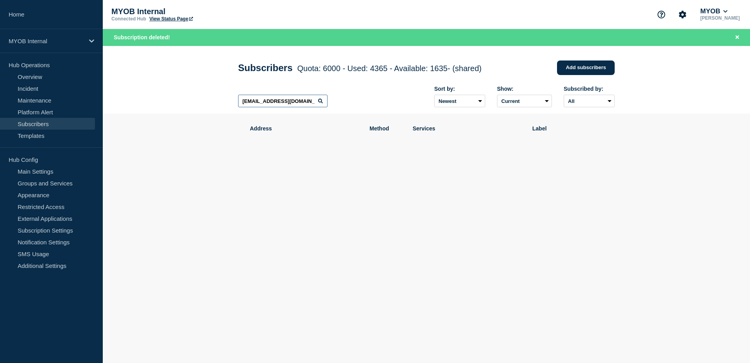
drag, startPoint x: 303, startPoint y: 105, endPoint x: 140, endPoint y: 111, distance: 163.3
click at [143, 110] on header "Subscribers Quota: 6000 - Used: 4365 - Available: 1635 - (shared) Quota Used Av…" at bounding box center [426, 80] width 647 height 68
paste input "[PERSON_NAME].[PERSON_NAME]"
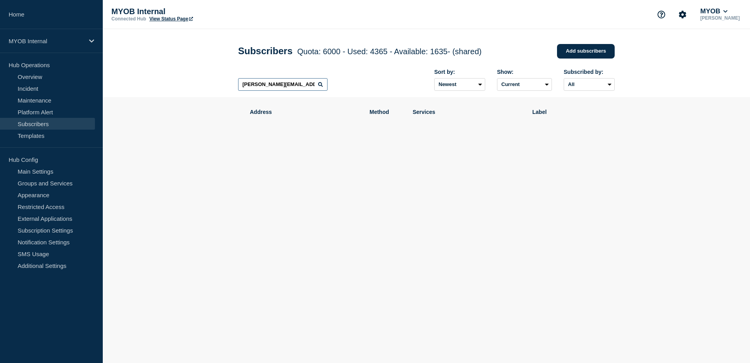
drag, startPoint x: 311, startPoint y: 88, endPoint x: 152, endPoint y: 88, distance: 158.5
click at [152, 88] on header "Subscribers Quota: 6000 - Used: 4365 - Available: 1635 - (shared) Quota Used Av…" at bounding box center [426, 63] width 647 height 68
paste input "[PERSON_NAME].DosSanto"
type input "[PERSON_NAME][EMAIL_ADDRESS][PERSON_NAME][DOMAIN_NAME]"
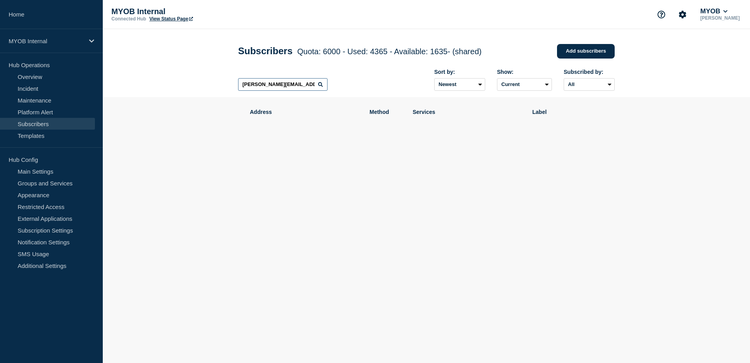
scroll to position [0, 1]
drag, startPoint x: 241, startPoint y: 86, endPoint x: 339, endPoint y: 88, distance: 98.1
click at [339, 88] on div "[PERSON_NAME][EMAIL_ADDRESS][PERSON_NAME][DOMAIN_NAME] Sort by: Newest Oldest S…" at bounding box center [426, 80] width 377 height 34
paste input "[PERSON_NAME][EMAIL_ADDRESS][PERSON_NAME][DOMAIN_NAME]"
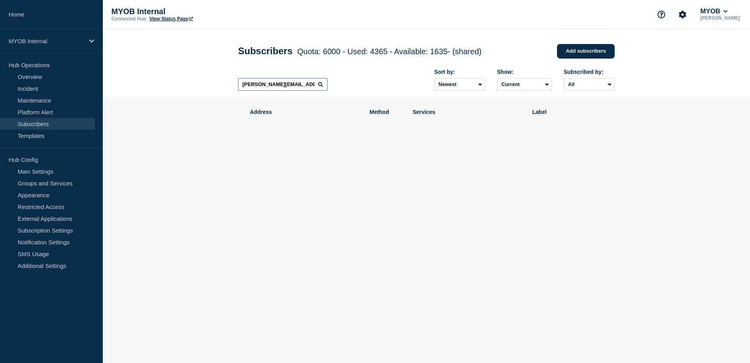
drag, startPoint x: 308, startPoint y: 84, endPoint x: 191, endPoint y: 85, distance: 117.3
click at [191, 85] on header "Subscribers Quota: 6000 - Used: 4365 - Available: 1635 - (shared) Quota Used Av…" at bounding box center [426, 63] width 647 height 68
paste input "ie.Gat"
drag, startPoint x: 308, startPoint y: 89, endPoint x: 181, endPoint y: 86, distance: 126.4
click at [181, 86] on header "Subscribers Quota: 6000 - Used: 4365 - Available: 1635 - (shared) Quota Used Av…" at bounding box center [426, 63] width 647 height 68
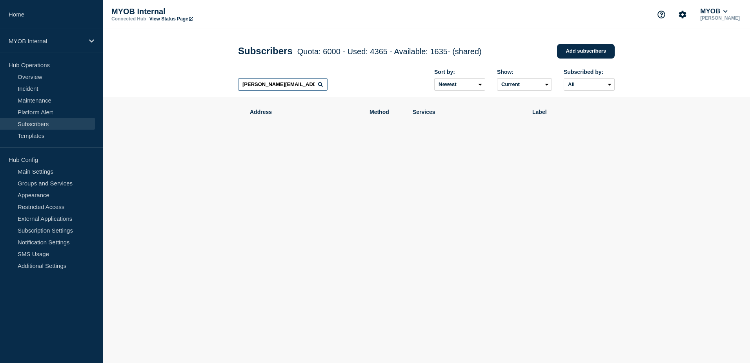
drag, startPoint x: 305, startPoint y: 84, endPoint x: 145, endPoint y: 87, distance: 159.7
click at [145, 87] on header "Subscribers Quota: 6000 - Used: 4365 - Available: 1635 - (shared) Quota Used Av…" at bounding box center [426, 63] width 647 height 68
paste input "[PERSON_NAME].abaei"
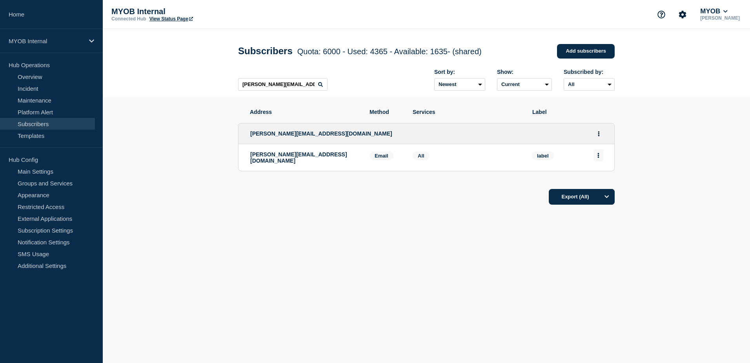
click at [599, 158] on icon "Actions" at bounding box center [599, 155] width 2 height 5
click at [597, 179] on button "Delete" at bounding box center [598, 178] width 15 height 6
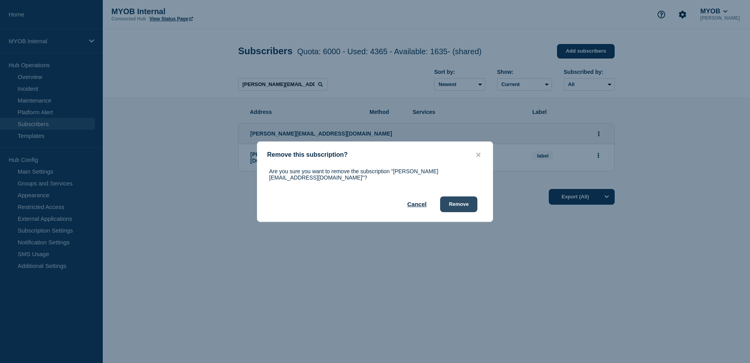
click at [457, 199] on button "Remove" at bounding box center [458, 204] width 37 height 16
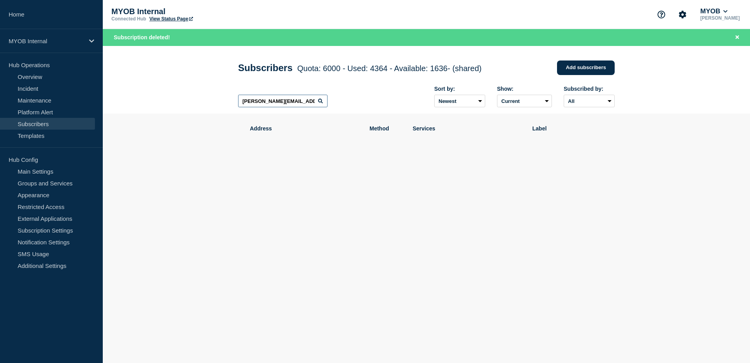
drag, startPoint x: 306, startPoint y: 104, endPoint x: 166, endPoint y: 102, distance: 140.5
click at [166, 102] on header "Subscribers Quota: 6000 - Used: 4364 - Available: 1636 - (shared) Quota Used Av…" at bounding box center [426, 80] width 647 height 68
paste input "FrancisRey.[PERSON_NAME]"
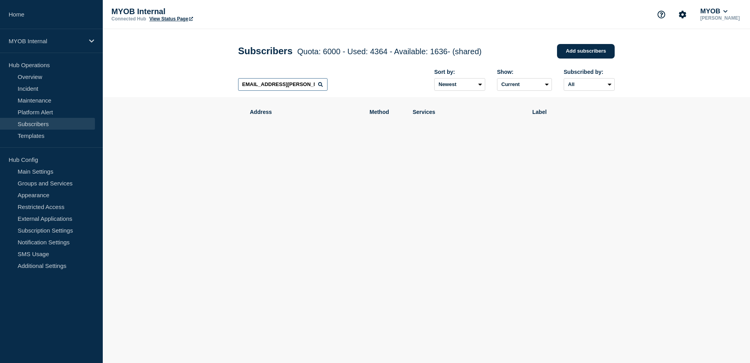
drag, startPoint x: 242, startPoint y: 86, endPoint x: 361, endPoint y: 87, distance: 118.5
click at [361, 87] on div "[EMAIL_ADDRESS][PERSON_NAME][DOMAIN_NAME] Sort by: Newest Oldest Show: Current …" at bounding box center [426, 80] width 377 height 34
paste input "Alyssa.Bordaray"
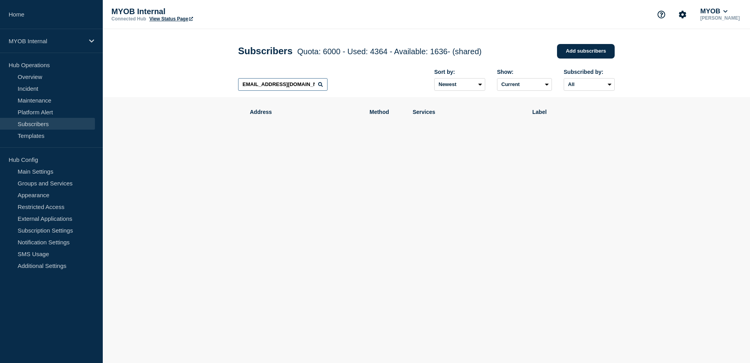
drag, startPoint x: 243, startPoint y: 85, endPoint x: 383, endPoint y: 88, distance: 140.5
click at [383, 88] on div "[EMAIL_ADDRESS][DOMAIN_NAME] Sort by: Newest Oldest Show: Current Deleted Recen…" at bounding box center [426, 80] width 377 height 34
paste input "[PERSON_NAME].[PERSON_NAME]"
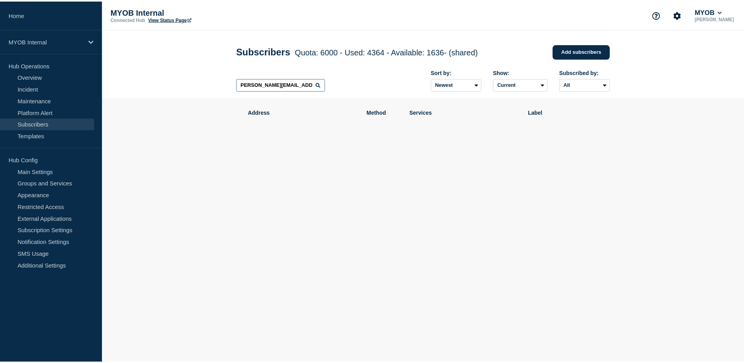
scroll to position [0, 0]
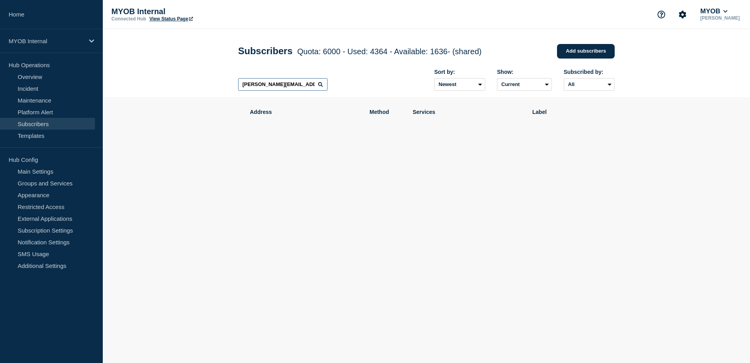
drag, startPoint x: 308, startPoint y: 89, endPoint x: 212, endPoint y: 89, distance: 96.5
click at [212, 89] on header "Subscribers Quota: 6000 - Used: 4364 - Available: 1636 - (shared) Quota Used Av…" at bounding box center [426, 63] width 647 height 68
paste input "[PERSON_NAME].[PERSON_NAME]"
type input "[PERSON_NAME][EMAIL_ADDRESS][PERSON_NAME][DOMAIN_NAME]"
drag, startPoint x: 312, startPoint y: 87, endPoint x: 179, endPoint y: 88, distance: 133.0
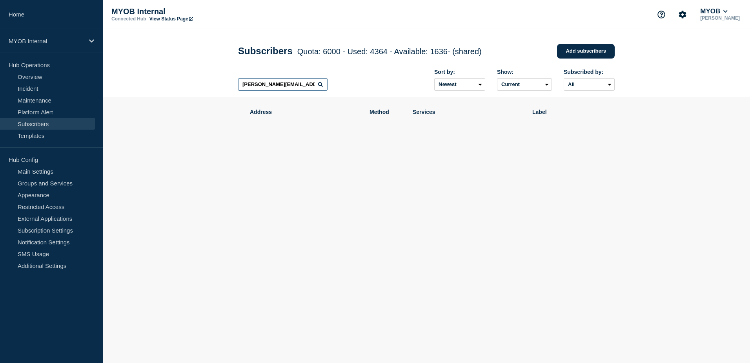
click at [179, 88] on header "Subscribers Quota: 6000 - Used: 4364 - Available: 1636 - (shared) Quota Used Av…" at bounding box center [426, 63] width 647 height 68
type input "[PERSON_NAME]"
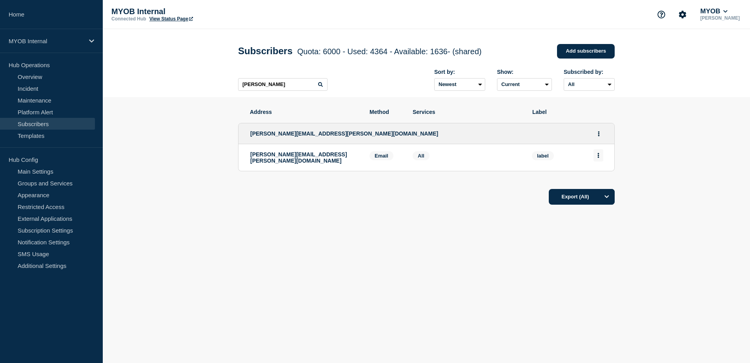
click at [600, 157] on button "Actions" at bounding box center [599, 155] width 10 height 12
click at [600, 178] on button "Delete" at bounding box center [598, 178] width 15 height 6
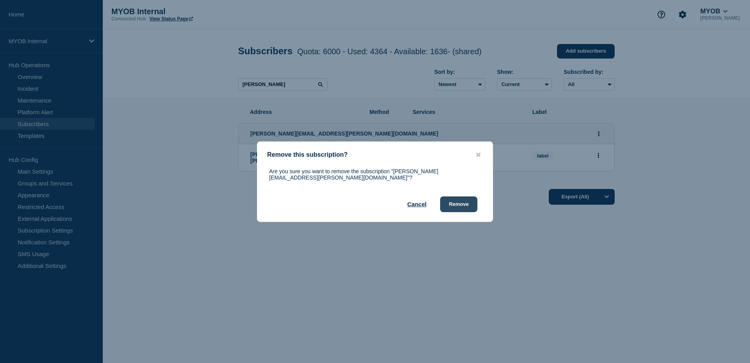
click at [458, 201] on button "Remove" at bounding box center [458, 204] width 37 height 16
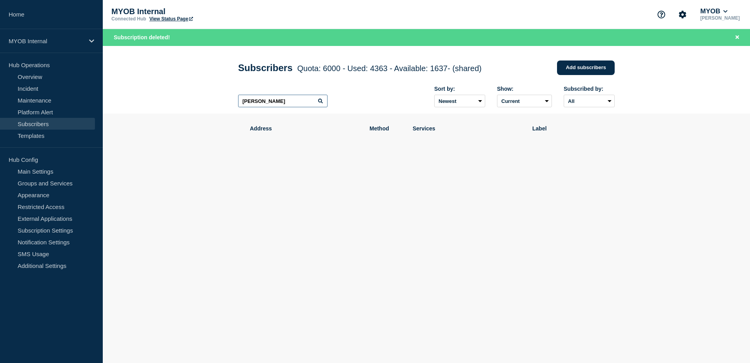
drag, startPoint x: 282, startPoint y: 104, endPoint x: 173, endPoint y: 97, distance: 109.3
click at [173, 97] on header "Subscribers Quota: 6000 - Used: 4363 - Available: 1637 - (shared) Quota Used Av…" at bounding box center [426, 80] width 647 height 68
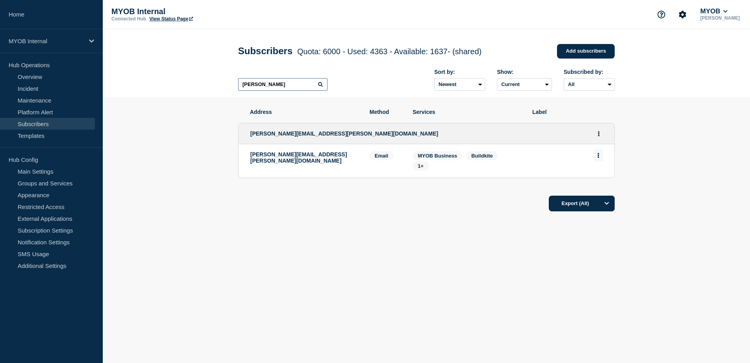
type input "[PERSON_NAME]"
click at [596, 159] on button "Actions" at bounding box center [599, 155] width 10 height 12
click at [592, 179] on button "Delete" at bounding box center [598, 178] width 15 height 6
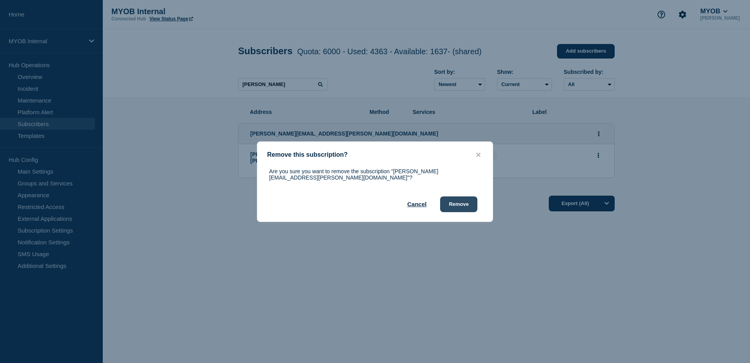
click at [459, 203] on button "Remove" at bounding box center [458, 204] width 37 height 16
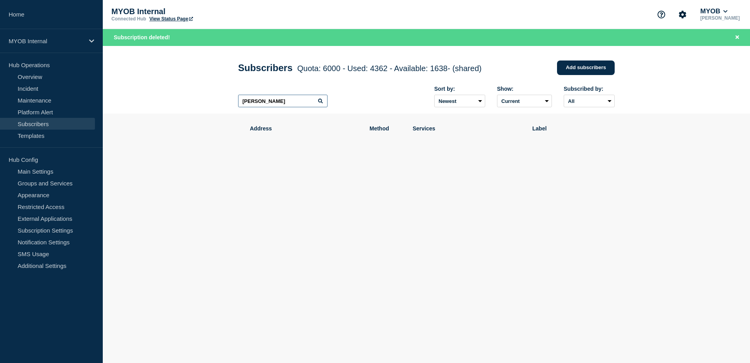
drag, startPoint x: 271, startPoint y: 106, endPoint x: 181, endPoint y: 103, distance: 89.5
click at [181, 102] on header "Subscribers Quota: 6000 - Used: 4362 - Available: 1638 - (shared) Quota Used Av…" at bounding box center [426, 80] width 647 height 68
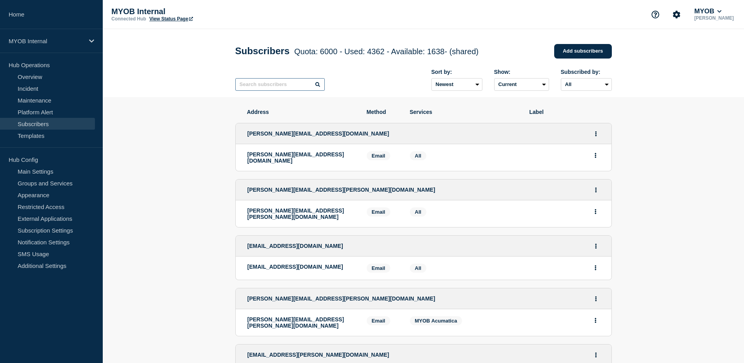
click at [261, 88] on input "text" at bounding box center [279, 84] width 89 height 13
paste input "[EMAIL_ADDRESS][PERSON_NAME][DOMAIN_NAME]"
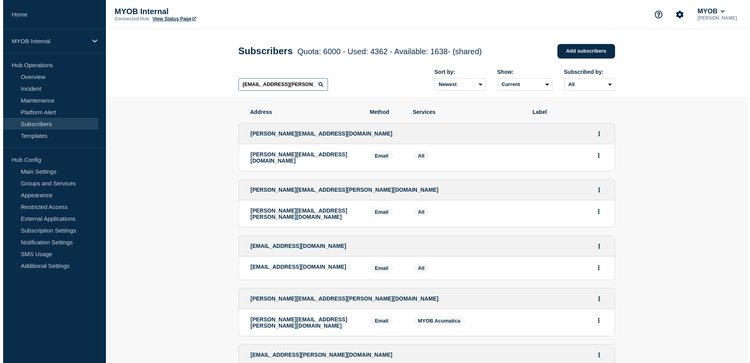
scroll to position [0, 2]
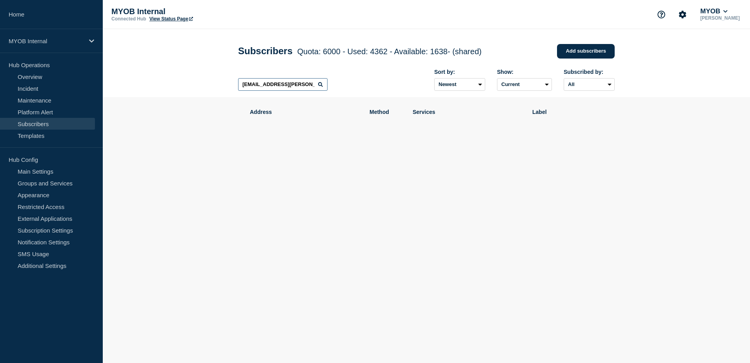
scroll to position [0, 2]
drag, startPoint x: 239, startPoint y: 86, endPoint x: 425, endPoint y: 95, distance: 186.6
click at [425, 95] on div "[EMAIL_ADDRESS][PERSON_NAME][DOMAIN_NAME] Sort by: Newest Oldest Show: Current …" at bounding box center [426, 80] width 377 height 34
paste input "[PERSON_NAME].[PERSON_NAME]"
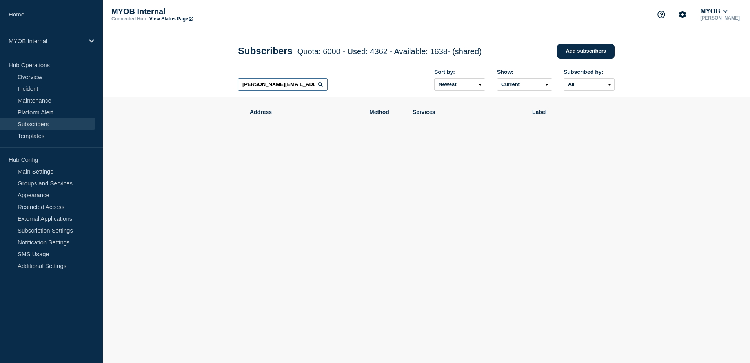
drag, startPoint x: 241, startPoint y: 85, endPoint x: 388, endPoint y: 97, distance: 147.6
click at [388, 97] on div "[PERSON_NAME][EMAIL_ADDRESS][PERSON_NAME][DOMAIN_NAME] Sort by: Newest Oldest S…" at bounding box center [426, 80] width 377 height 34
paste input "[PERSON_NAME].asre"
drag, startPoint x: 307, startPoint y: 89, endPoint x: 137, endPoint y: 84, distance: 170.8
click at [137, 84] on header "Subscribers Quota: 6000 - Used: 4362 - Available: 1638 - (shared) Quota Used Av…" at bounding box center [426, 63] width 647 height 68
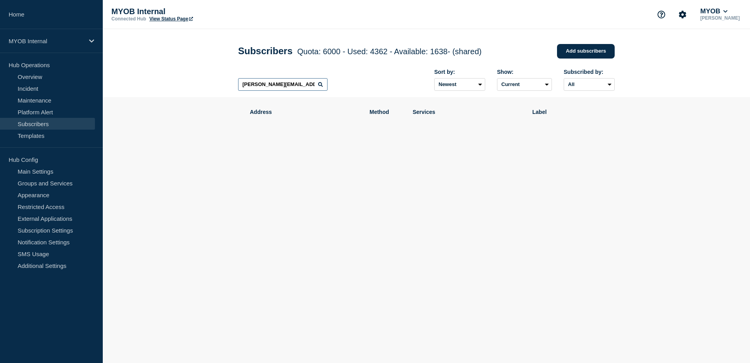
paste input "Asma.Bilal"
drag, startPoint x: 303, startPoint y: 85, endPoint x: 173, endPoint y: 86, distance: 129.9
click at [173, 86] on header "Subscribers Quota: 6000 - Used: 4362 - Available: 1638 - (shared) Quota Used Av…" at bounding box center [426, 63] width 647 height 68
paste input "[PERSON_NAME].[PERSON_NAME]"
drag, startPoint x: 306, startPoint y: 86, endPoint x: 205, endPoint y: 86, distance: 100.8
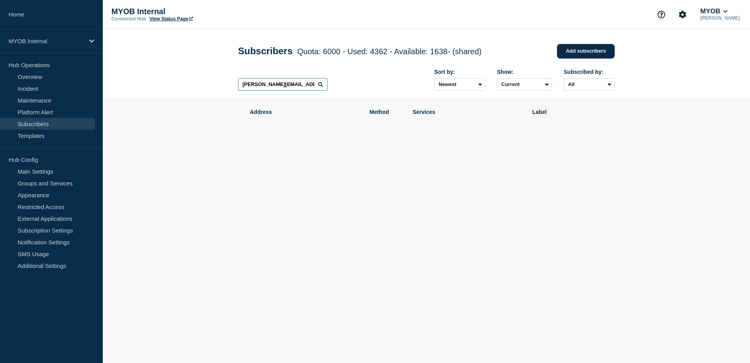
click at [205, 86] on header "Subscribers Quota: 6000 - Used: 4362 - Available: 1638 - (shared) Quota Used Av…" at bounding box center [426, 63] width 647 height 68
paste input "[DOMAIN_NAME]"
drag, startPoint x: 306, startPoint y: 86, endPoint x: 172, endPoint y: 86, distance: 134.2
click at [172, 86] on header "Subscribers Quota: 6000 - Used: 4362 - Available: 1638 - (shared) Quota Used Av…" at bounding box center [426, 63] width 647 height 68
paste input "[PERSON_NAME][DOMAIN_NAME]"
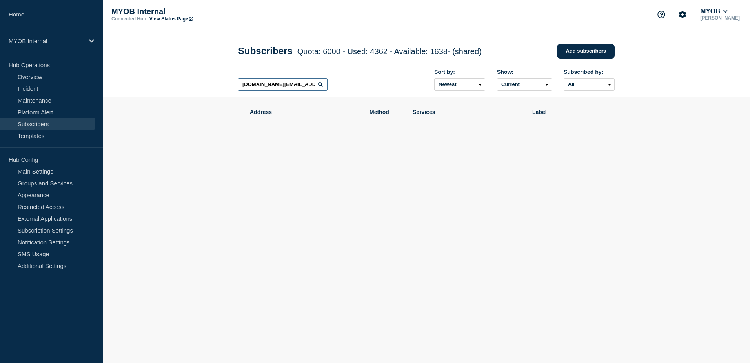
drag, startPoint x: 306, startPoint y: 89, endPoint x: 165, endPoint y: 83, distance: 140.6
click at [165, 83] on header "Subscribers Quota: 6000 - Used: 4362 - Available: 1638 - (shared) Quota Used Av…" at bounding box center [426, 63] width 647 height 68
paste input "Ben.Davies"
type input "[PERSON_NAME][EMAIL_ADDRESS][PERSON_NAME][DOMAIN_NAME]"
drag, startPoint x: 312, startPoint y: 83, endPoint x: 190, endPoint y: 97, distance: 123.2
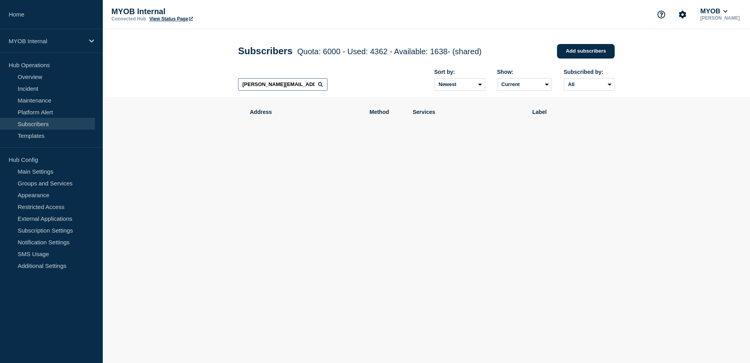
click at [190, 97] on header "Subscribers Quota: 6000 - Used: 4362 - Available: 1638 - (shared) Quota Used Av…" at bounding box center [426, 63] width 647 height 68
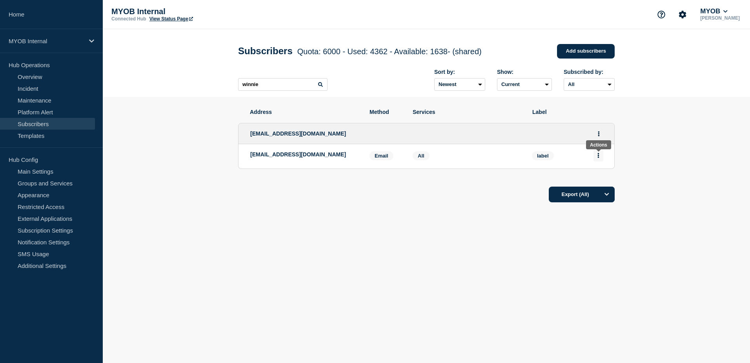
click at [598, 156] on icon "Actions" at bounding box center [599, 155] width 2 height 5
click at [602, 180] on button "Delete" at bounding box center [598, 178] width 15 height 6
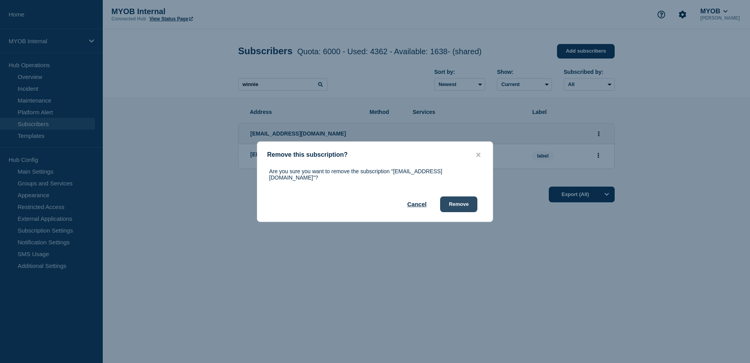
click at [462, 206] on button "Remove" at bounding box center [458, 204] width 37 height 16
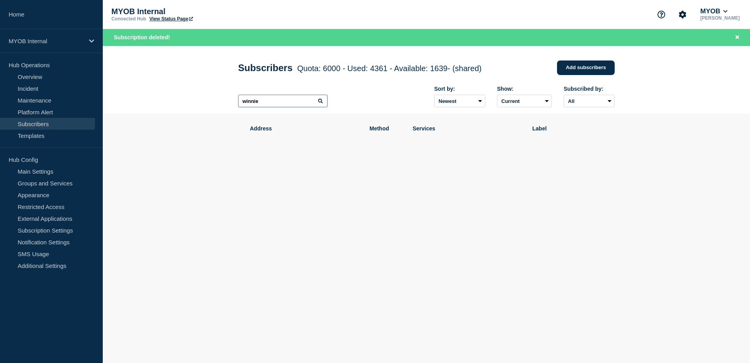
drag, startPoint x: 274, startPoint y: 101, endPoint x: 151, endPoint y: 94, distance: 123.8
click at [151, 94] on header "Subscribers Quota: 6000 - Used: 4361 - Available: 1639 - (shared) Quota Used Av…" at bounding box center [426, 80] width 647 height 68
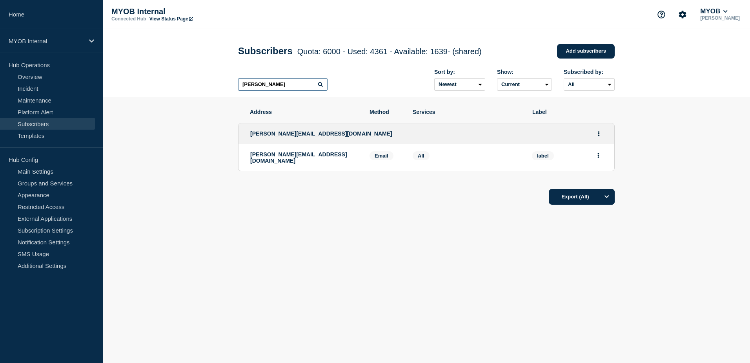
drag, startPoint x: 264, startPoint y: 86, endPoint x: 195, endPoint y: 86, distance: 68.7
click at [195, 86] on header "Subscribers Quota: 6000 - Used: 4361 - Available: 1639 - (shared) Quota Used Av…" at bounding box center [426, 63] width 647 height 68
paste input "[EMAIL_ADDRESS][DOMAIN_NAME]"
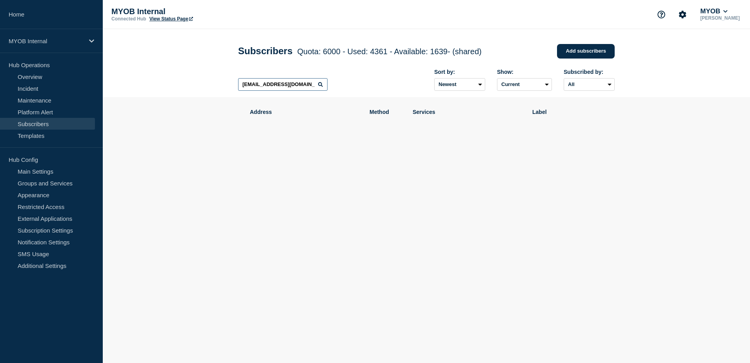
drag, startPoint x: 241, startPoint y: 84, endPoint x: 453, endPoint y: 102, distance: 213.1
click at [453, 102] on main "Subscribers Quota: 6000 - Used: 4361 - Available: 1639 - (shared) Quota Used Av…" at bounding box center [426, 120] width 647 height 183
paste input "[PERSON_NAME].[PERSON_NAME]"
drag, startPoint x: 313, startPoint y: 86, endPoint x: 183, endPoint y: 86, distance: 129.9
click at [184, 86] on header "Subscribers Quota: 6000 - Used: 4361 - Available: 1639 - (shared) Quota Used Av…" at bounding box center [426, 63] width 647 height 68
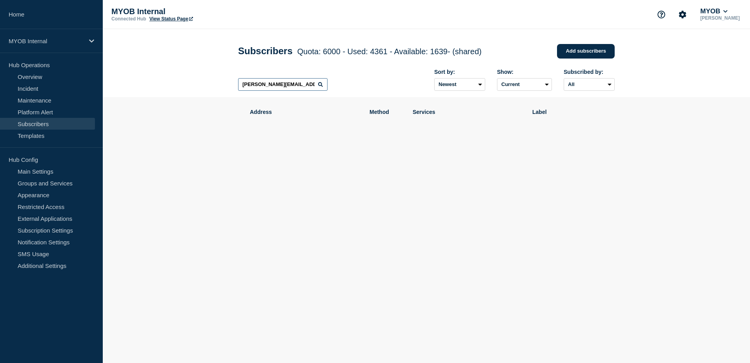
paste input "[PERSON_NAME].Protonotarios"
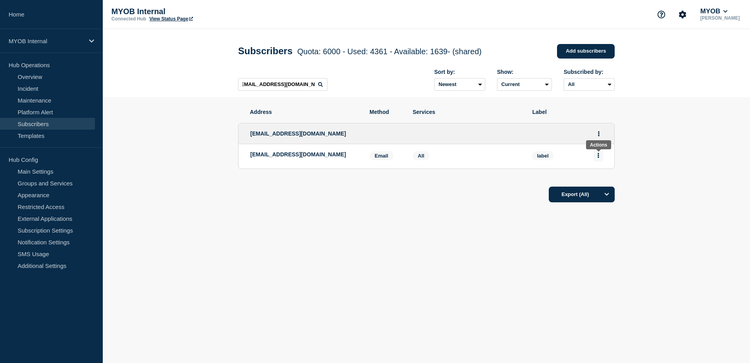
click at [600, 159] on button "Actions" at bounding box center [599, 155] width 10 height 12
click at [604, 180] on button "Delete" at bounding box center [598, 178] width 15 height 6
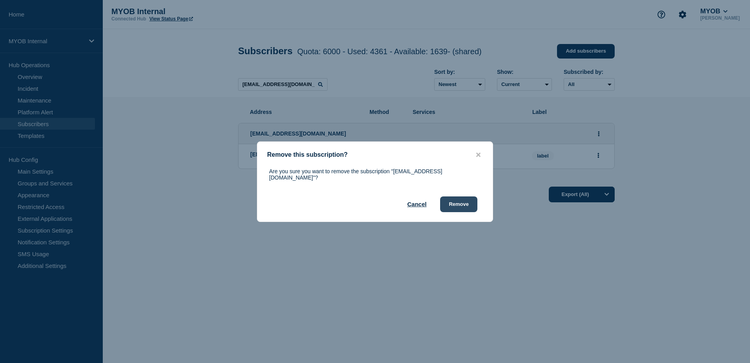
click at [463, 203] on button "Remove" at bounding box center [458, 204] width 37 height 16
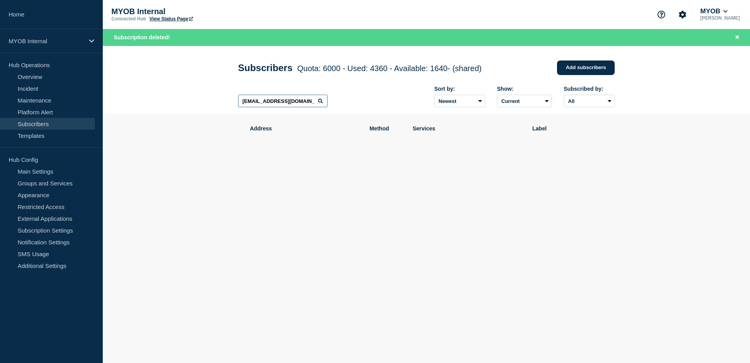
scroll to position [0, 4]
drag, startPoint x: 241, startPoint y: 102, endPoint x: 337, endPoint y: 104, distance: 96.5
click at [337, 104] on div "[EMAIL_ADDRESS][DOMAIN_NAME] Sort by: Newest Oldest Show: Current Deleted Recen…" at bounding box center [426, 97] width 377 height 34
paste input "klaudia.[PERSON_NAME]"
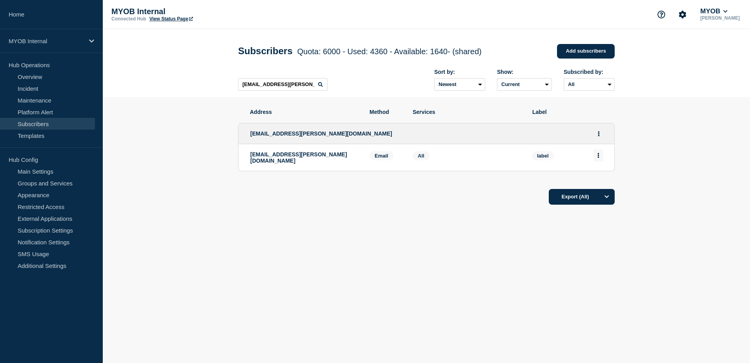
click at [602, 157] on button "Actions" at bounding box center [599, 155] width 10 height 12
click at [603, 177] on button "Delete" at bounding box center [598, 178] width 15 height 6
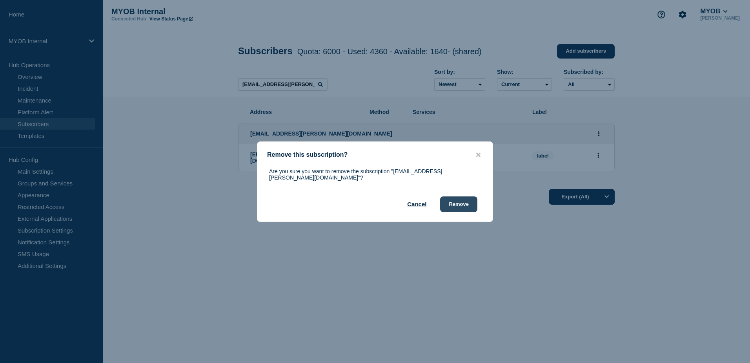
click at [466, 204] on button "Remove" at bounding box center [458, 204] width 37 height 16
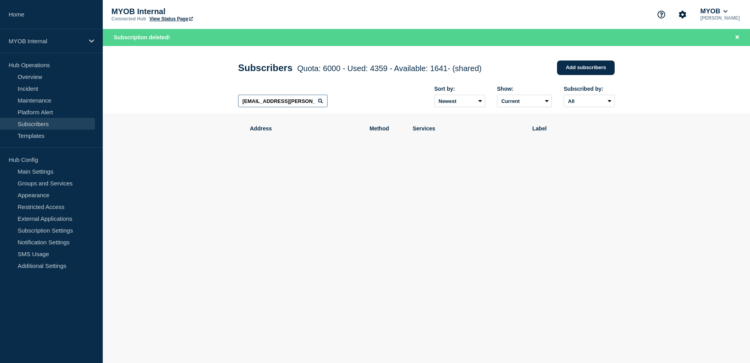
drag, startPoint x: 311, startPoint y: 104, endPoint x: 164, endPoint y: 101, distance: 146.8
click at [164, 101] on header "Subscribers Quota: 6000 - Used: 4359 - Available: 1641 - (shared) Quota Used Av…" at bounding box center [426, 80] width 647 height 68
paste input "Thy.[PERSON_NAME]"
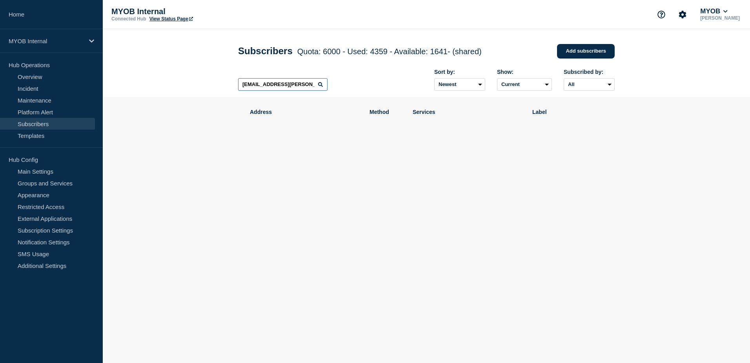
drag, startPoint x: 304, startPoint y: 85, endPoint x: 129, endPoint y: 80, distance: 174.3
click at [130, 80] on header "Subscribers Quota: 6000 - Used: 4359 - Available: 1641 - (shared) Quota Used Av…" at bounding box center [426, 63] width 647 height 68
paste input "[PERSON_NAME].[PERSON_NAME]"
drag, startPoint x: 310, startPoint y: 87, endPoint x: 174, endPoint y: 91, distance: 136.2
click at [174, 91] on header "Subscribers Quota: 6000 - Used: 4359 - Available: 1641 - (shared) Quota Used Av…" at bounding box center [426, 63] width 647 height 68
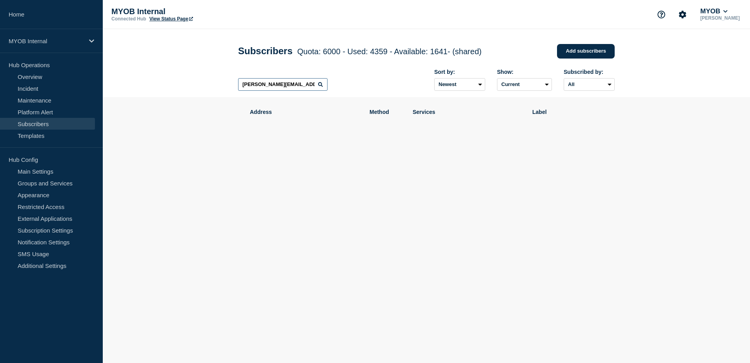
paste input "[PERSON_NAME].tahsil"
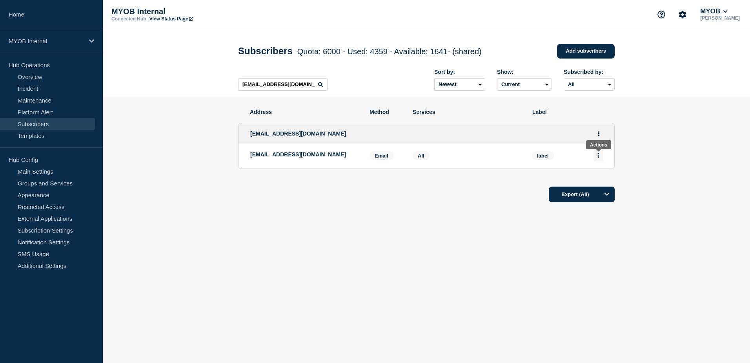
click at [601, 159] on button "Actions" at bounding box center [599, 155] width 10 height 12
click at [599, 179] on button "Delete" at bounding box center [598, 178] width 15 height 6
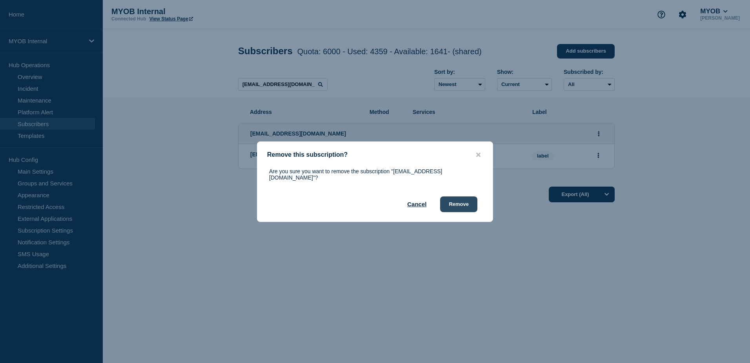
click at [471, 201] on button "Remove" at bounding box center [458, 204] width 37 height 16
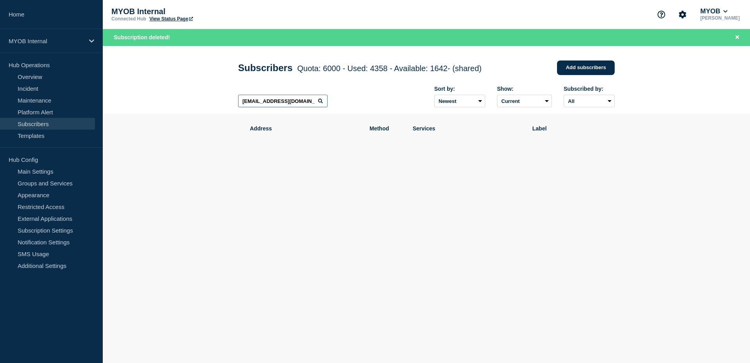
drag, startPoint x: 309, startPoint y: 105, endPoint x: 109, endPoint y: 94, distance: 200.4
click at [111, 94] on header "Subscribers Quota: 6000 - Used: 4358 - Available: 1642 - (shared) Quota Used Av…" at bounding box center [426, 80] width 647 height 68
paste input "Miles.Milicevic"
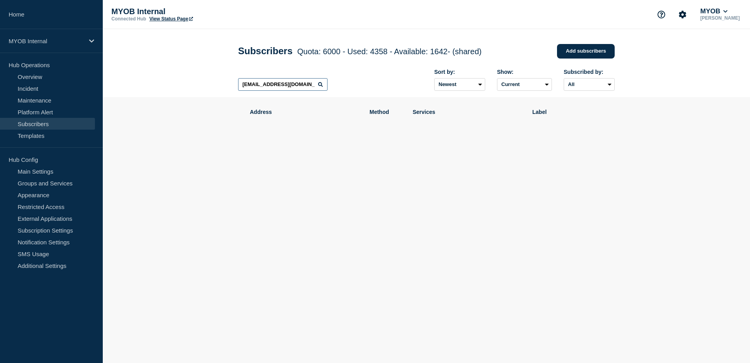
drag, startPoint x: 314, startPoint y: 88, endPoint x: 144, endPoint y: 78, distance: 171.0
click at [144, 78] on header "Subscribers Quota: 6000 - Used: 4358 - Available: 1642 - (shared) Quota Used Av…" at bounding box center [426, 63] width 647 height 68
paste input "kym.[PERSON_NAME]"
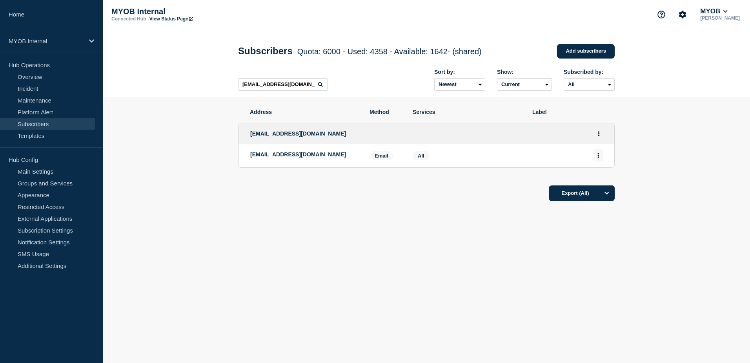
click at [594, 156] on button "Actions" at bounding box center [599, 155] width 10 height 12
click at [593, 174] on div "Delete" at bounding box center [598, 177] width 37 height 28
click at [592, 179] on button "Delete" at bounding box center [598, 178] width 15 height 6
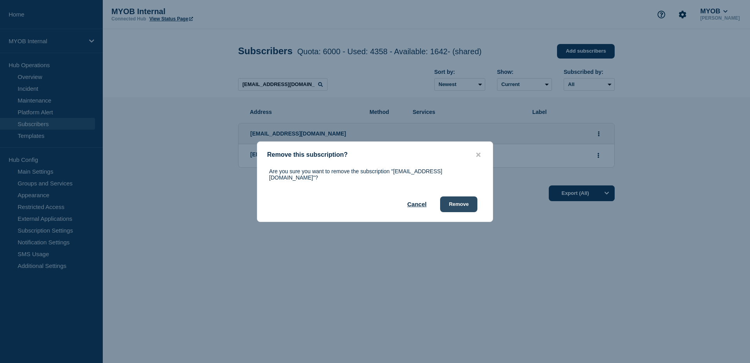
click at [460, 205] on button "Remove" at bounding box center [458, 204] width 37 height 16
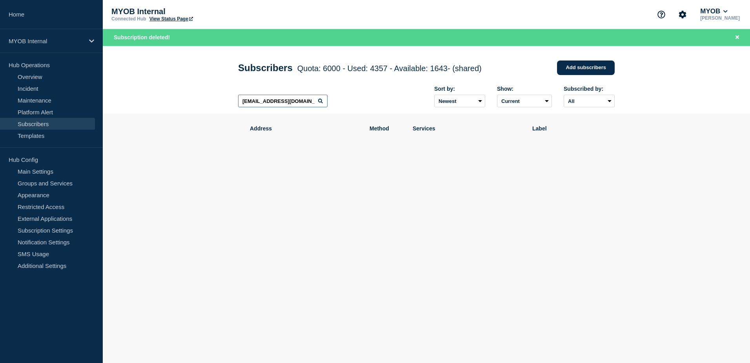
drag, startPoint x: 311, startPoint y: 102, endPoint x: 119, endPoint y: 94, distance: 192.1
click at [119, 94] on header "Subscribers Quota: 6000 - Used: 4357 - Available: 1643 - (shared) Quota Used Av…" at bounding box center [426, 80] width 647 height 68
paste input "[PERSON_NAME].[PERSON_NAME]"
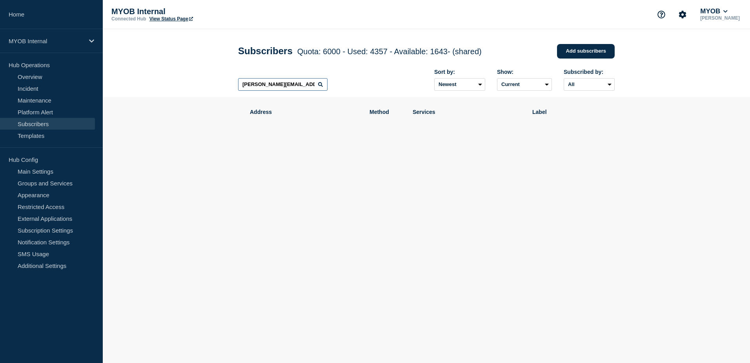
drag, startPoint x: 306, startPoint y: 89, endPoint x: 151, endPoint y: 87, distance: 154.6
click at [151, 87] on header "Subscribers Quota: 6000 - Used: 4357 - Available: 1643 - (shared) Quota Used Av…" at bounding box center [426, 63] width 647 height 68
paste input "[PERSON_NAME].[PERSON_NAME]"
drag, startPoint x: 261, startPoint y: 84, endPoint x: 190, endPoint y: 85, distance: 71.0
click at [194, 83] on header "Subscribers Quota: 6000 - Used: 4357 - Available: 1643 - (shared) Quota Used Av…" at bounding box center [426, 63] width 647 height 68
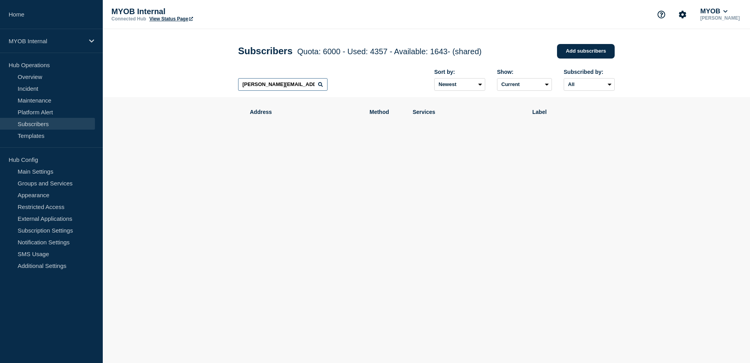
paste input "Faisal.Saidy"
click at [308, 77] on div "[PERSON_NAME][EMAIL_ADDRESS][PERSON_NAME][DOMAIN_NAME] Sort by: Newest Oldest S…" at bounding box center [426, 80] width 377 height 34
drag, startPoint x: 310, startPoint y: 83, endPoint x: 180, endPoint y: 84, distance: 130.7
click at [181, 84] on header "Subscribers Quota: 6000 - Used: 4357 - Available: 1643 - (shared) Quota Used Av…" at bounding box center [426, 63] width 647 height 68
paste input "[PERSON_NAME].[PERSON_NAME]"
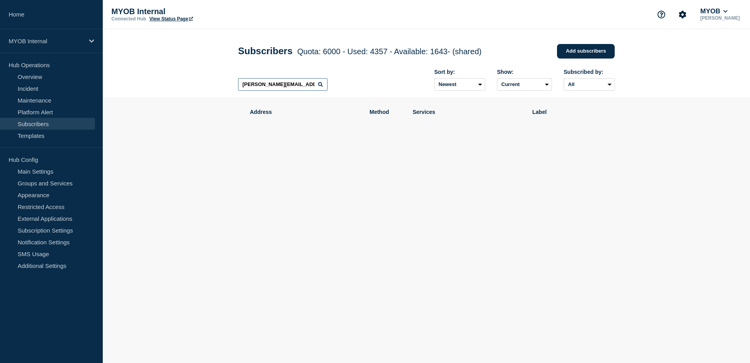
scroll to position [0, 4]
drag, startPoint x: 239, startPoint y: 84, endPoint x: 435, endPoint y: 113, distance: 197.9
click at [435, 113] on main "Subscribers Quota: 6000 - Used: 4357 - Available: 1643 - (shared) Quota Used Av…" at bounding box center [426, 120] width 647 height 183
paste input "[PERSON_NAME].[PERSON_NAME]"
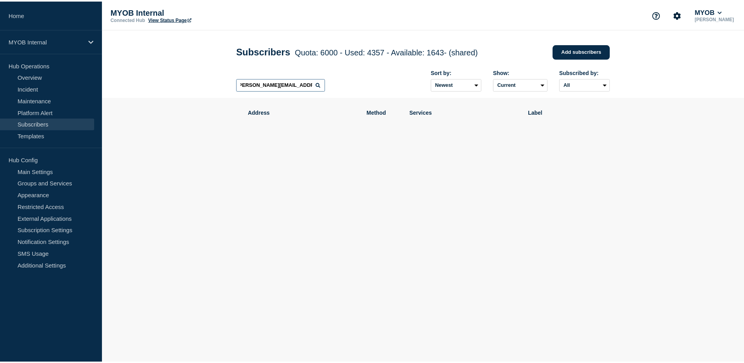
scroll to position [0, 0]
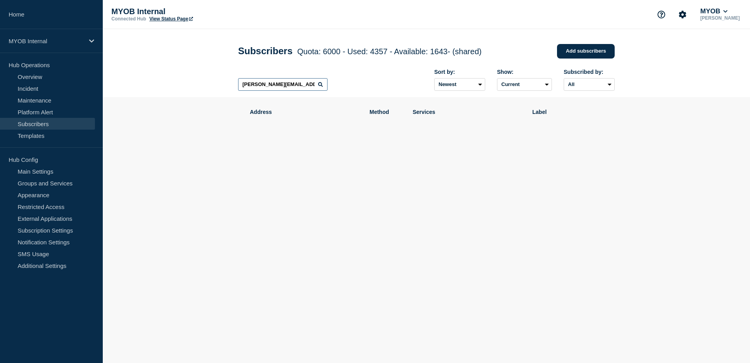
drag, startPoint x: 313, startPoint y: 89, endPoint x: 153, endPoint y: 84, distance: 159.8
click at [153, 84] on header "Subscribers Quota: 6000 - Used: 4357 - Available: 1643 - (shared) Quota Used Av…" at bounding box center [426, 63] width 647 height 68
paste input "[PERSON_NAME].[PERSON_NAME]"
drag, startPoint x: 207, startPoint y: 84, endPoint x: 173, endPoint y: 78, distance: 34.2
click at [173, 78] on header "Subscribers Quota: 6000 - Used: 4357 - Available: 1643 - (shared) Quota Used Av…" at bounding box center [426, 63] width 647 height 68
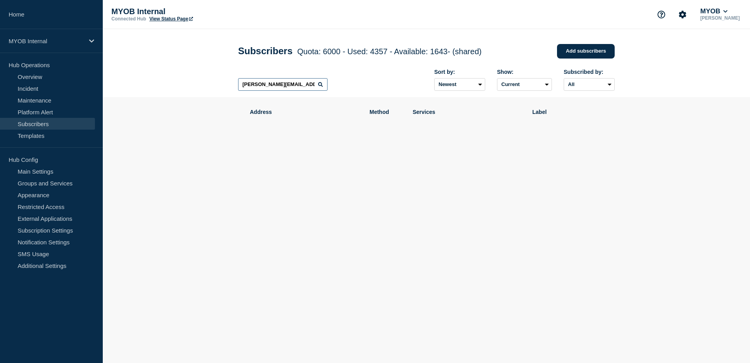
paste input "[MEDICAL_DATA].[PERSON_NAME]"
type input "[MEDICAL_DATA][EMAIL_ADDRESS][PERSON_NAME][DOMAIN_NAME]"
drag, startPoint x: 302, startPoint y: 84, endPoint x: 206, endPoint y: 77, distance: 96.0
click at [206, 77] on header "Subscribers Quota: 6000 - Used: 4357 - Available: 1643 - (shared) Quota Used Av…" at bounding box center [426, 63] width 647 height 68
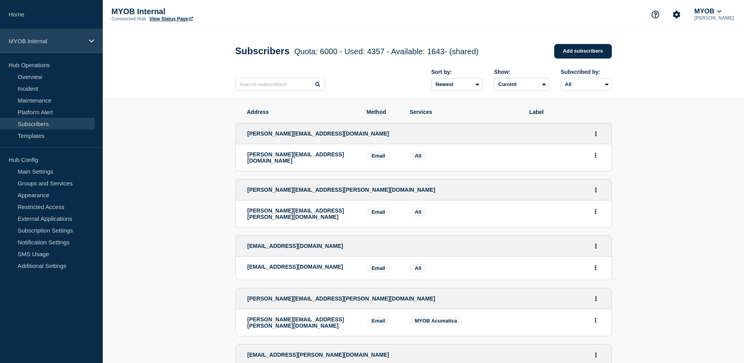
click at [90, 40] on icon at bounding box center [91, 40] width 5 height 3
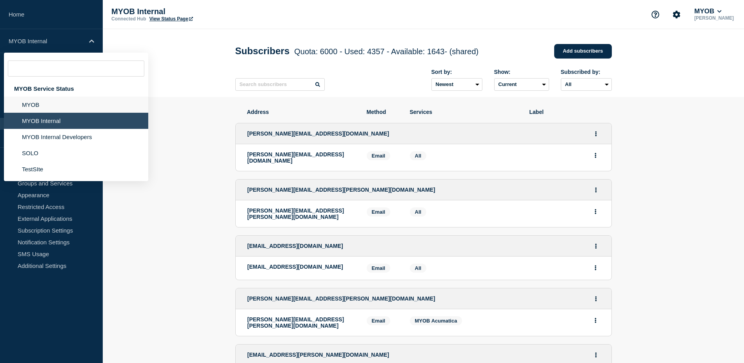
click at [36, 103] on li "MYOB" at bounding box center [76, 105] width 144 height 16
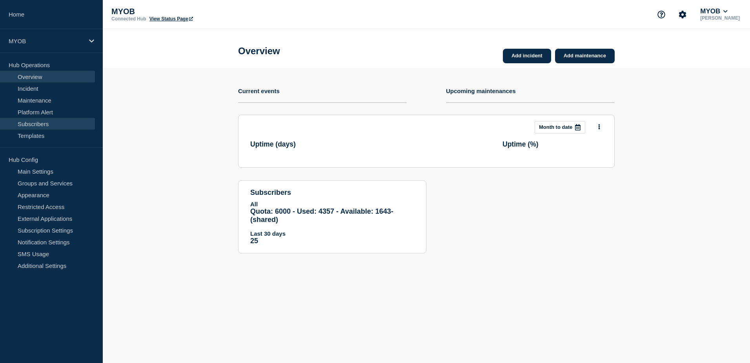
click at [51, 119] on link "Subscribers" at bounding box center [47, 124] width 95 height 12
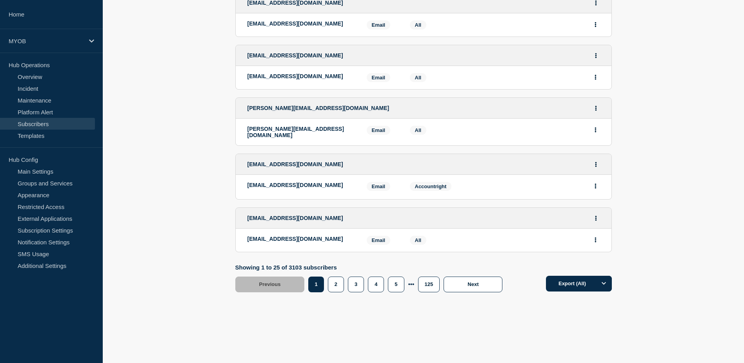
scroll to position [1347, 0]
click at [333, 284] on button "2" at bounding box center [336, 284] width 16 height 16
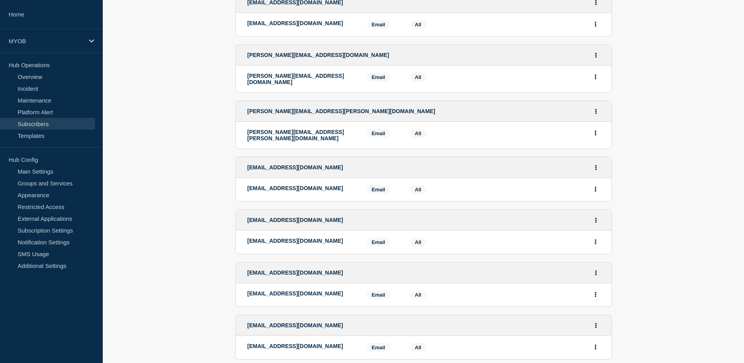
scroll to position [1283, 0]
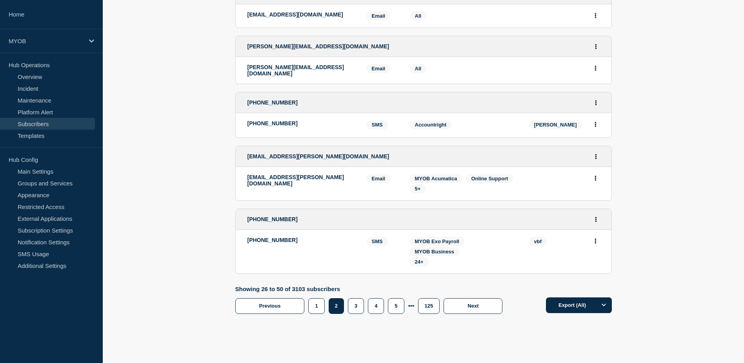
click at [366, 298] on div "3" at bounding box center [358, 306] width 20 height 16
click at [363, 298] on button "3" at bounding box center [356, 306] width 16 height 16
click at [354, 298] on button "3" at bounding box center [356, 306] width 16 height 16
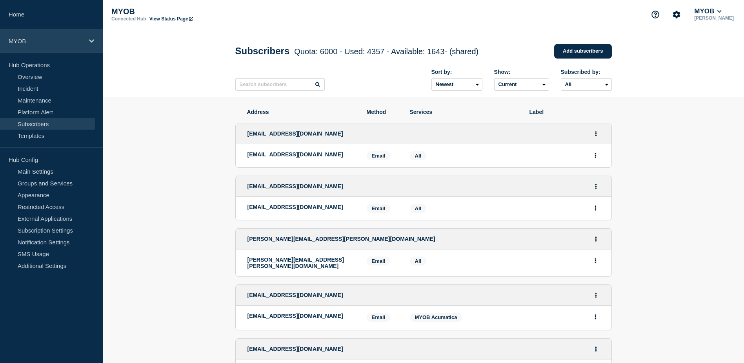
click at [58, 48] on div "MYOB" at bounding box center [51, 41] width 103 height 24
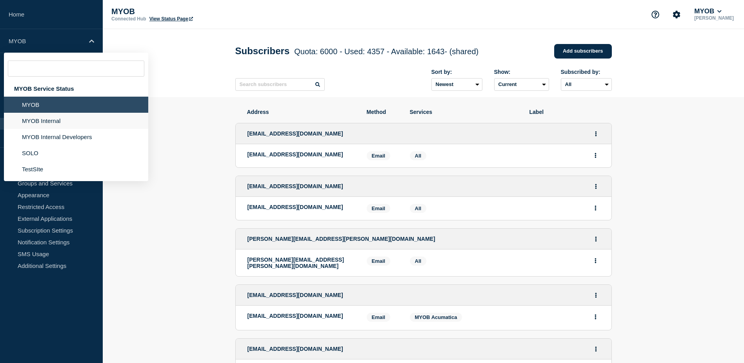
click at [52, 120] on li "MYOB Internal" at bounding box center [76, 121] width 144 height 16
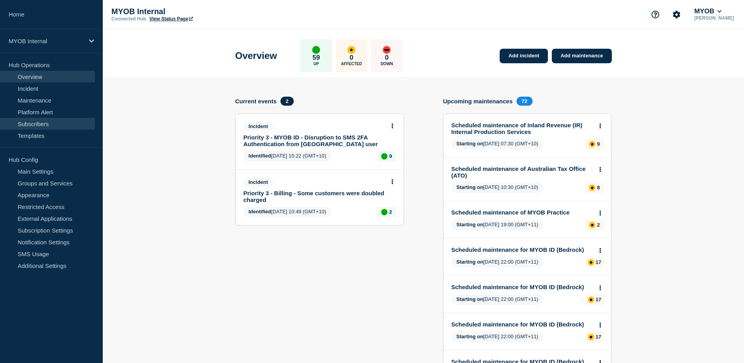
click at [41, 121] on link "Subscribers" at bounding box center [47, 124] width 95 height 12
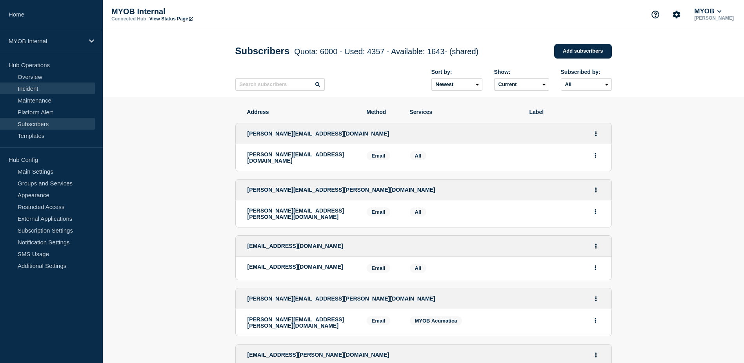
click at [45, 88] on link "Incident" at bounding box center [47, 88] width 95 height 12
